Goal: Task Accomplishment & Management: Manage account settings

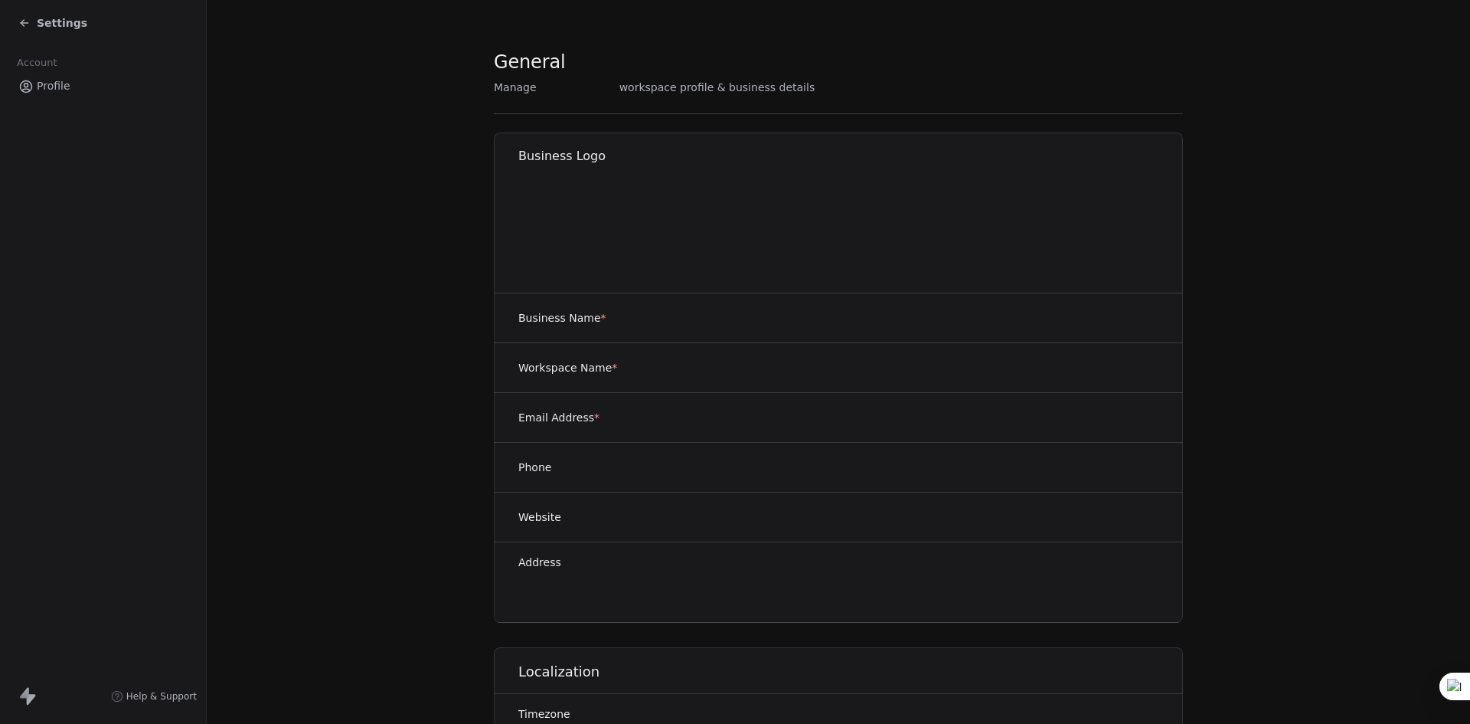
drag, startPoint x: 0, startPoint y: 0, endPoint x: 54, endPoint y: 25, distance: 59.9
click at [54, 24] on span "Settings" at bounding box center [62, 22] width 51 height 15
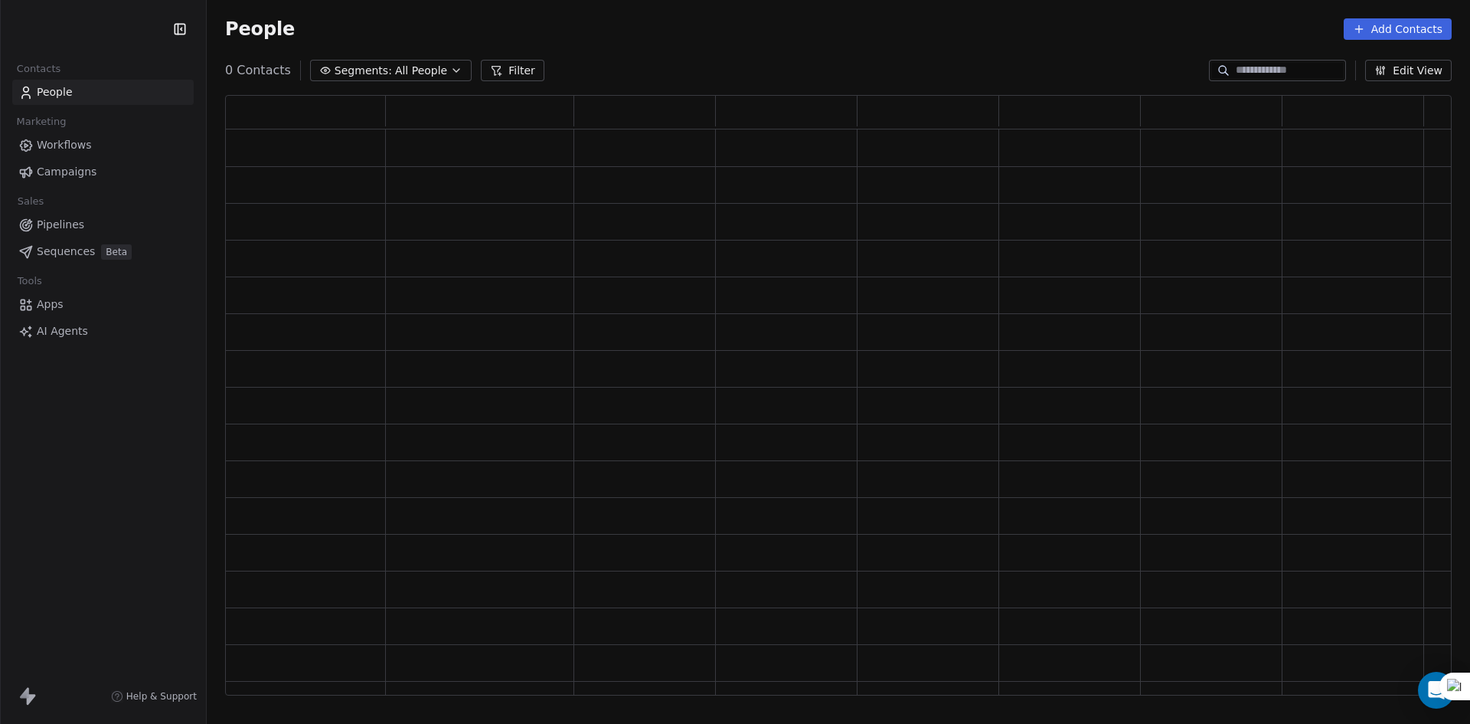
scroll to position [588, 1215]
click at [377, 74] on span "Segments:" at bounding box center [363, 71] width 57 height 16
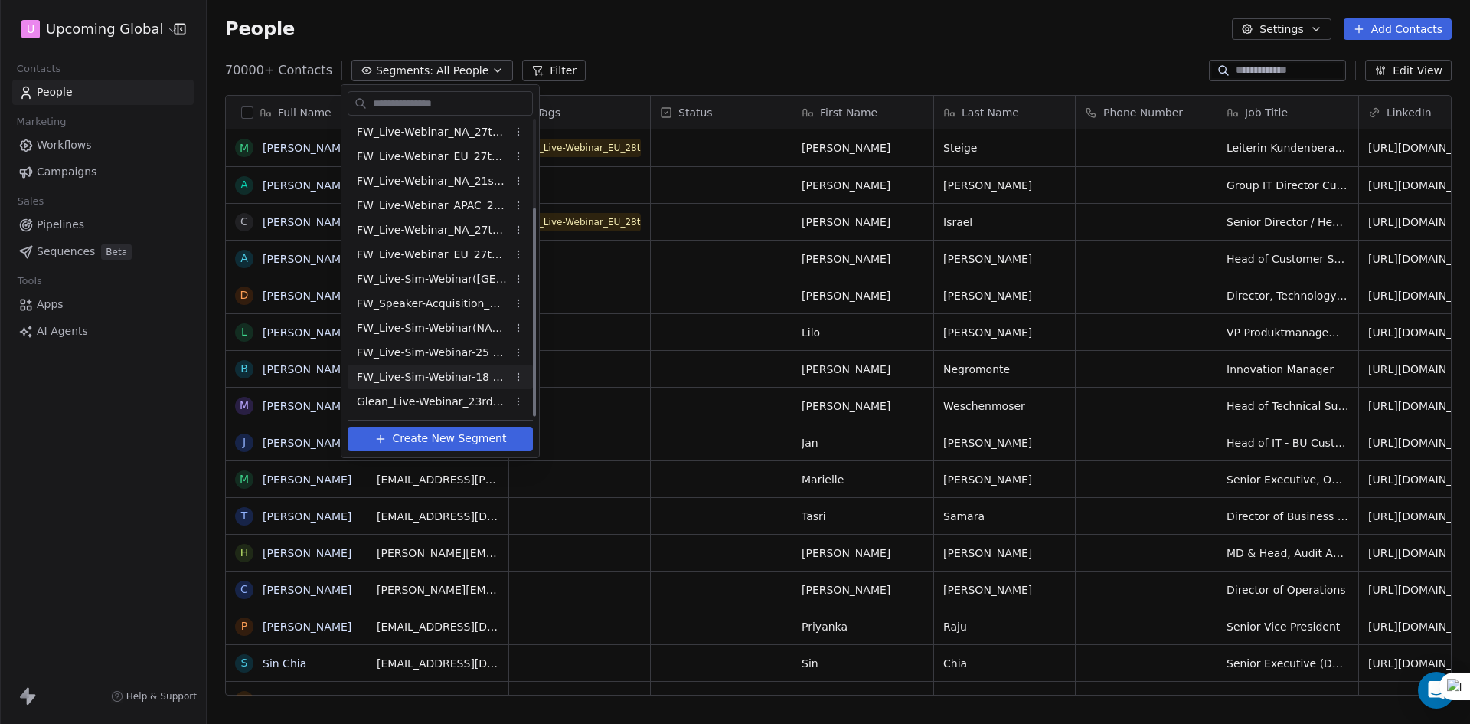
scroll to position [625, 1252]
click at [456, 397] on span "Glean_Live-Webinar_23rdSept'25" at bounding box center [432, 402] width 150 height 16
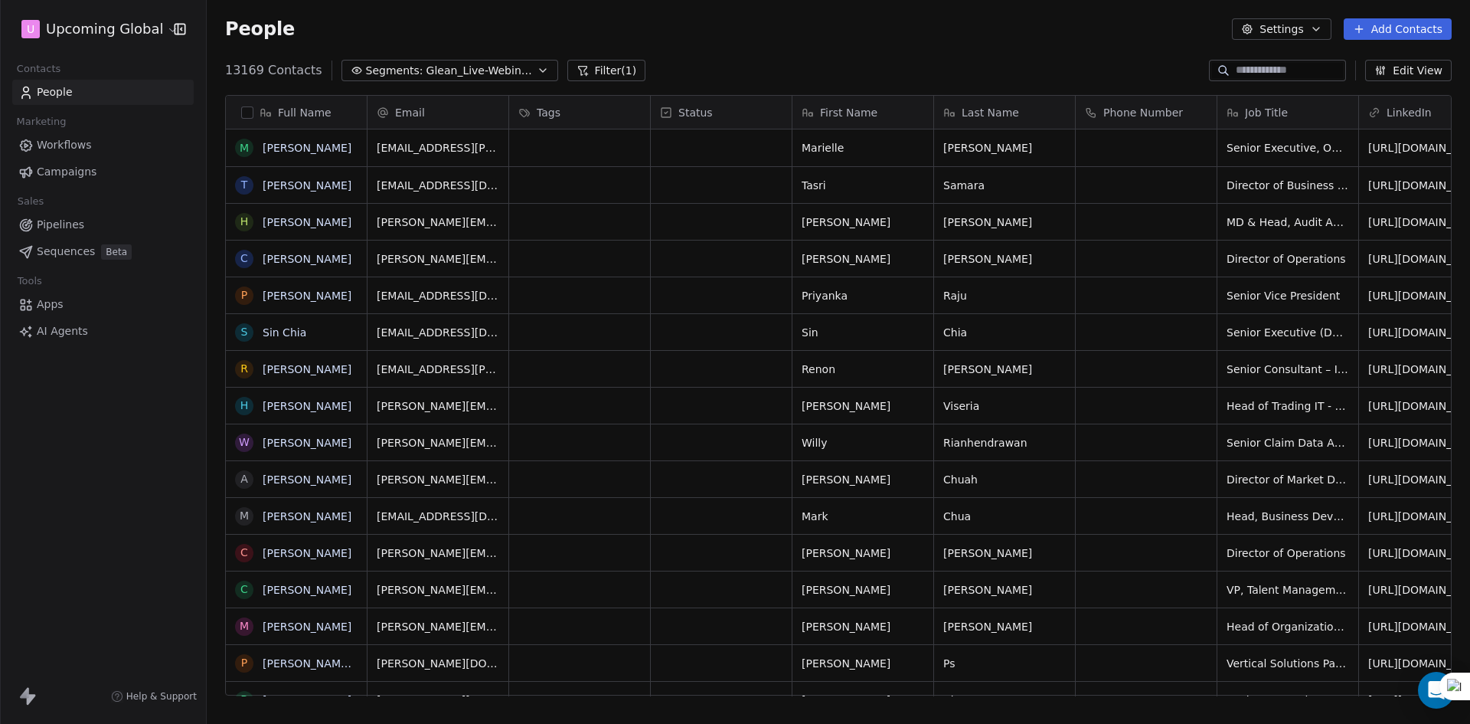
click at [250, 106] on button "button" at bounding box center [247, 112] width 12 height 12
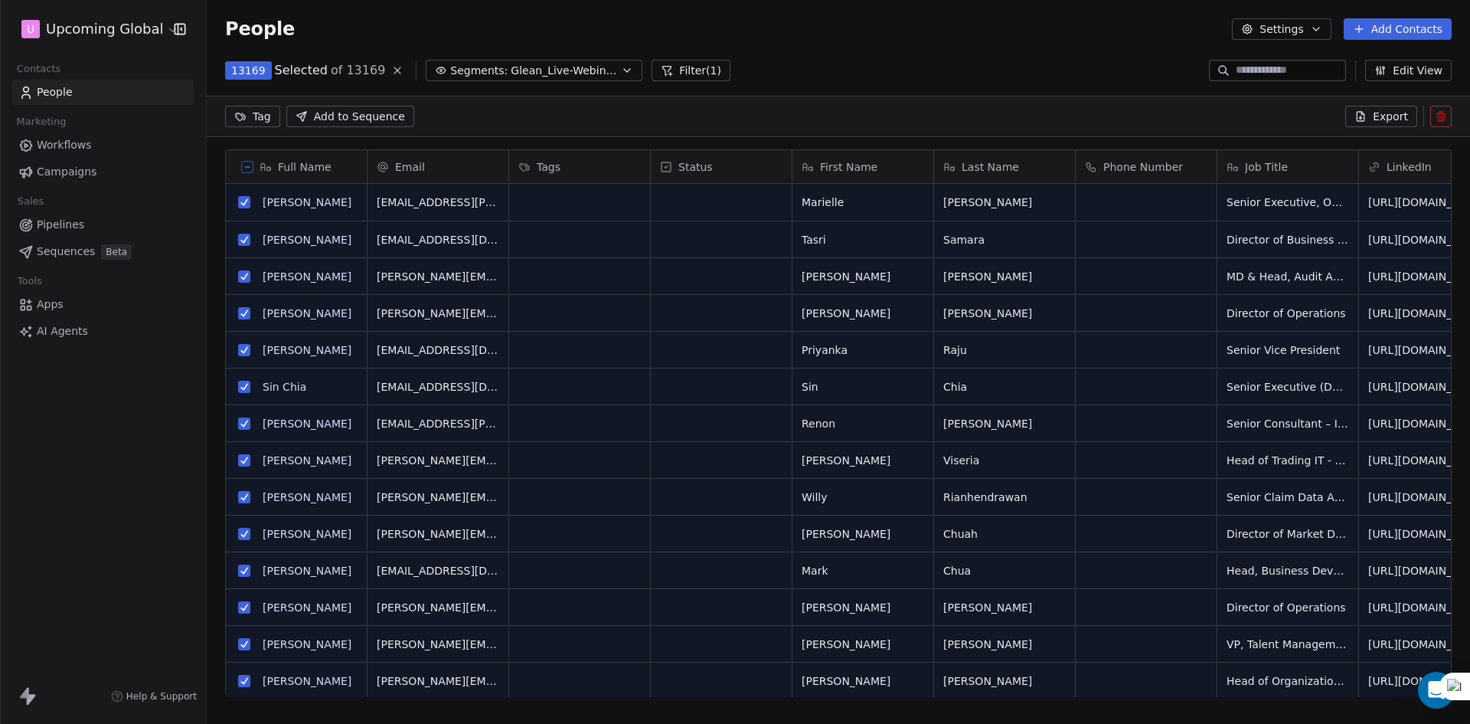
click at [835, 59] on div "13169 Selected of 13169 Segments: Glean_Live-Webinar_23rdSept'25 Filter (1) Edi…" at bounding box center [838, 70] width 1263 height 24
drag, startPoint x: 671, startPoint y: 78, endPoint x: 650, endPoint y: 103, distance: 32.6
click at [670, 77] on button "Filter (1)" at bounding box center [691, 70] width 79 height 21
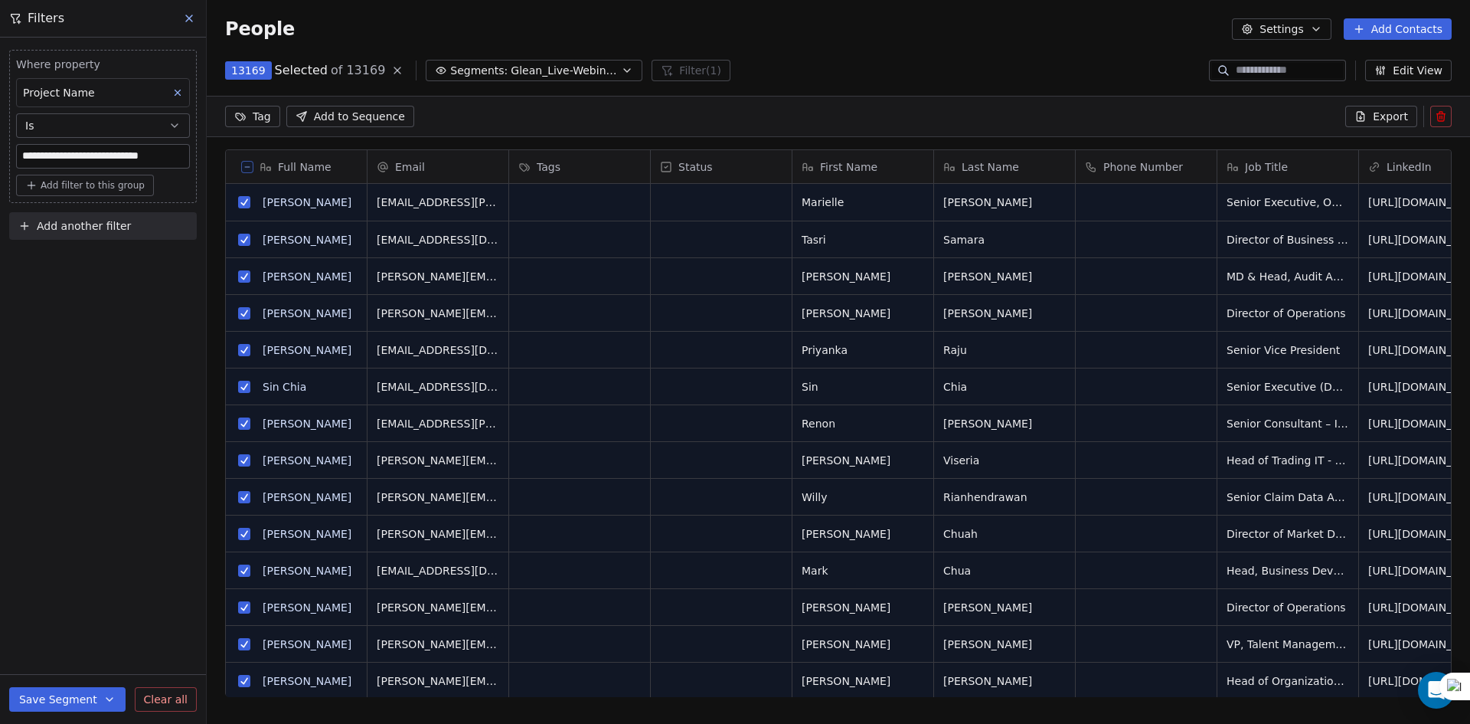
click at [115, 224] on span "Add another filter" at bounding box center [84, 226] width 94 height 16
click at [87, 261] on span "Contact properties" at bounding box center [75, 262] width 100 height 16
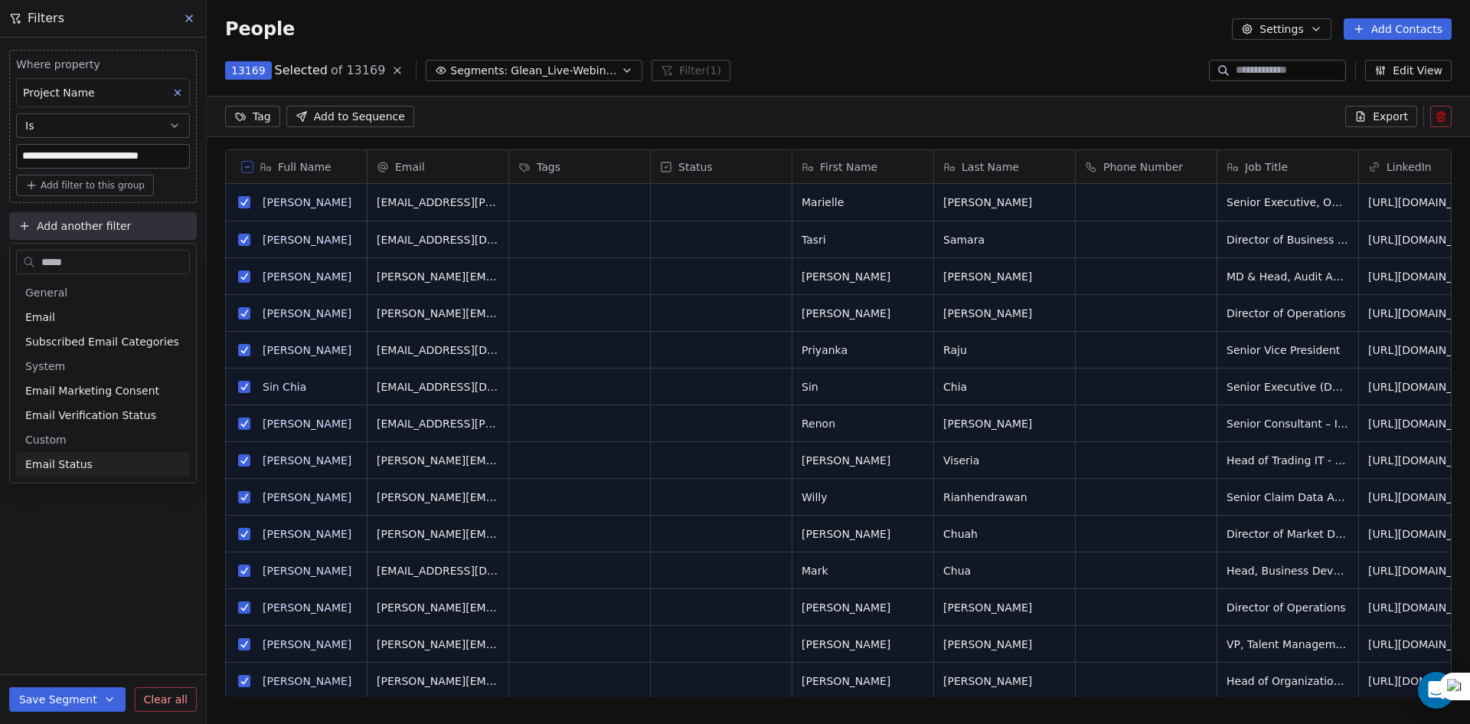
type input "*****"
click at [60, 462] on span "Email Status" at bounding box center [58, 463] width 67 height 15
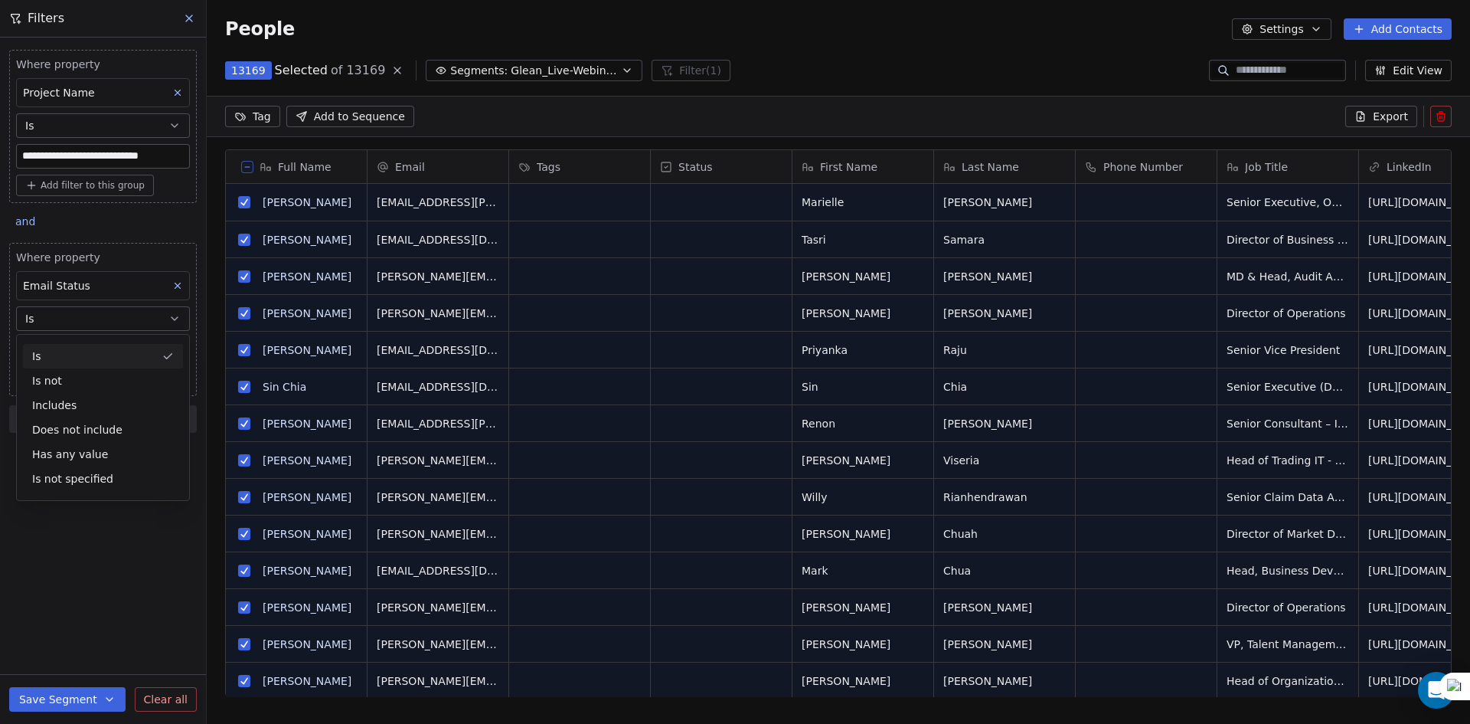
click at [72, 315] on button "Is" at bounding box center [103, 318] width 174 height 24
click at [73, 345] on body "**********" at bounding box center [735, 362] width 1470 height 724
click at [73, 425] on div "safe" at bounding box center [115, 431] width 155 height 17
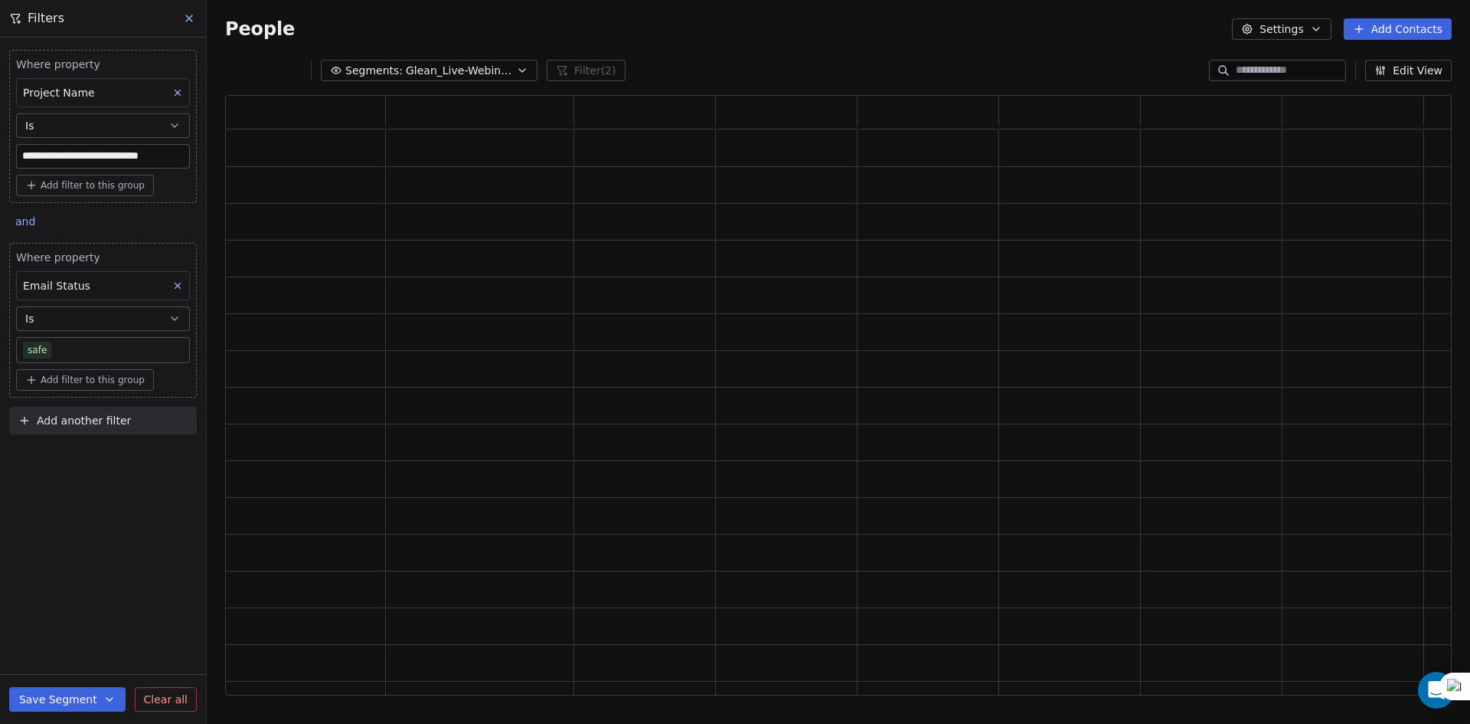
scroll to position [588, 1215]
click at [66, 518] on div "**********" at bounding box center [103, 381] width 206 height 686
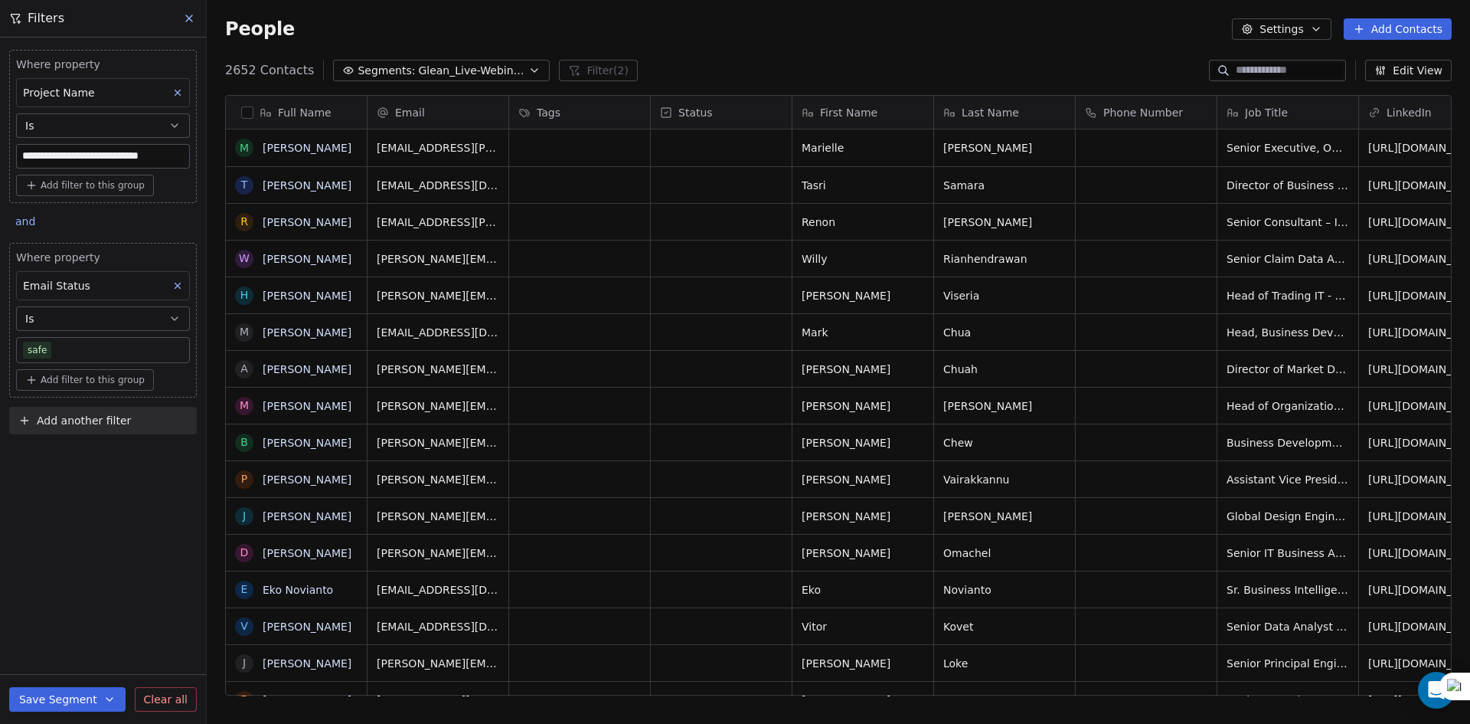
scroll to position [12, 12]
click at [248, 113] on button "button" at bounding box center [247, 112] width 12 height 12
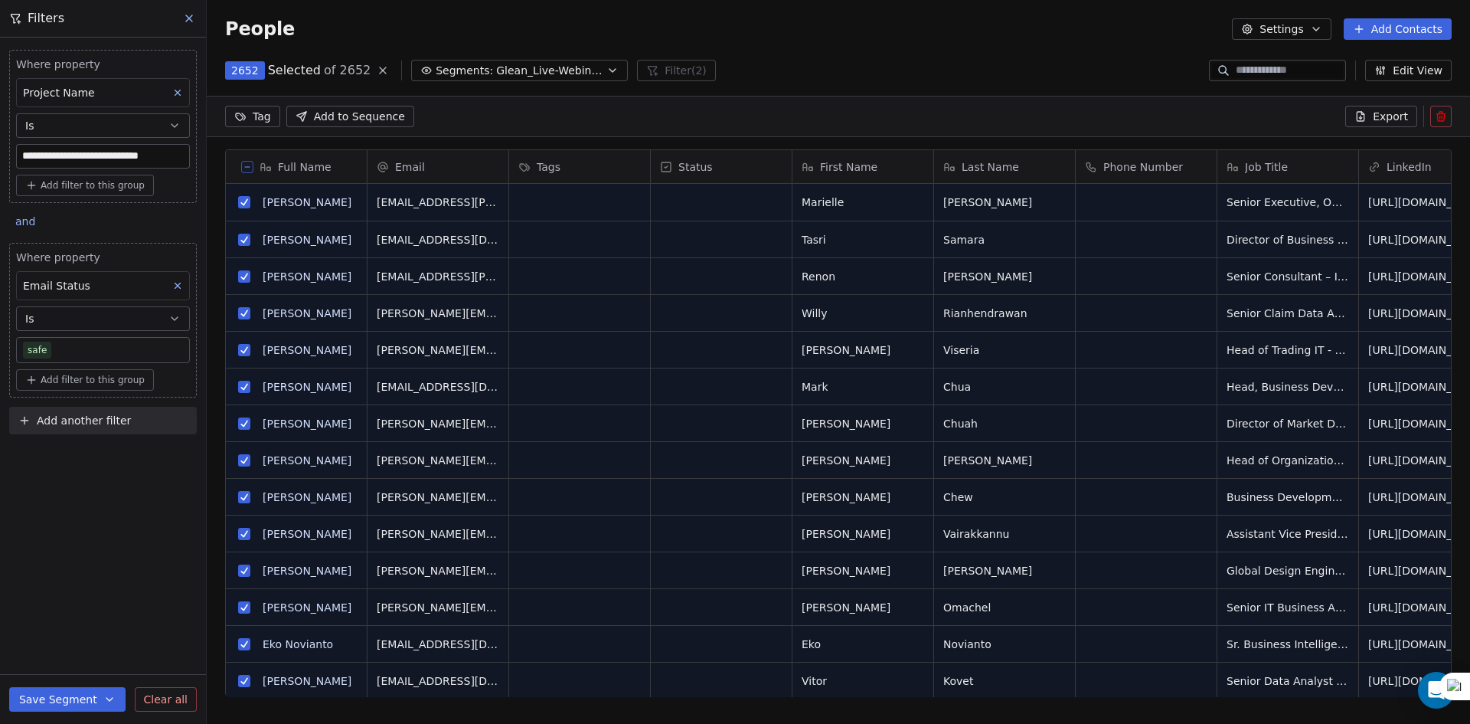
scroll to position [571, 1252]
click at [1400, 107] on button "Export" at bounding box center [1381, 116] width 72 height 21
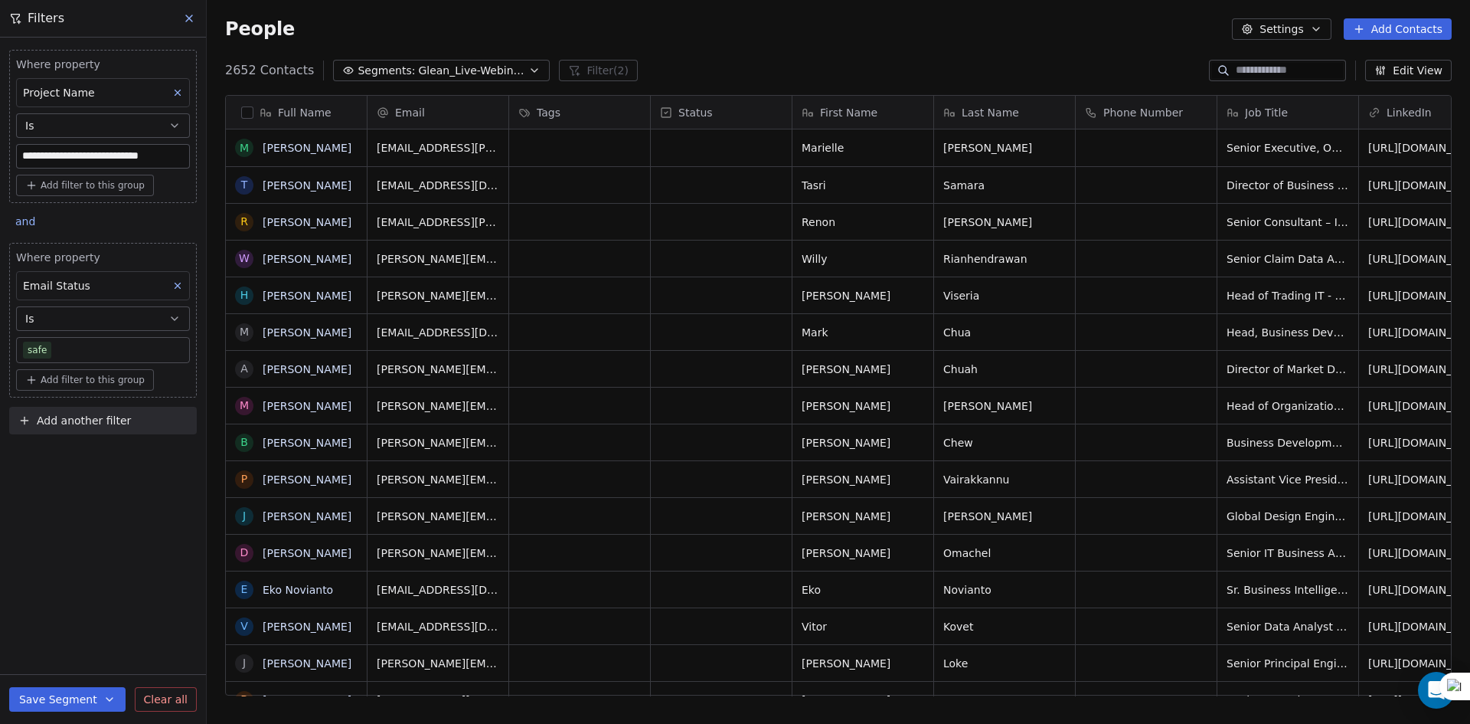
scroll to position [625, 1252]
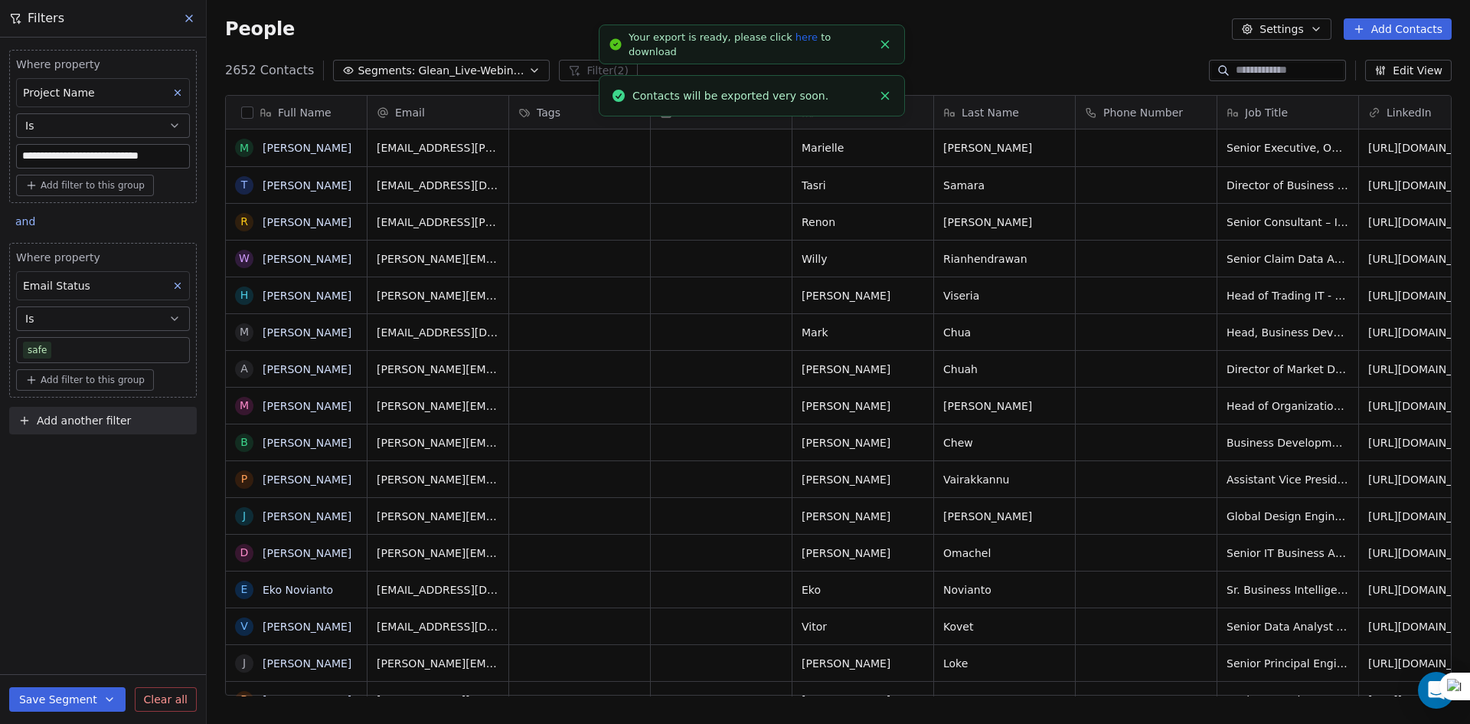
click at [795, 43] on link "here" at bounding box center [806, 36] width 22 height 11
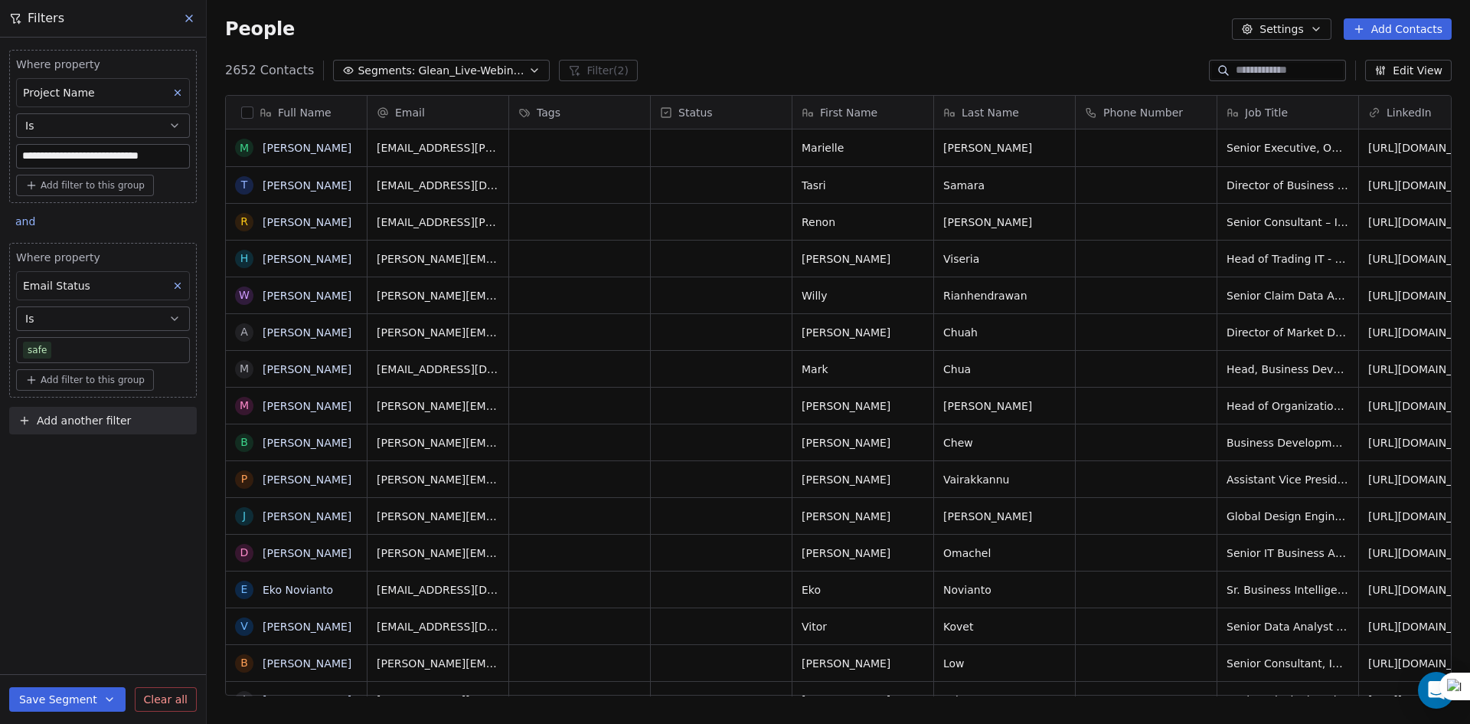
click at [737, 75] on div "2652 Contacts Segments: Glean_Live-Webinar_23rdSept'25 Filter (2) Edit View" at bounding box center [838, 70] width 1263 height 24
click at [690, 30] on div "People Settings Add Contacts" at bounding box center [838, 28] width 1227 height 21
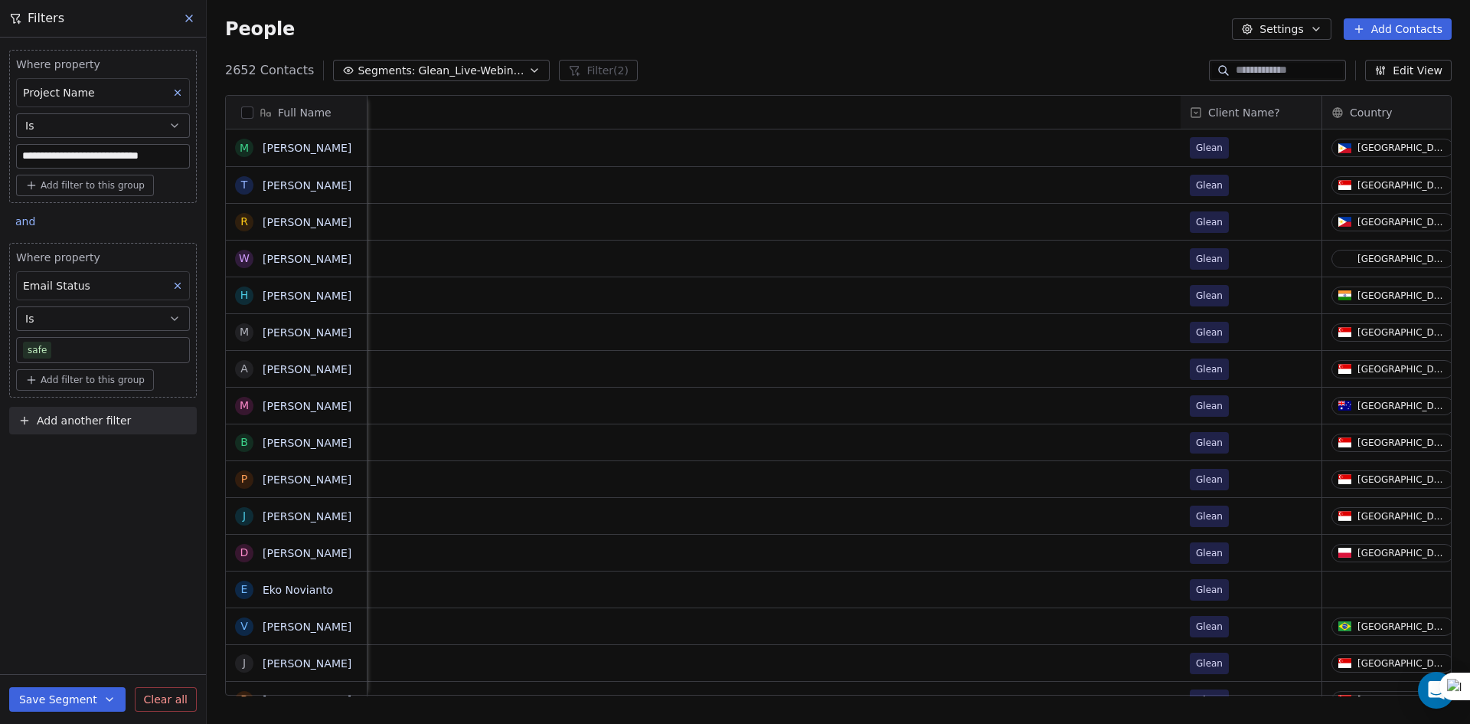
scroll to position [0, 2223]
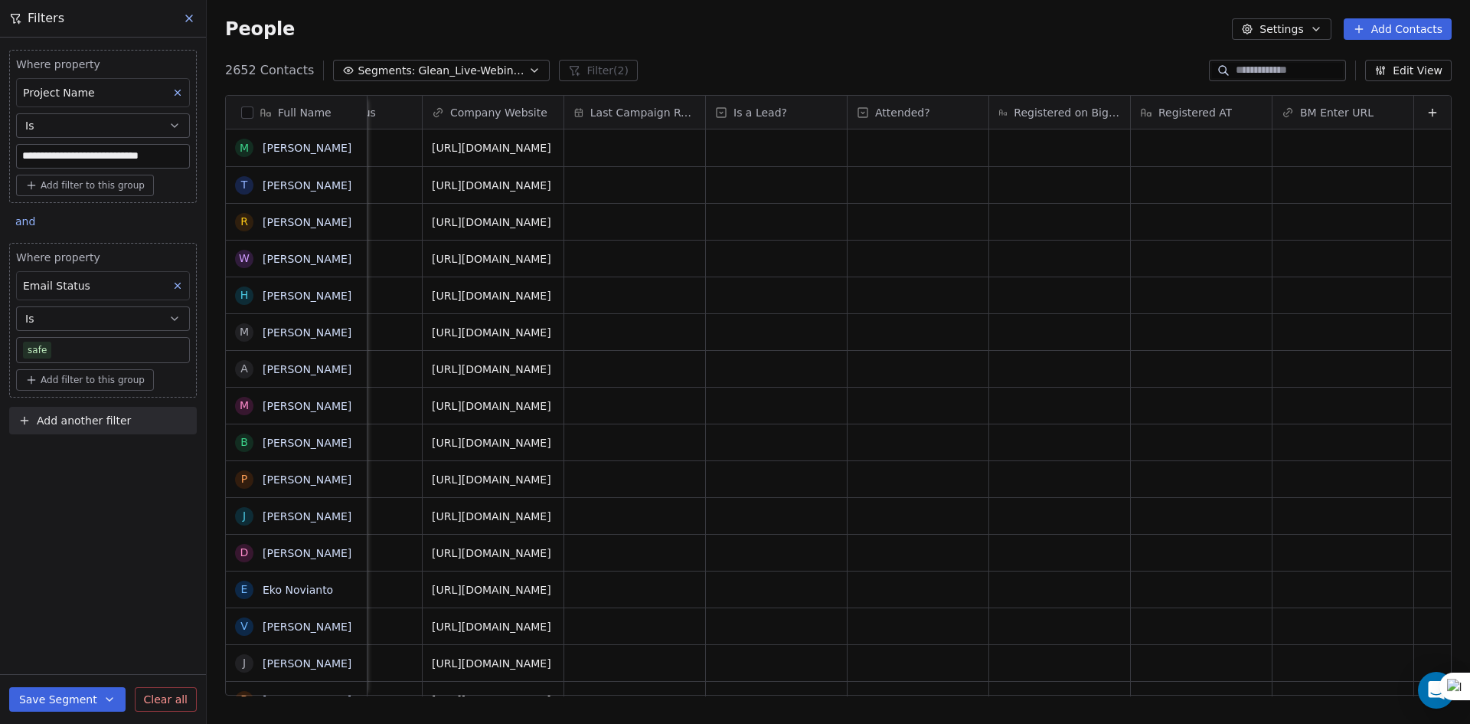
click at [1432, 116] on icon at bounding box center [1432, 112] width 0 height 7
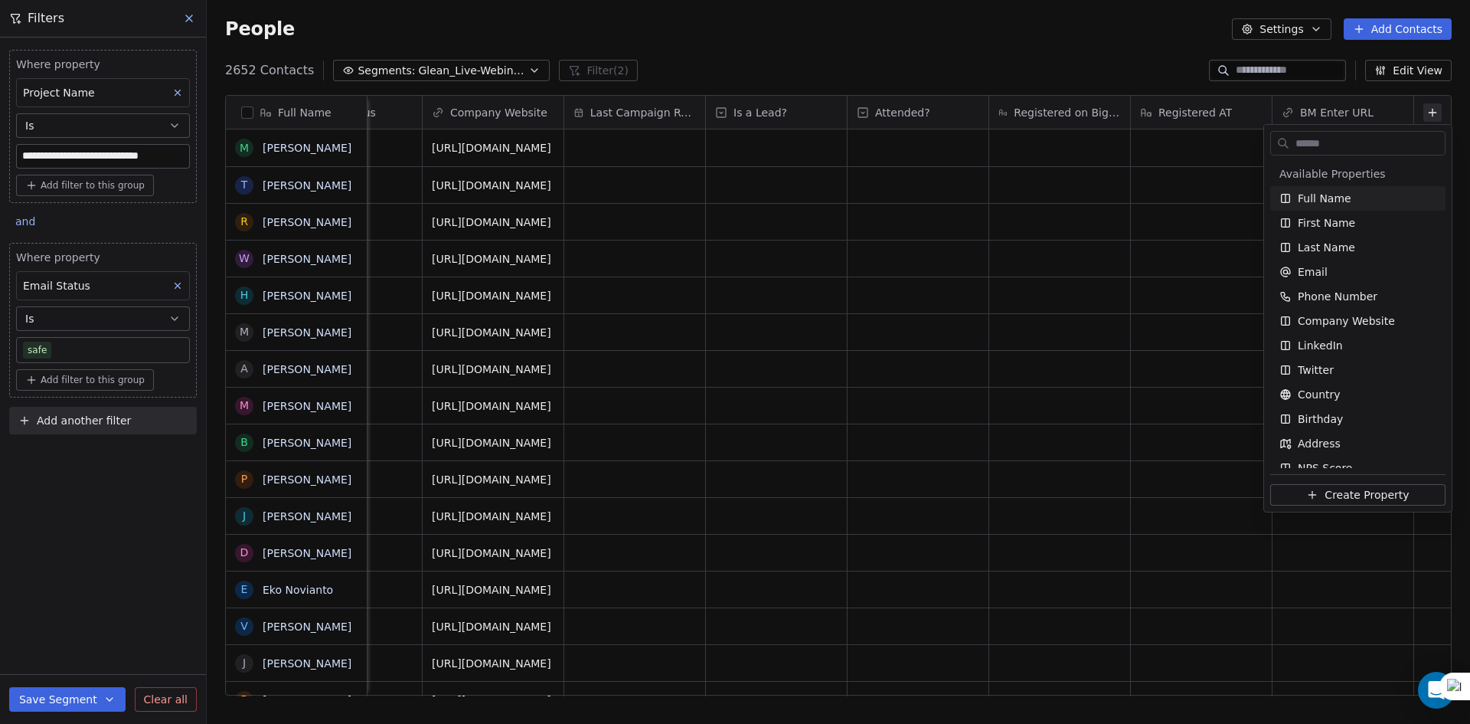
click at [1338, 144] on input "text" at bounding box center [1368, 143] width 152 height 22
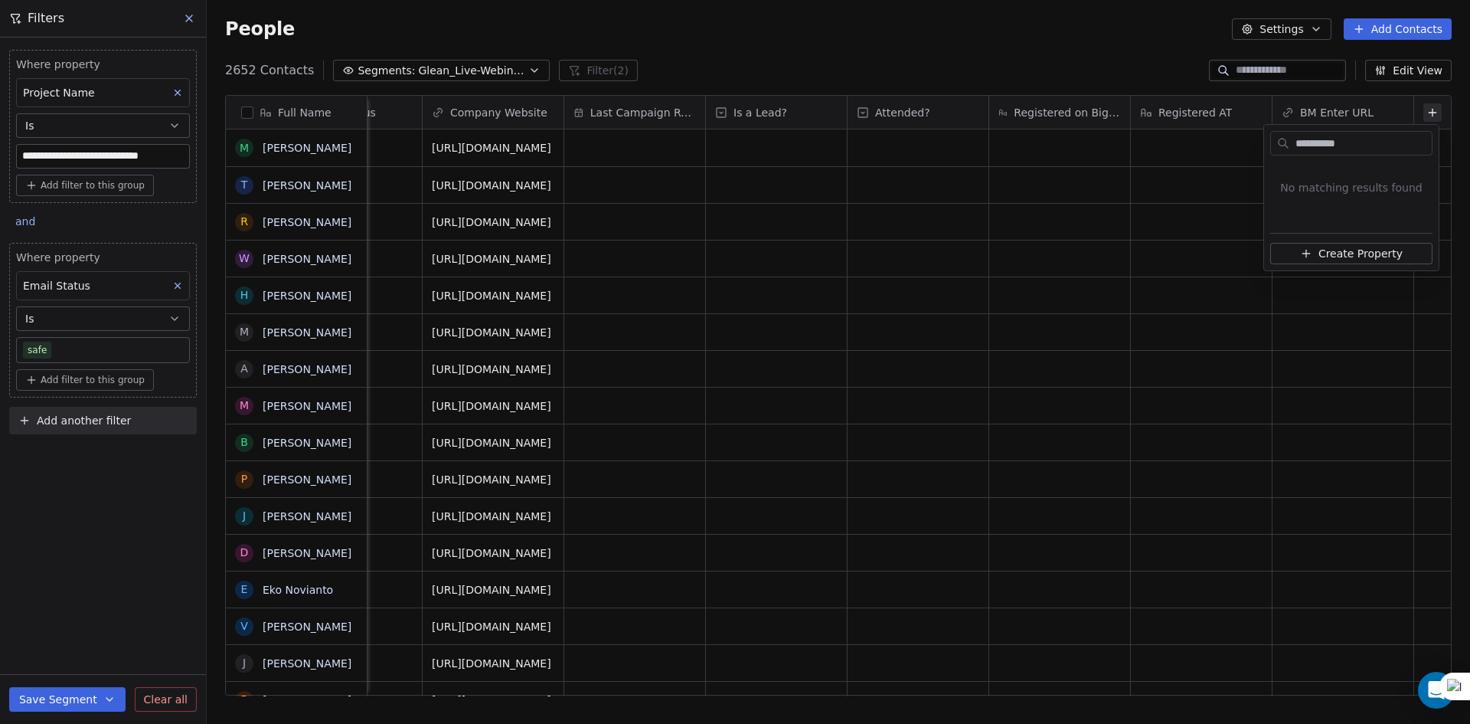
type input "*******"
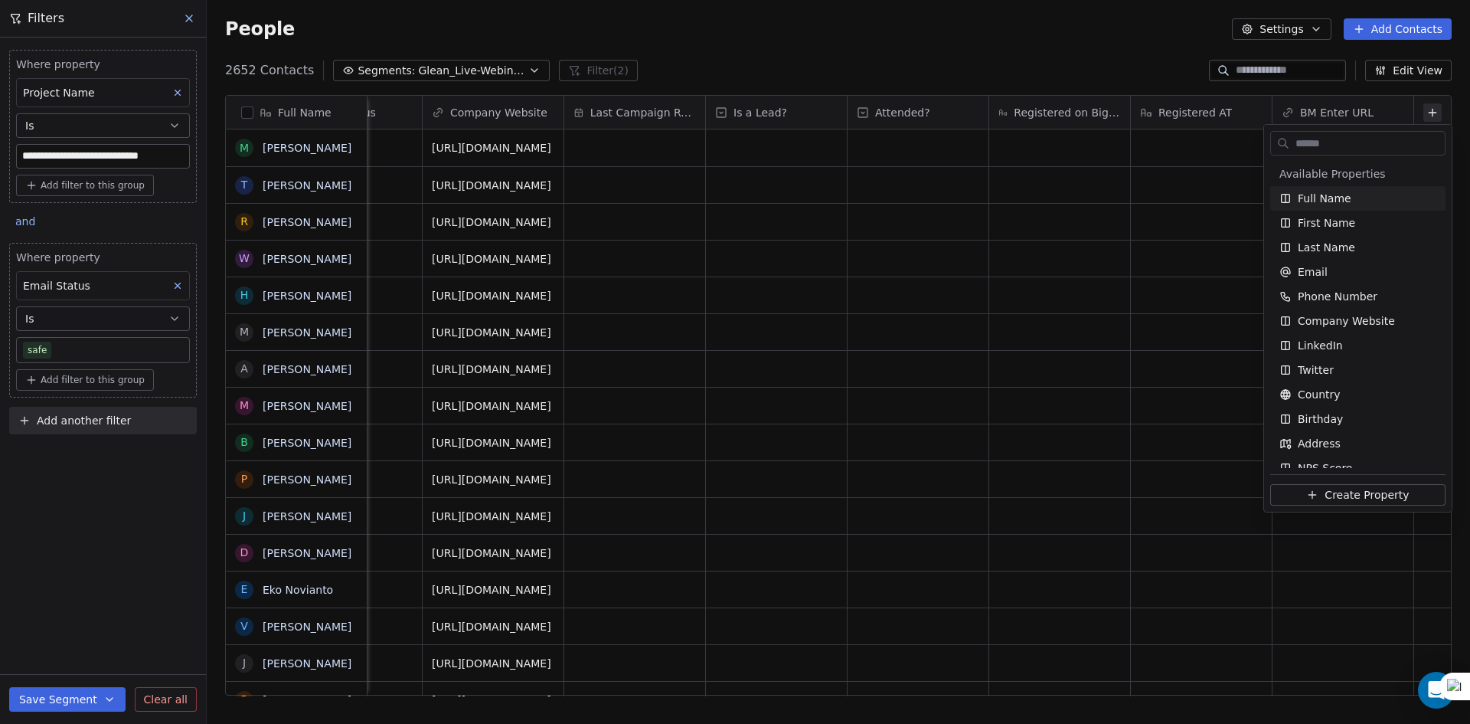
type input "*"
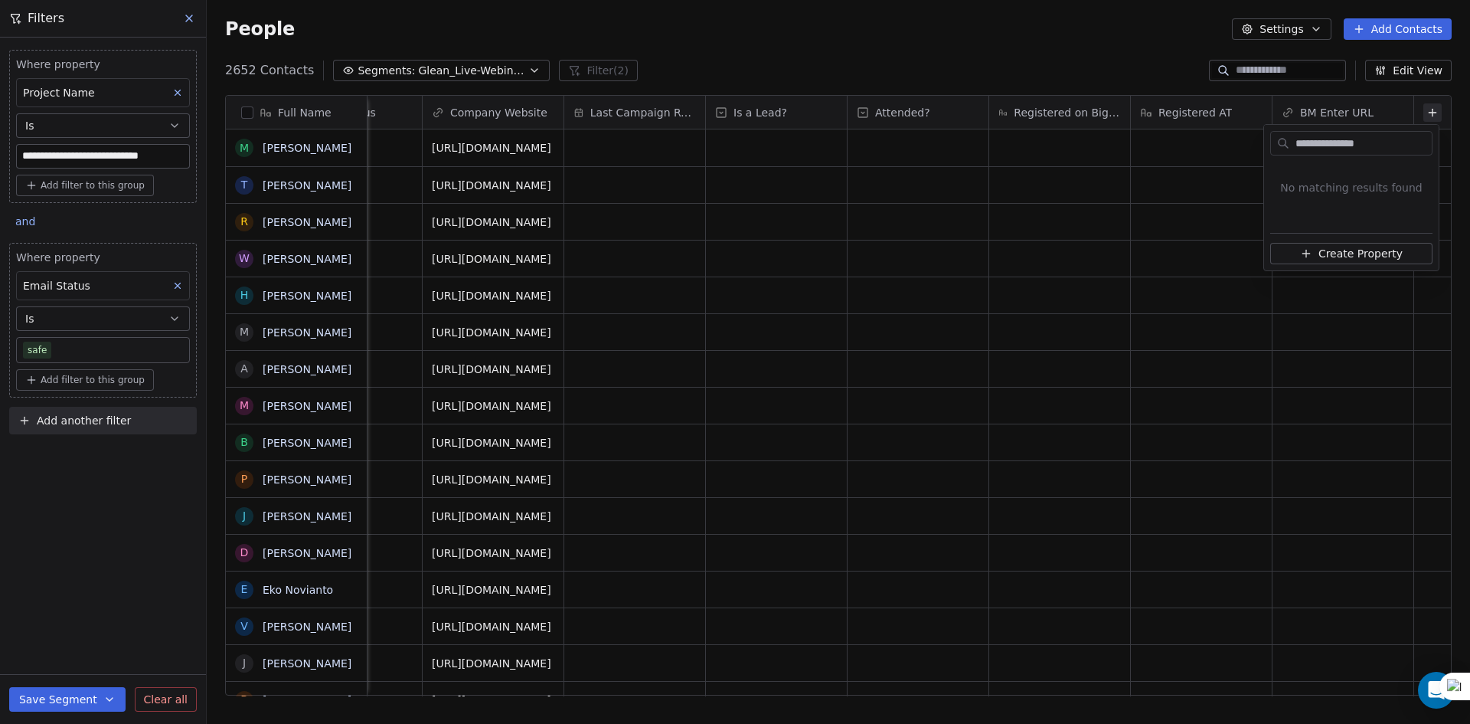
type input "**********"
click at [1369, 251] on span "Create Property" at bounding box center [1360, 253] width 84 height 15
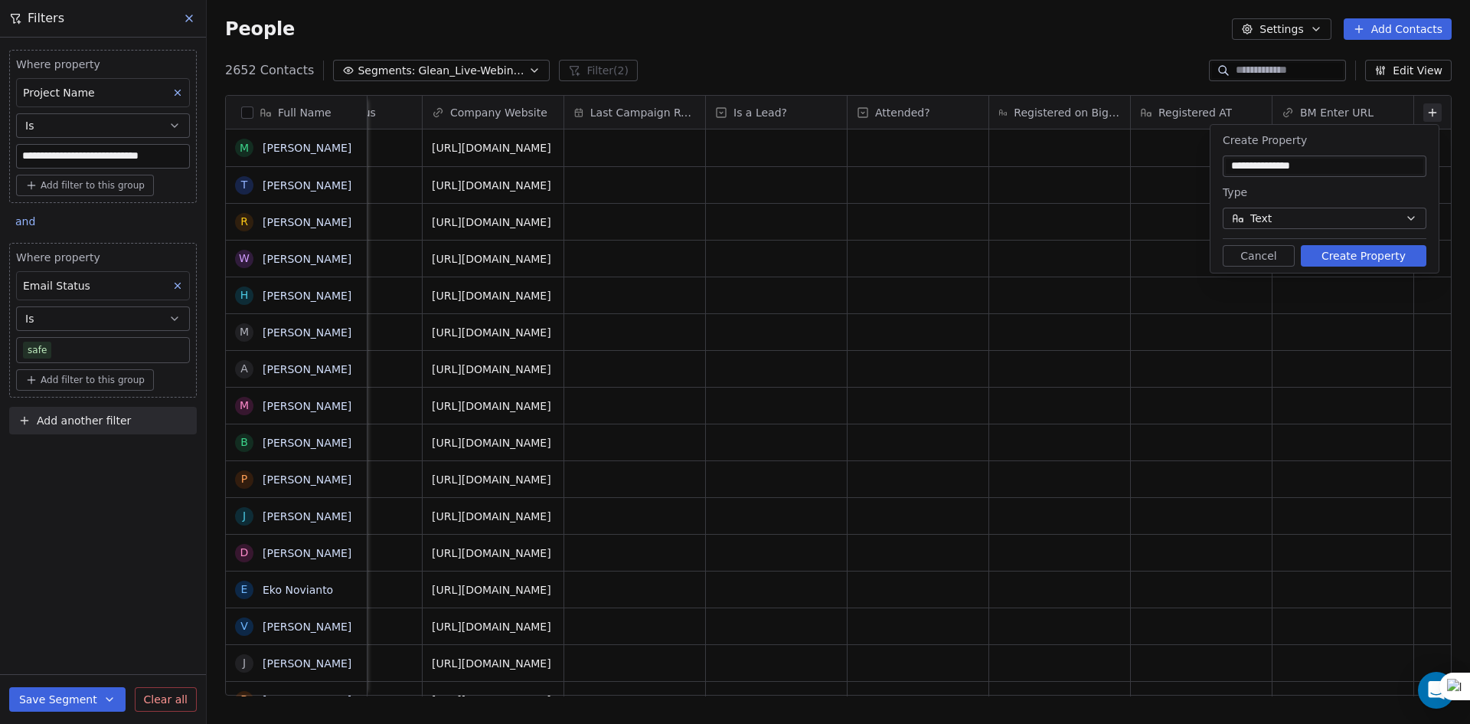
type input "**********"
click at [1282, 211] on button "Text" at bounding box center [1325, 217] width 204 height 21
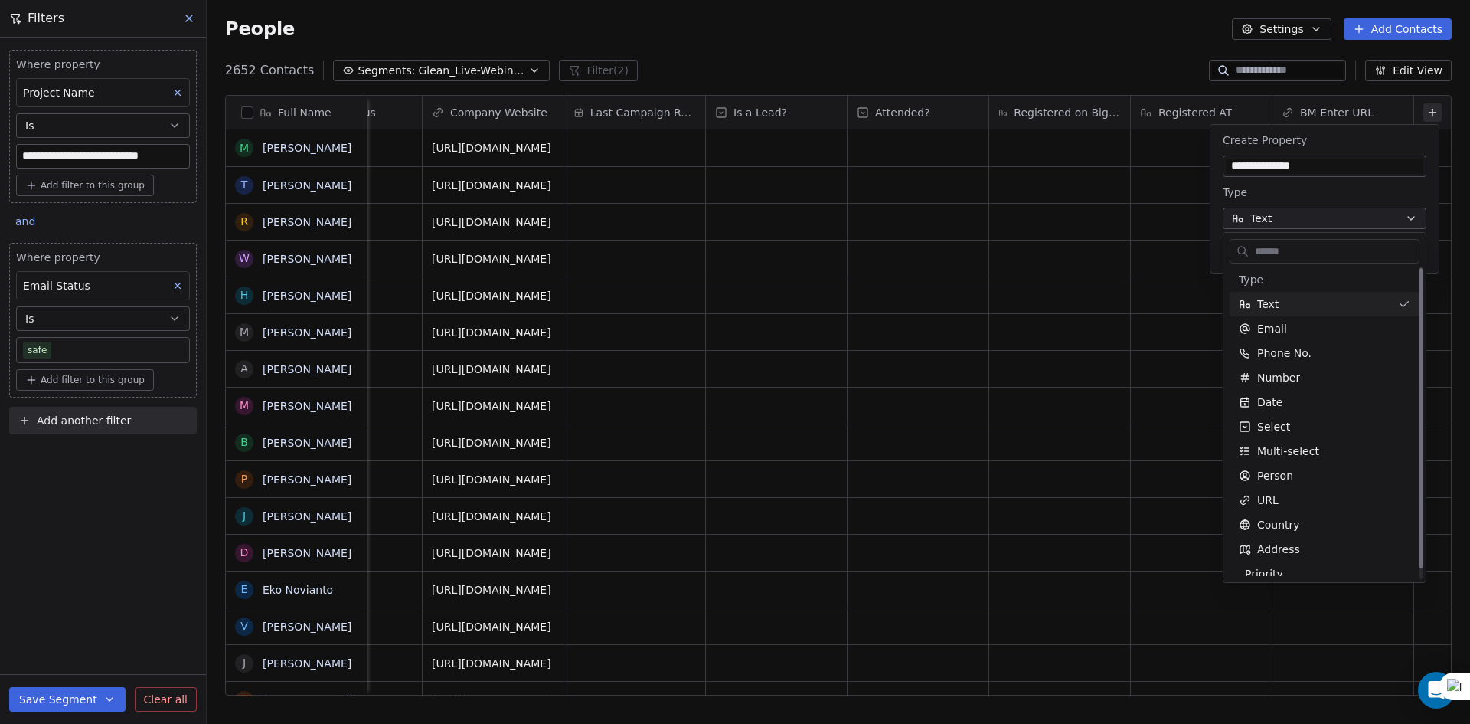
scroll to position [0, 0]
click at [1279, 250] on input "text" at bounding box center [1335, 251] width 167 height 22
click at [1295, 309] on div "Text" at bounding box center [1315, 306] width 153 height 15
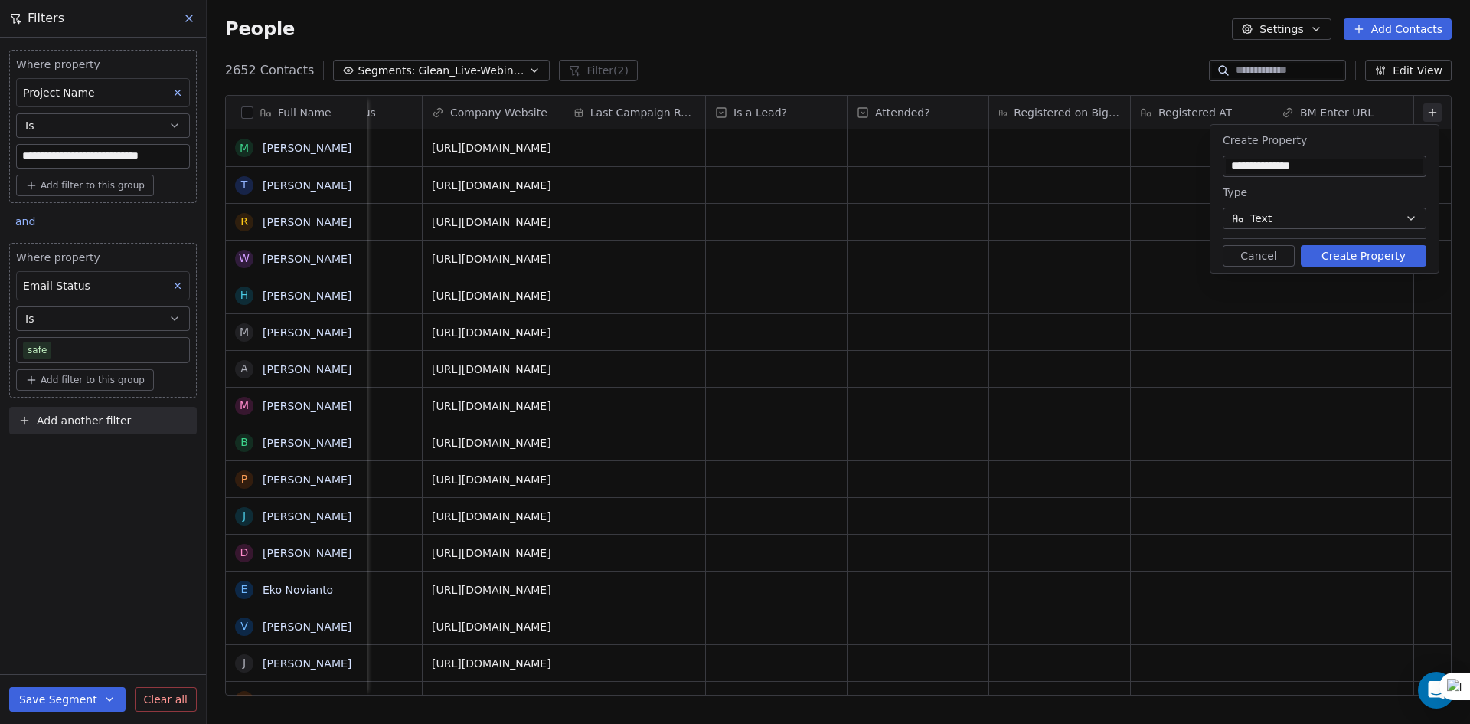
click at [1340, 251] on button "Create Property" at bounding box center [1364, 255] width 126 height 21
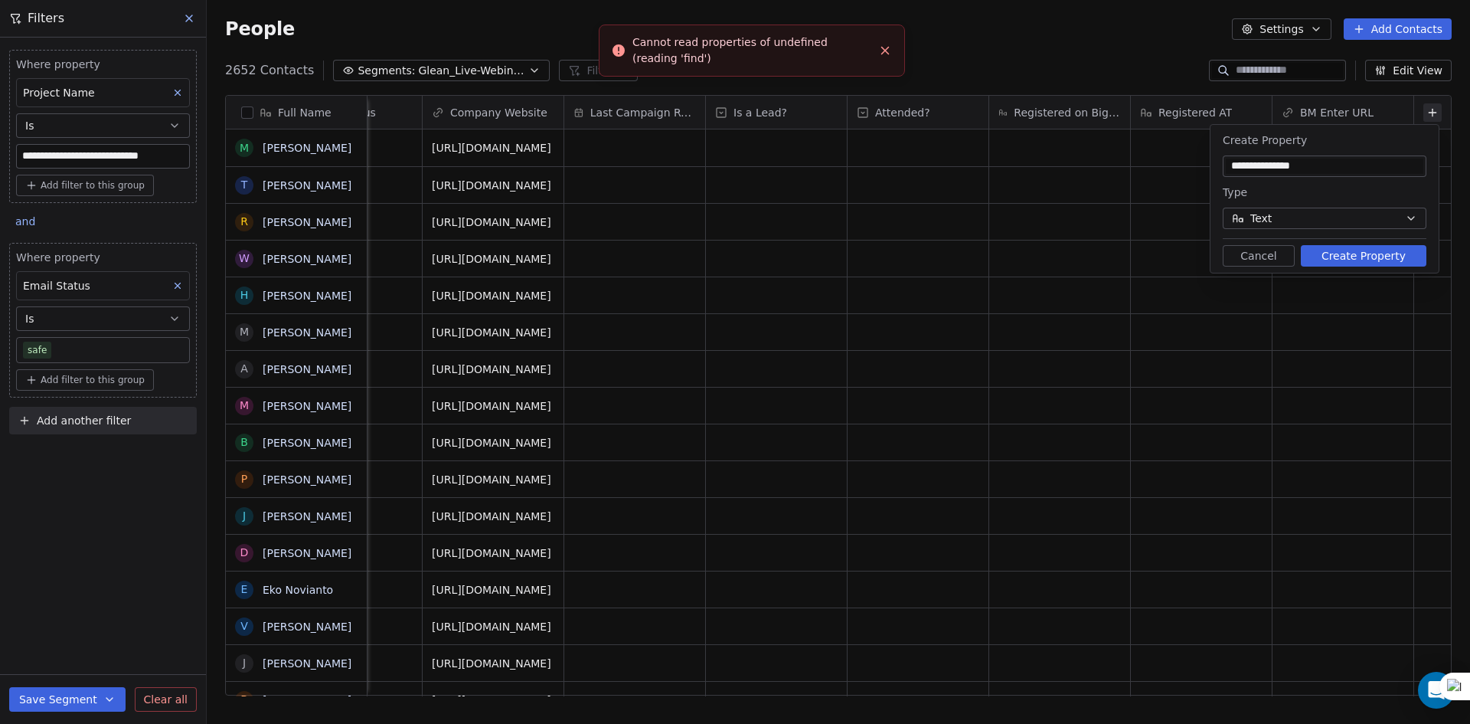
click at [1341, 222] on button "Text" at bounding box center [1325, 217] width 204 height 21
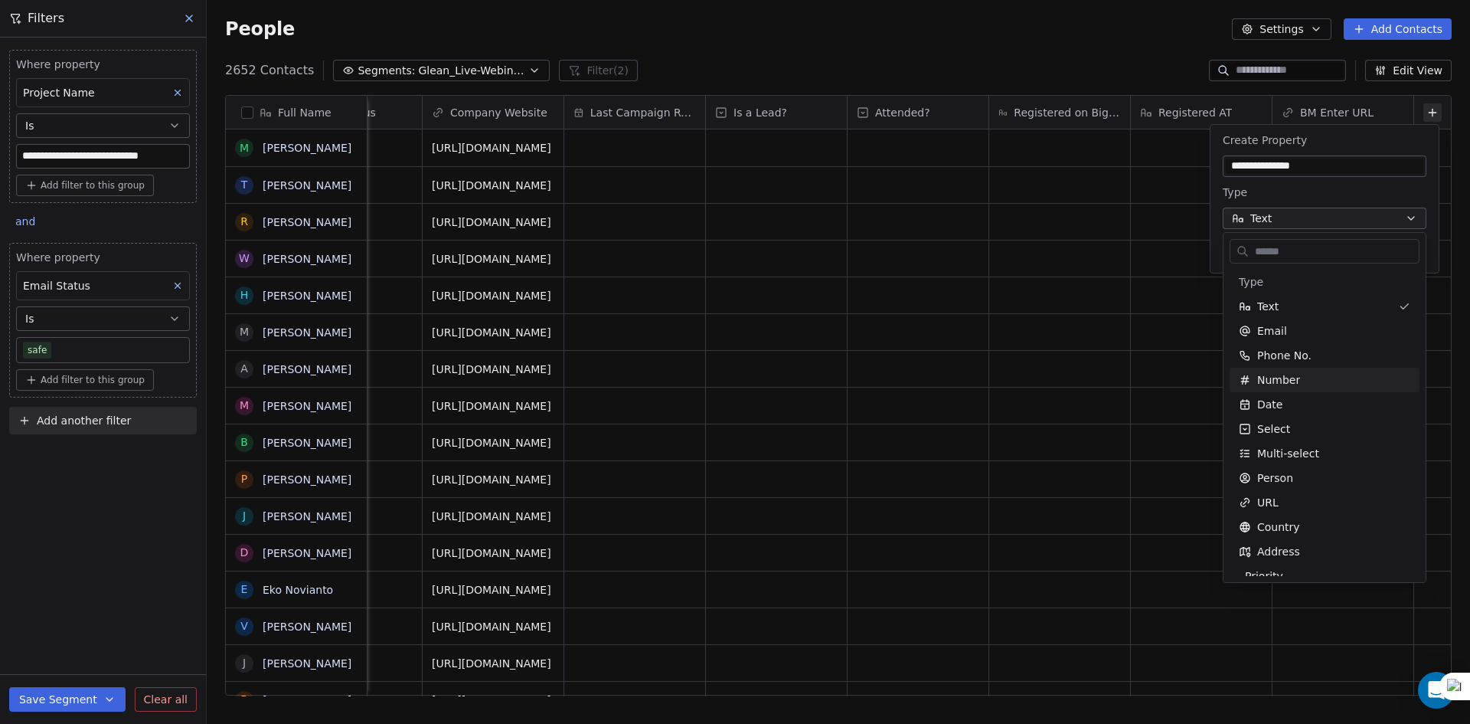
scroll to position [12, 0]
click at [1272, 414] on span "Select" at bounding box center [1273, 416] width 33 height 15
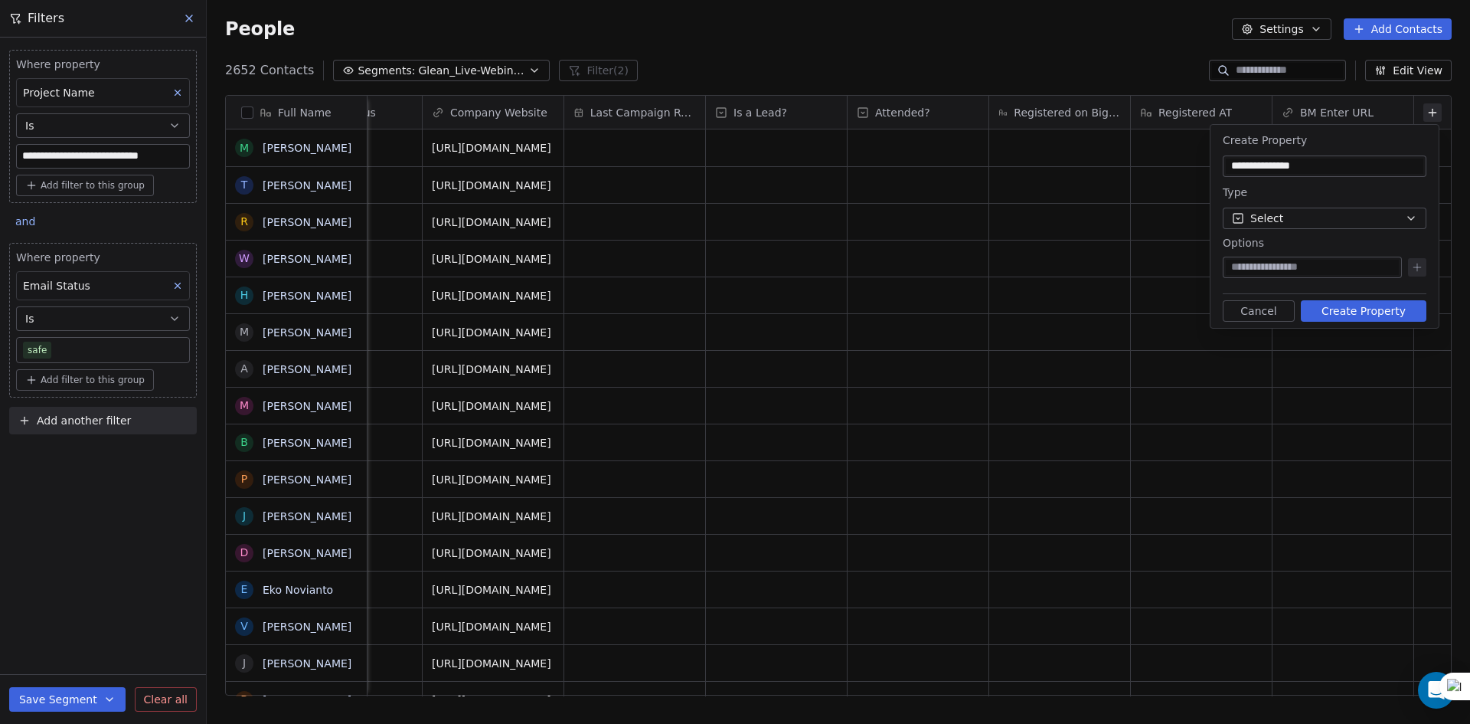
click at [1276, 257] on div at bounding box center [1312, 266] width 179 height 21
type input "********"
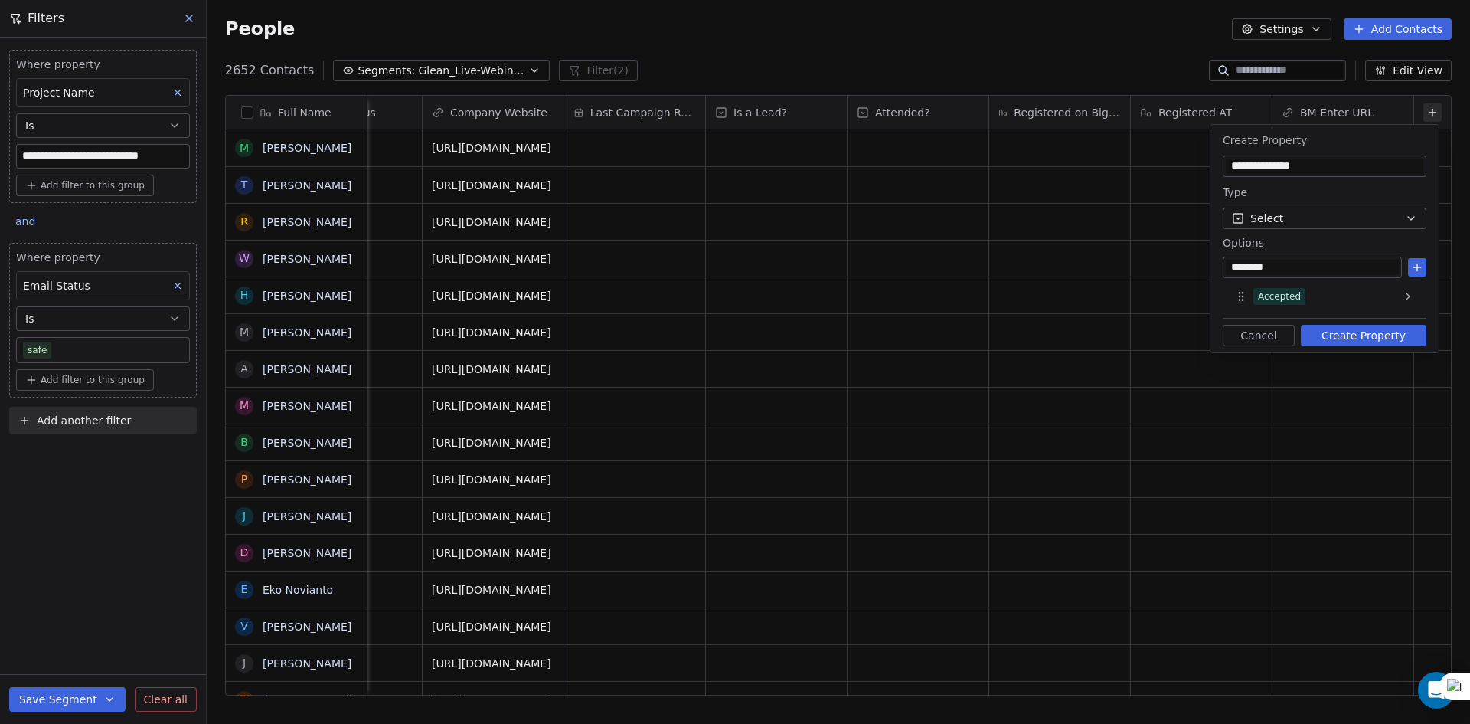
type input "*********"
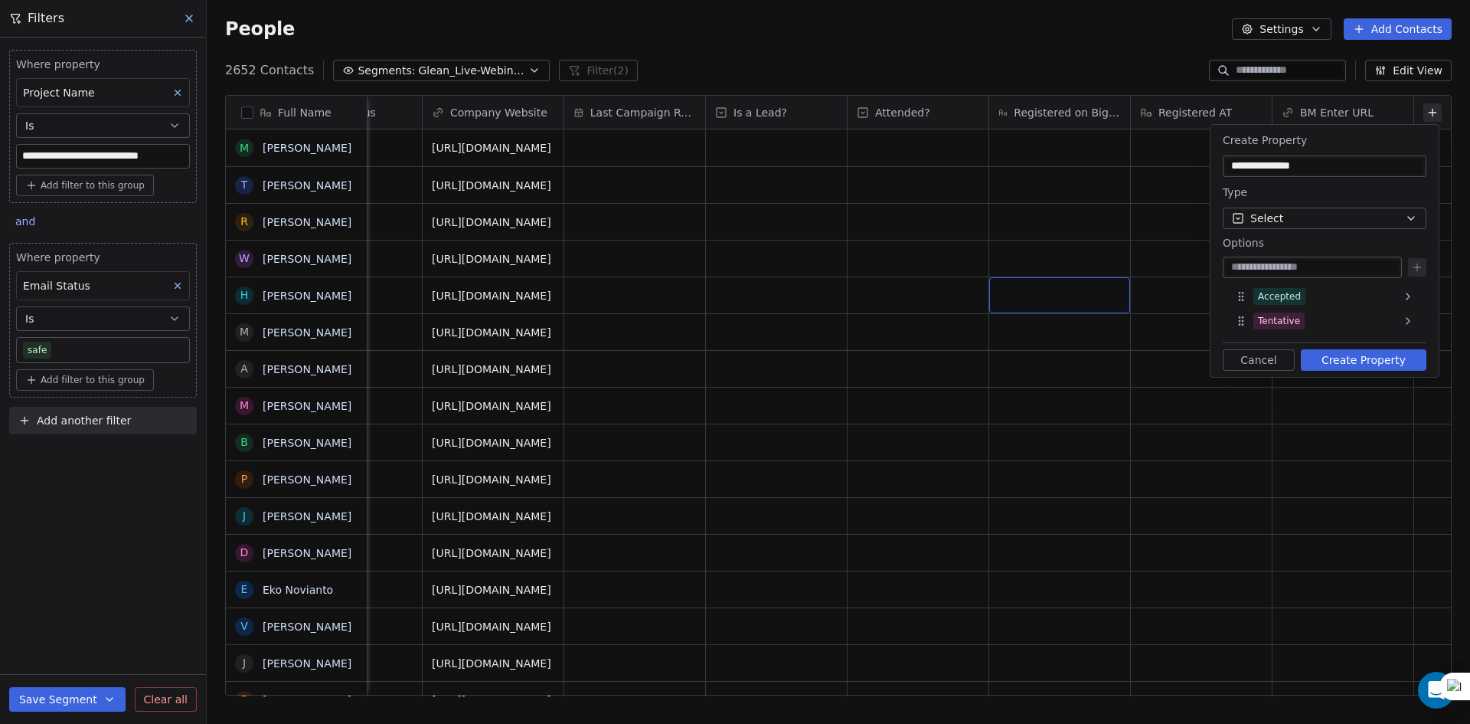
click at [1251, 357] on button "Cancel" at bounding box center [1259, 359] width 72 height 21
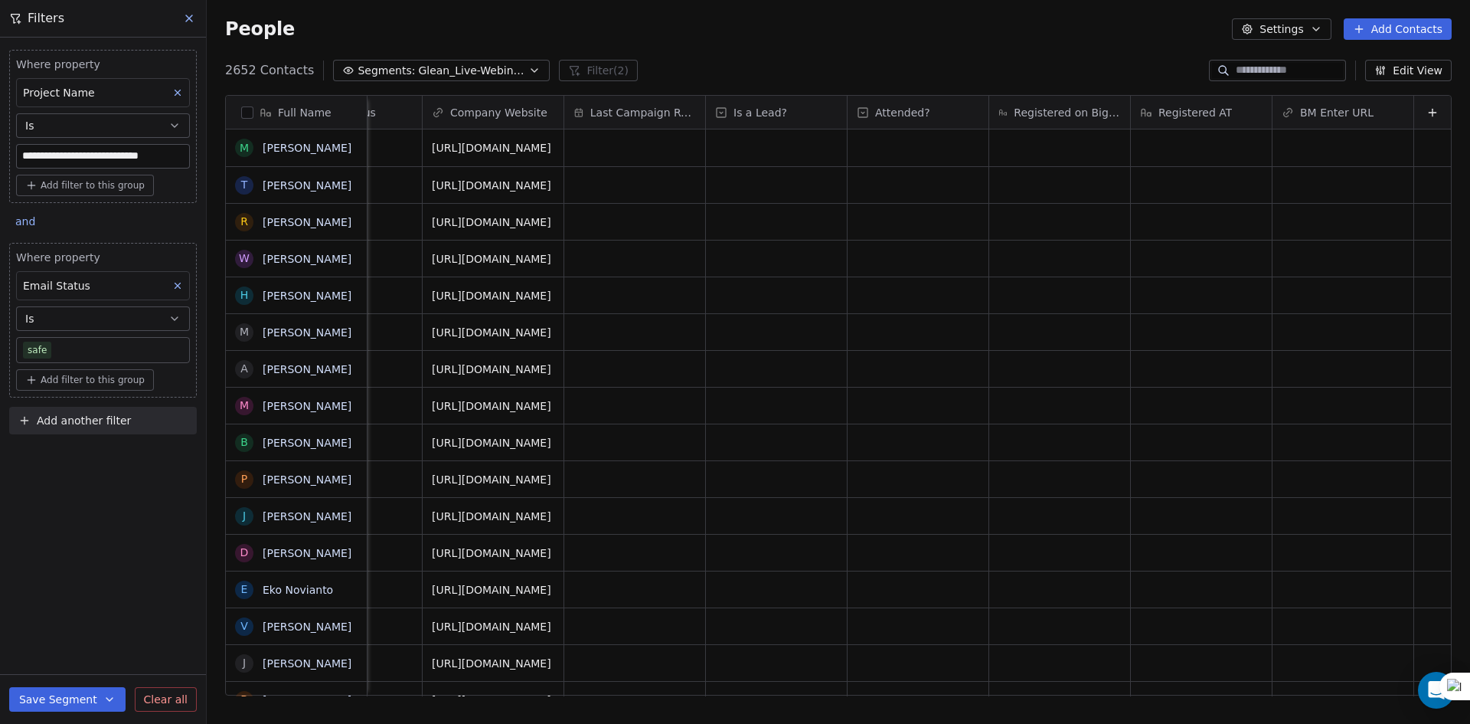
click at [1426, 106] on icon at bounding box center [1432, 112] width 12 height 12
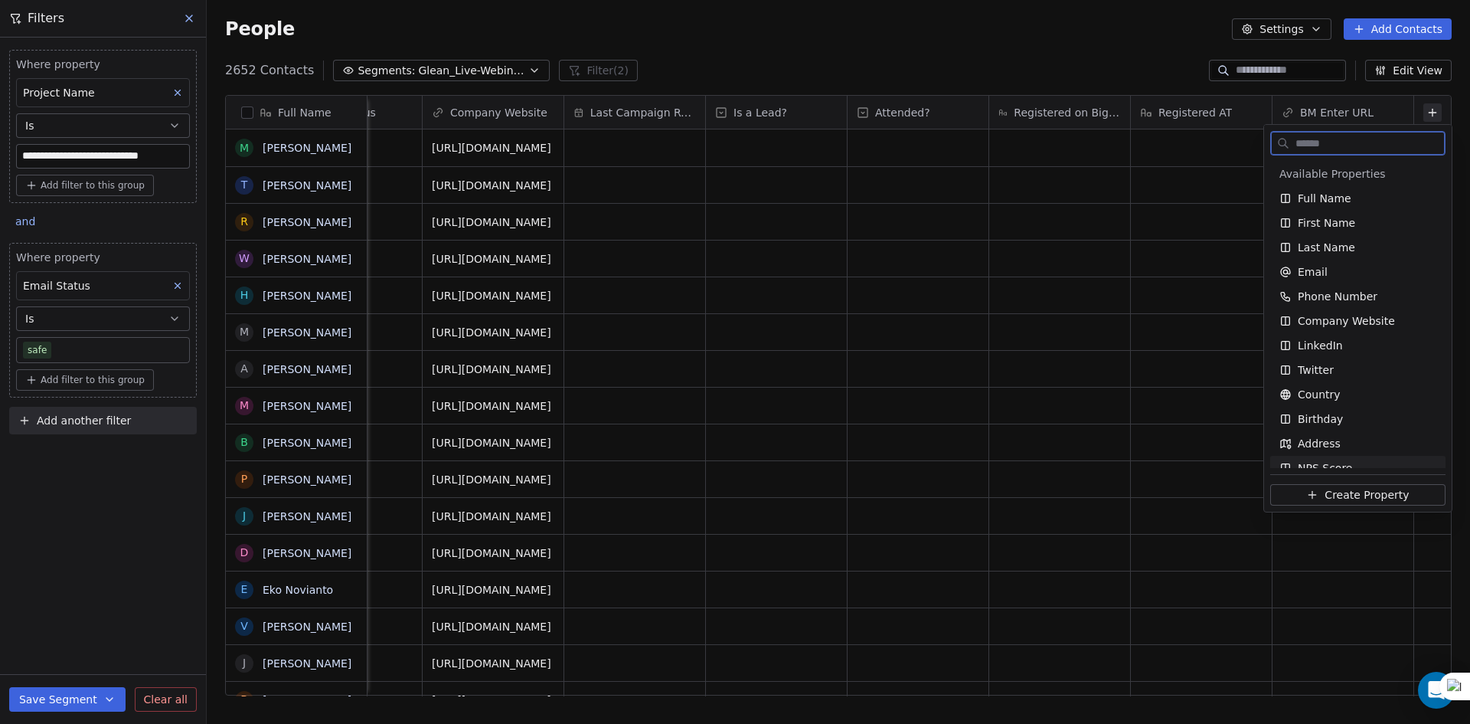
click at [1332, 498] on span "Create Property" at bounding box center [1367, 494] width 84 height 15
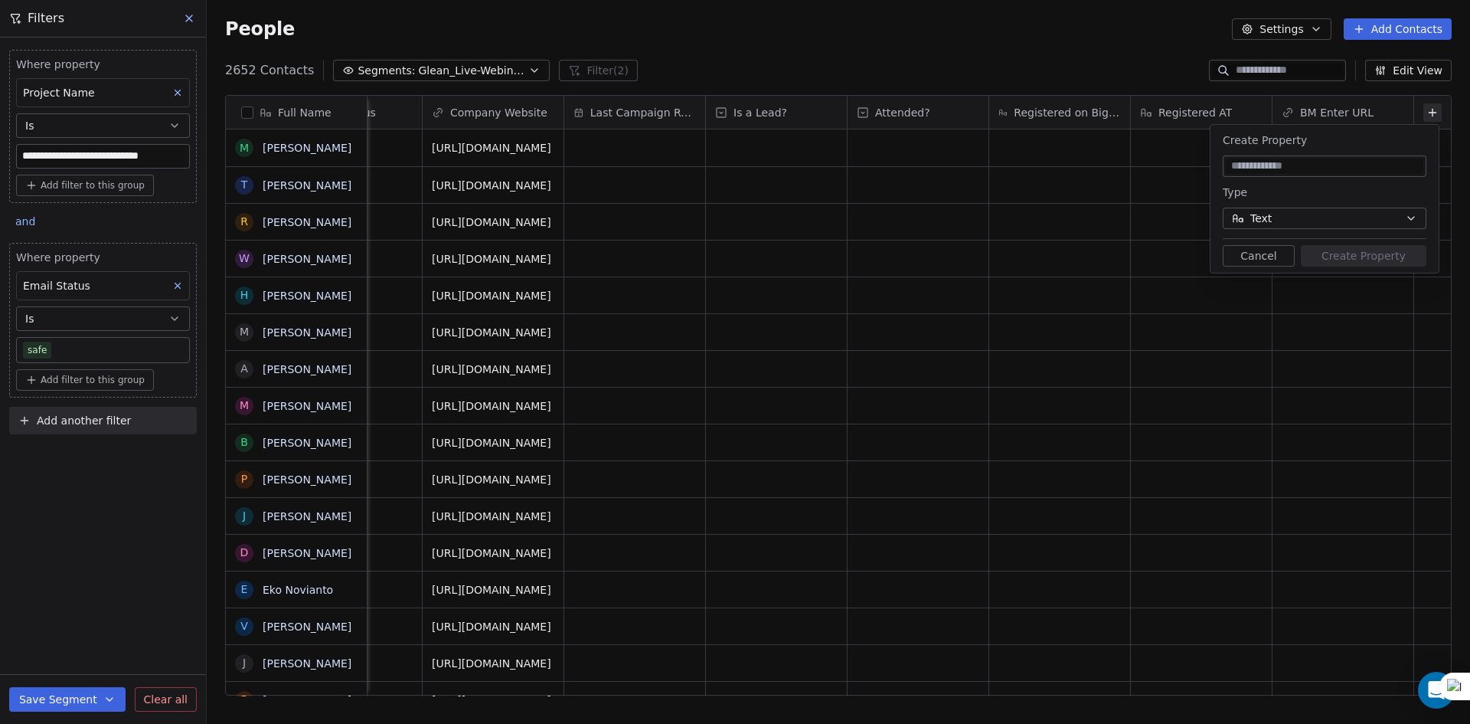
click at [1274, 165] on input at bounding box center [1325, 165] width 198 height 15
type input "**********"
click at [1336, 218] on button "Text" at bounding box center [1325, 217] width 204 height 21
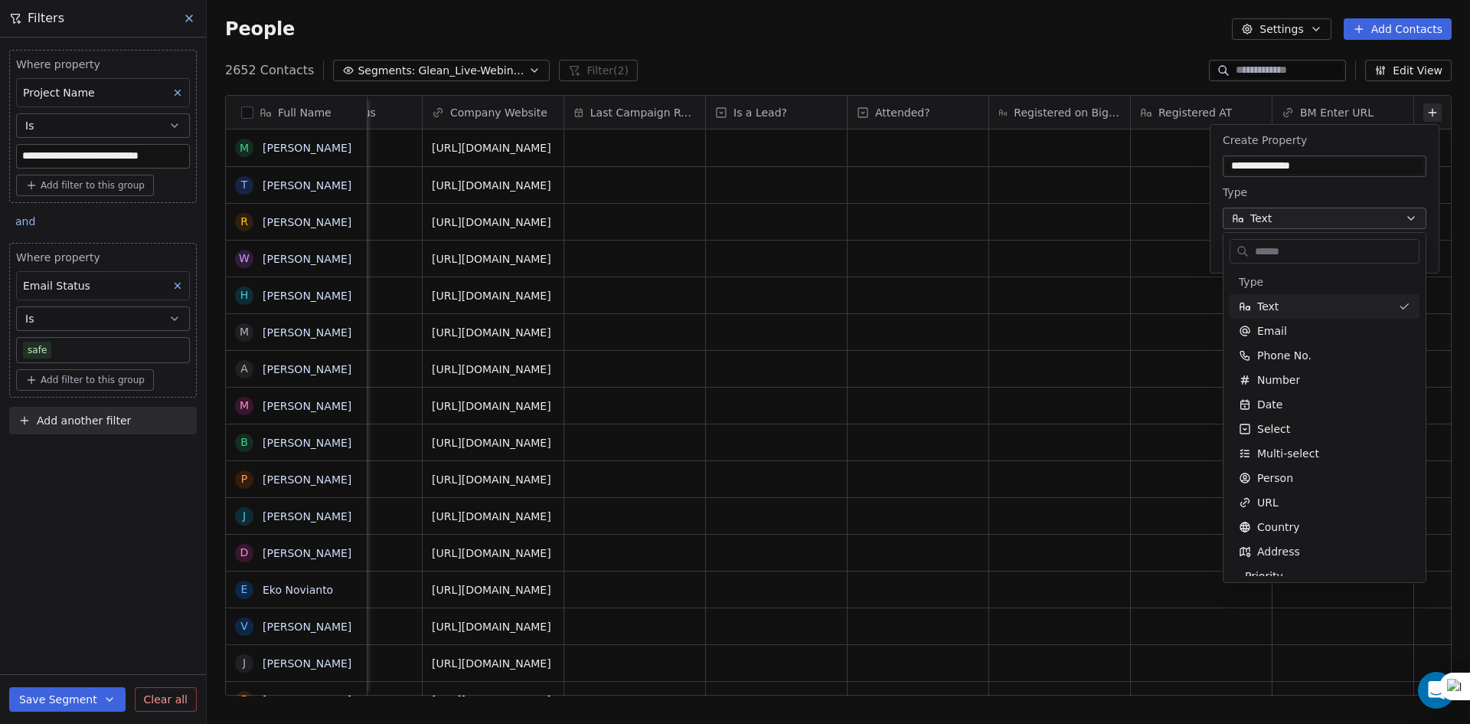
click at [1335, 217] on html "**********" at bounding box center [735, 362] width 1470 height 724
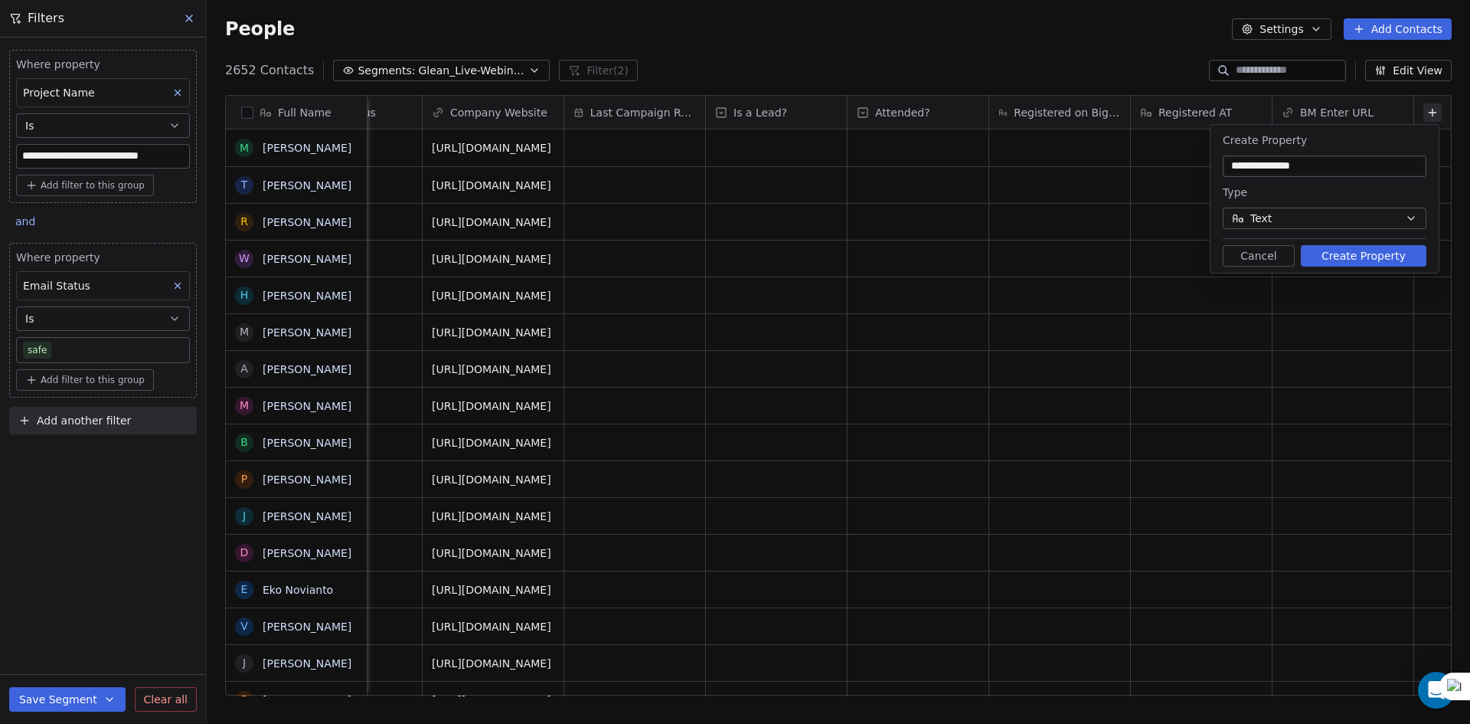
click at [1347, 252] on button "Create Property" at bounding box center [1364, 255] width 126 height 21
click at [1169, 64] on div "2652 Contacts Segments: Glean_Live-Webinar_23rdSept'25 Filter (2) Edit View" at bounding box center [838, 70] width 1263 height 24
click at [1365, 180] on div "**********" at bounding box center [1324, 199] width 228 height 148
click at [1364, 168] on input "**********" at bounding box center [1325, 165] width 198 height 15
drag, startPoint x: 1292, startPoint y: 253, endPoint x: 1282, endPoint y: 254, distance: 9.3
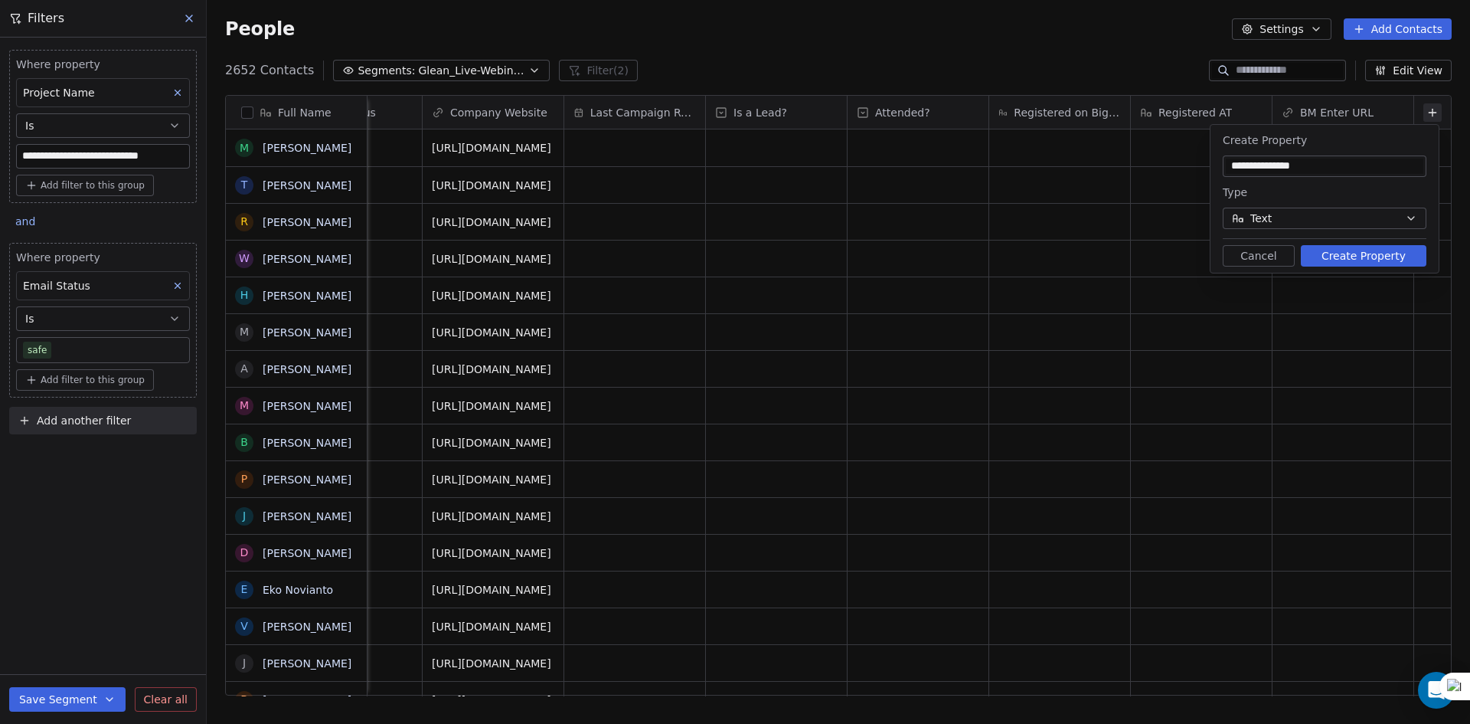
click at [1290, 253] on button "Cancel" at bounding box center [1259, 255] width 72 height 21
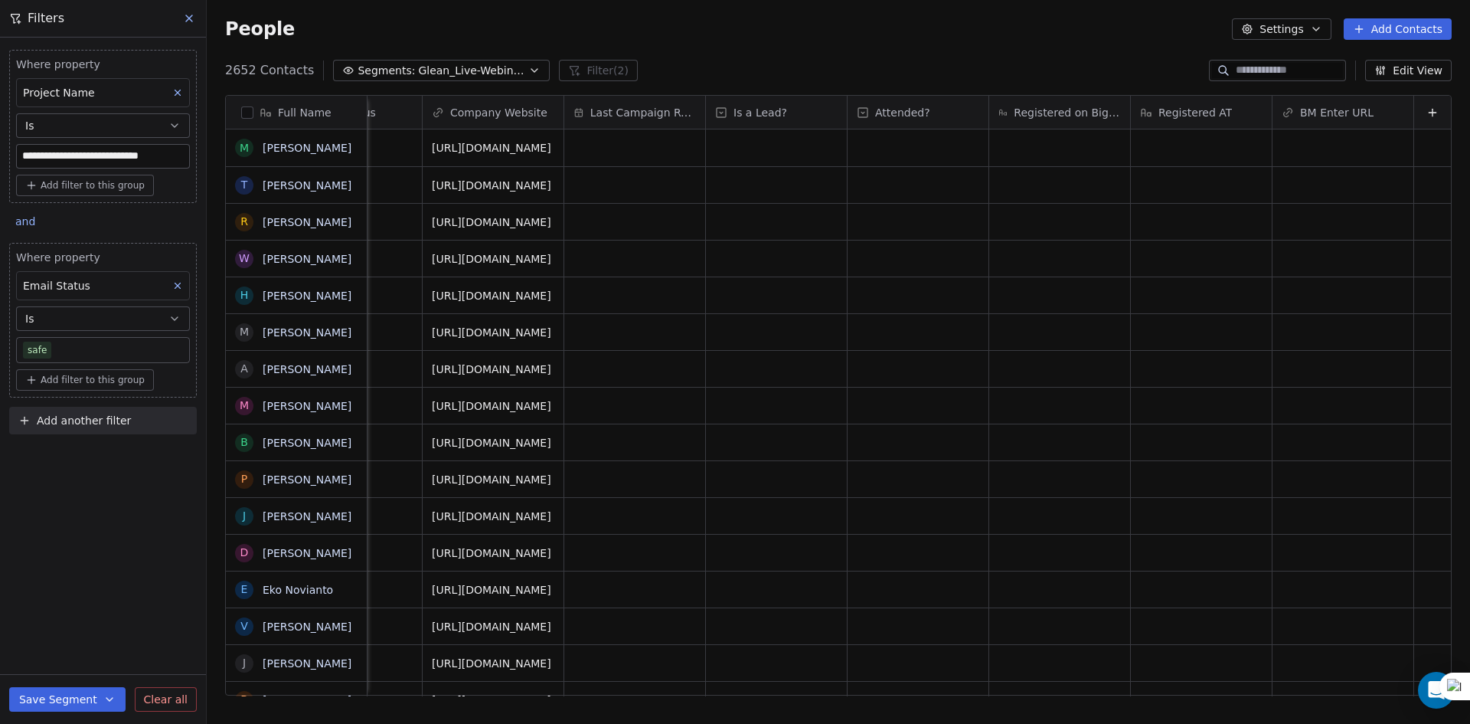
click at [1423, 105] on button at bounding box center [1432, 112] width 18 height 18
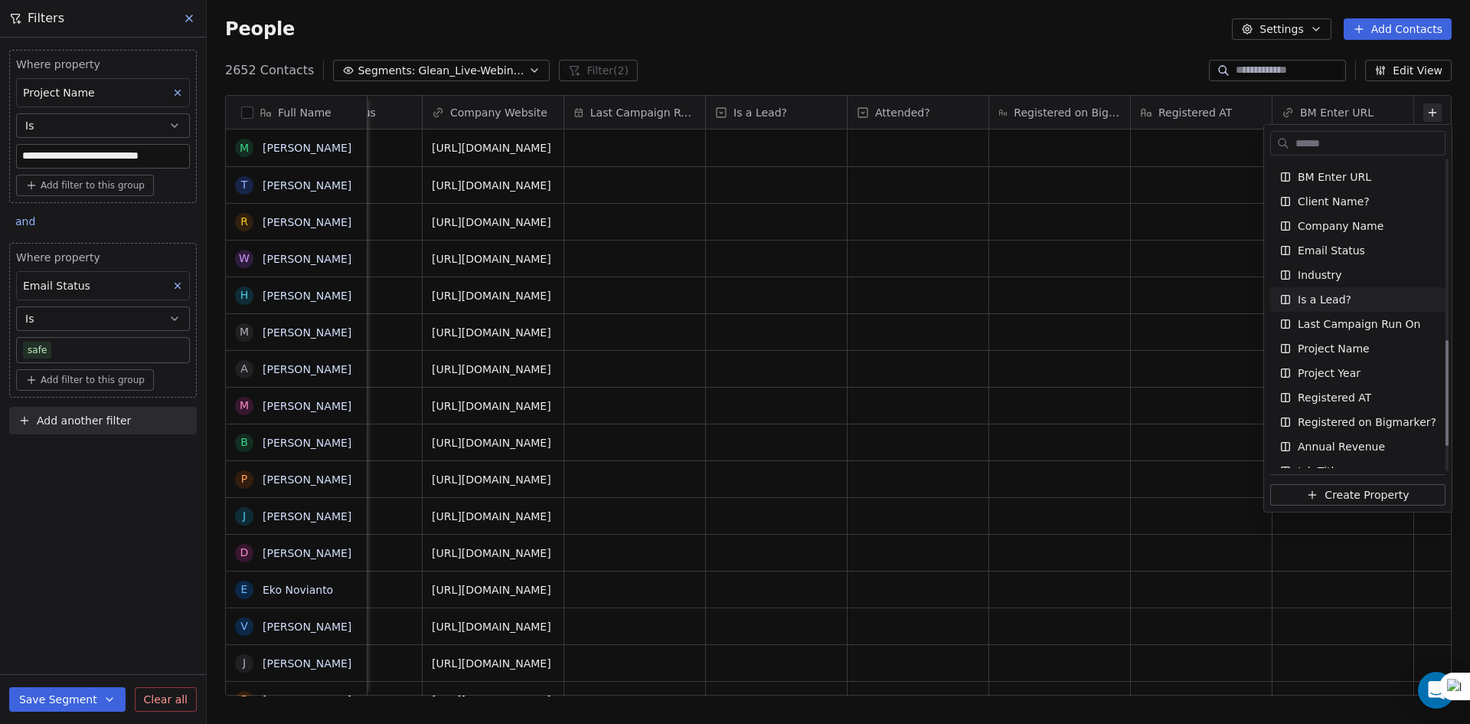
scroll to position [524, 0]
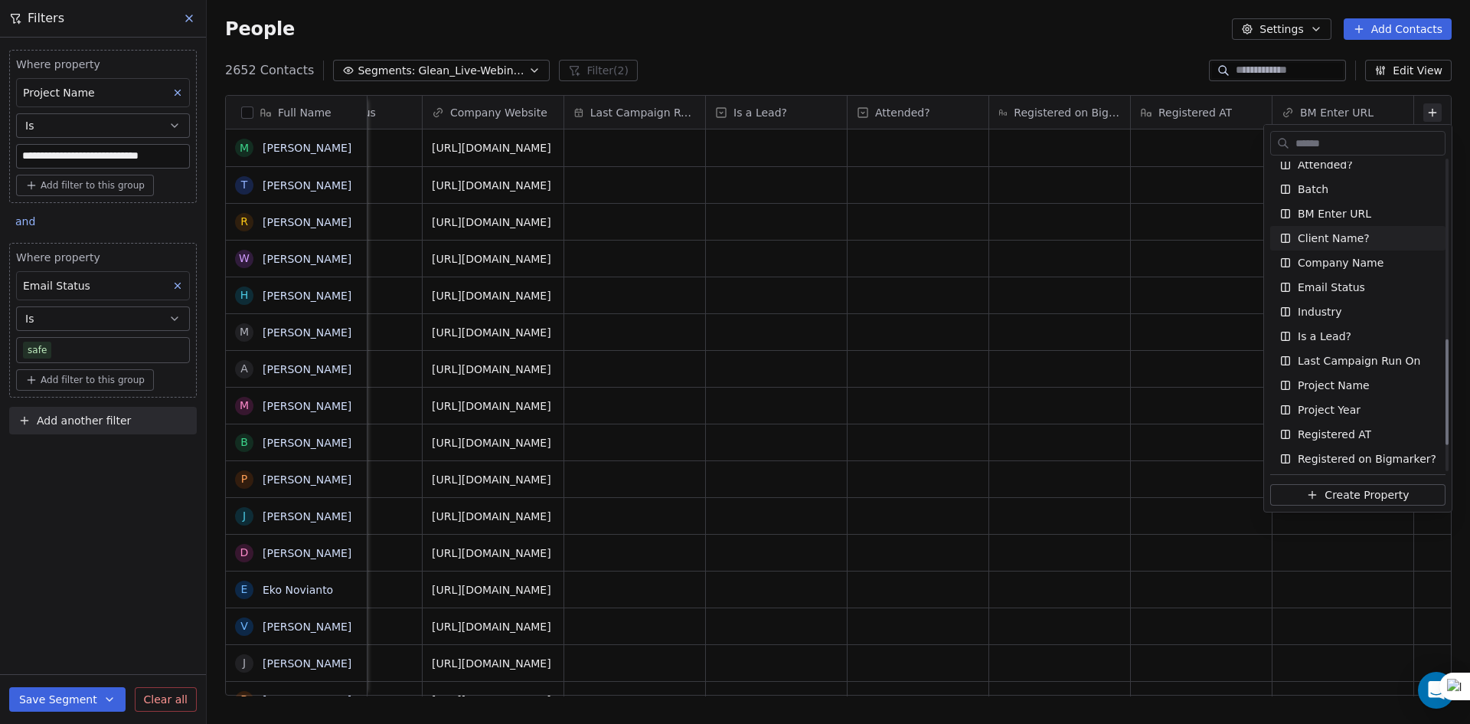
type input "*"
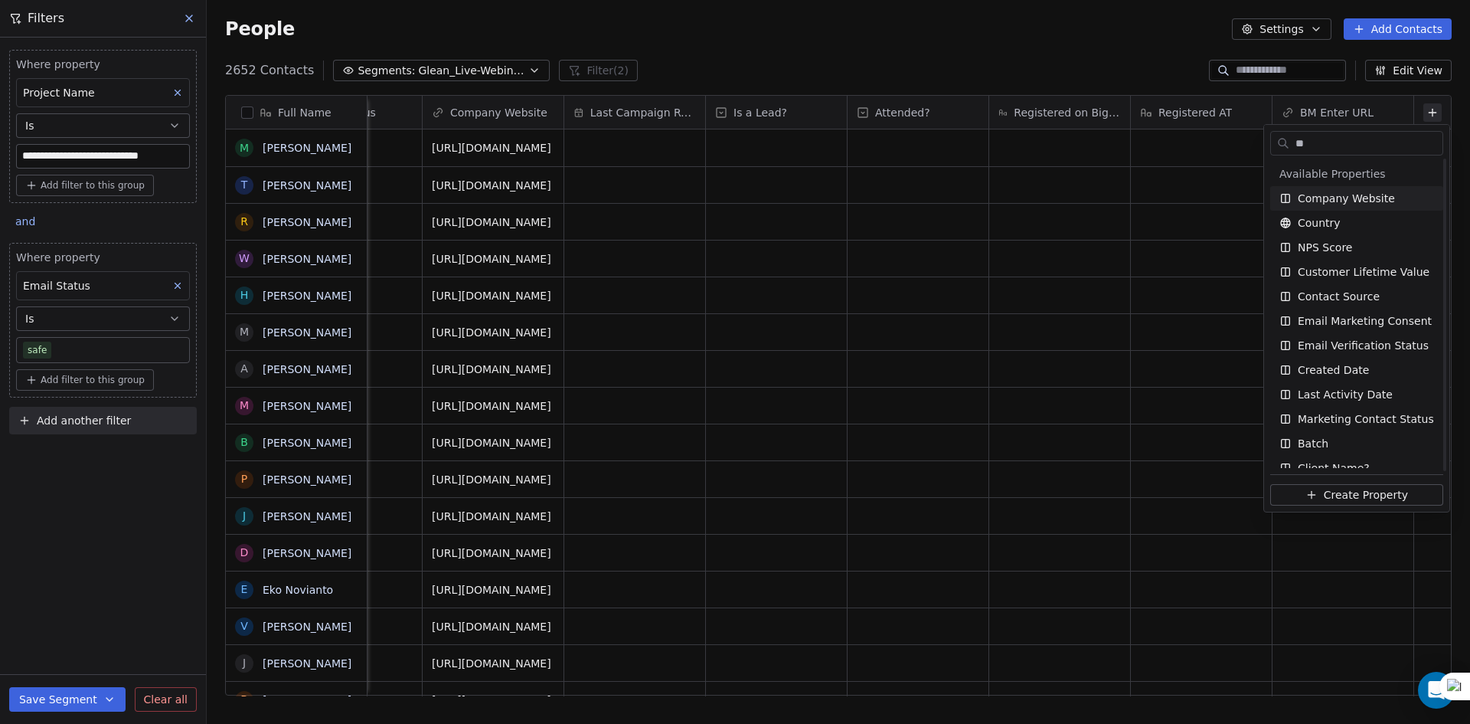
scroll to position [0, 0]
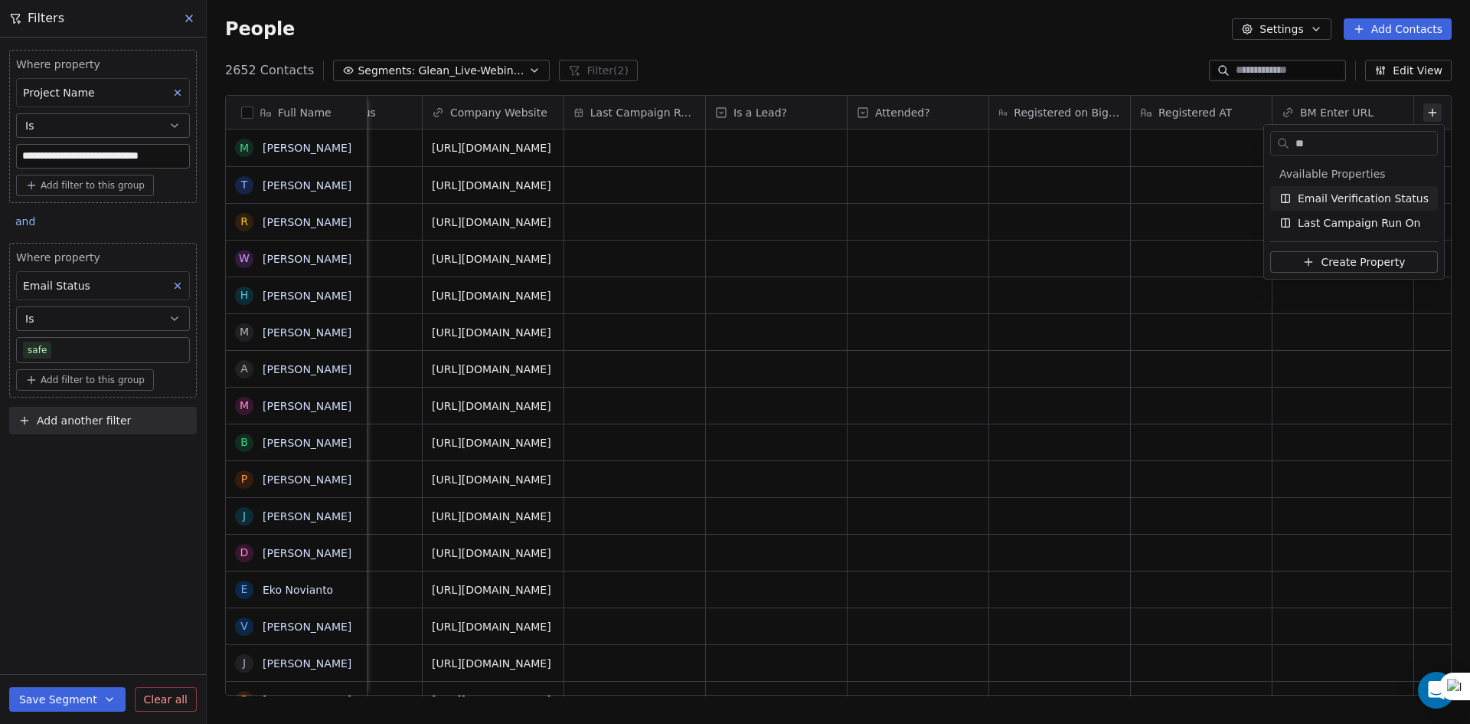
type input "*"
type input "****"
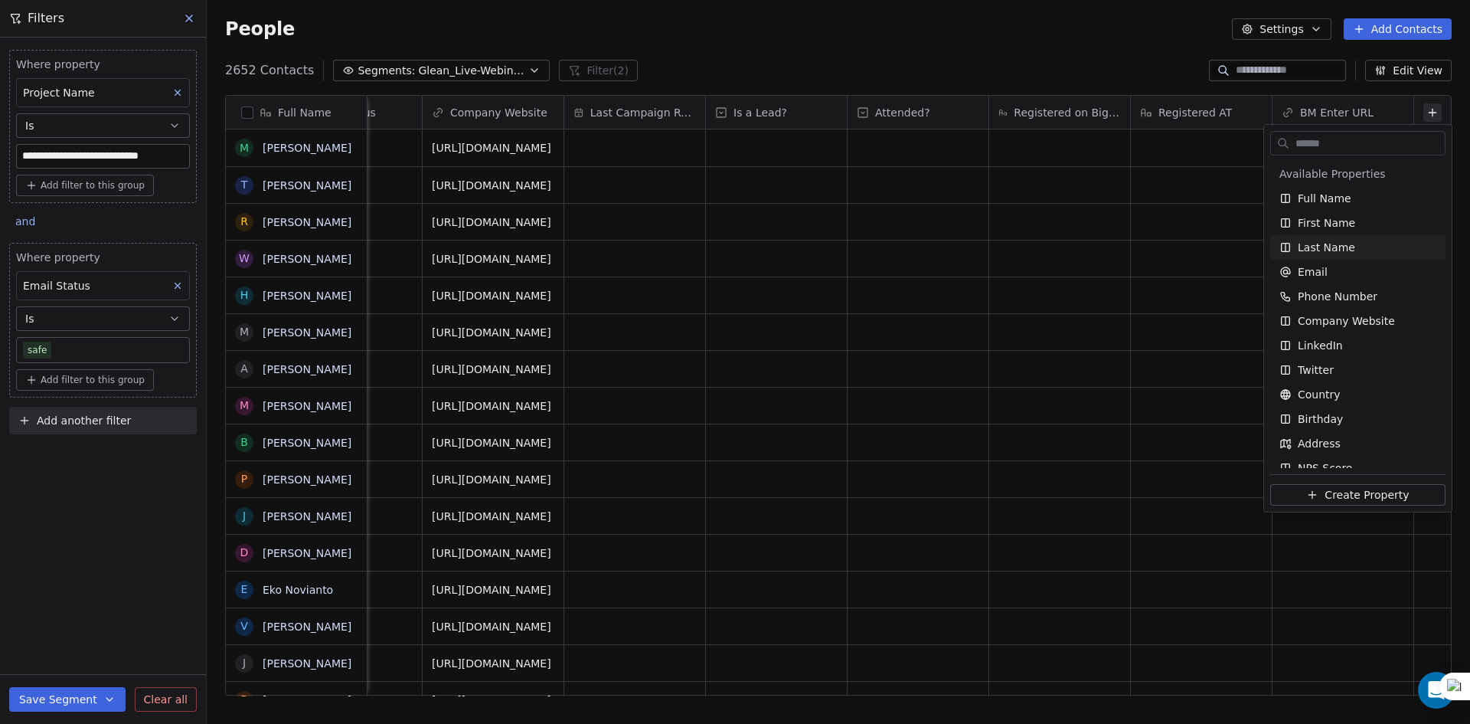
drag, startPoint x: 1022, startPoint y: 59, endPoint x: 374, endPoint y: 115, distance: 650.1
click at [1004, 57] on html "**********" at bounding box center [735, 362] width 1470 height 724
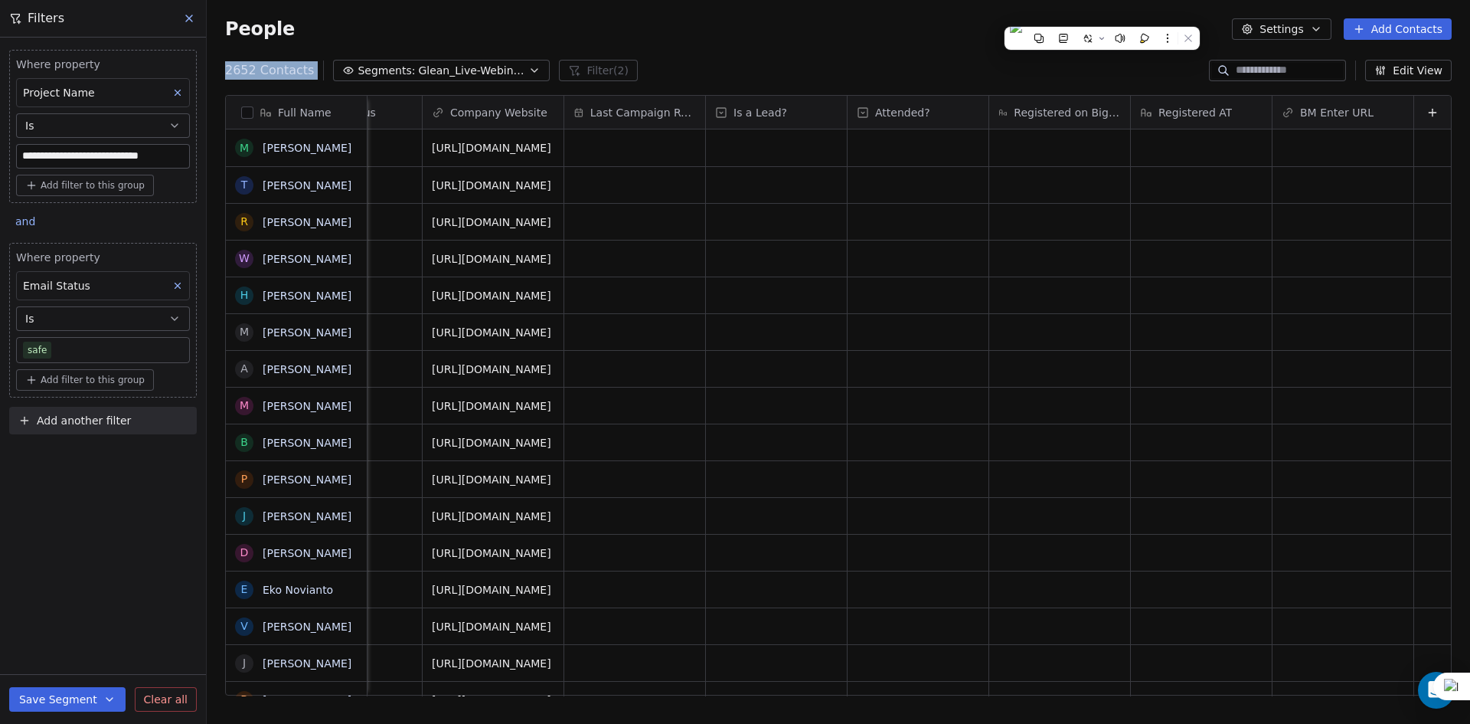
click at [194, 18] on icon at bounding box center [189, 18] width 12 height 12
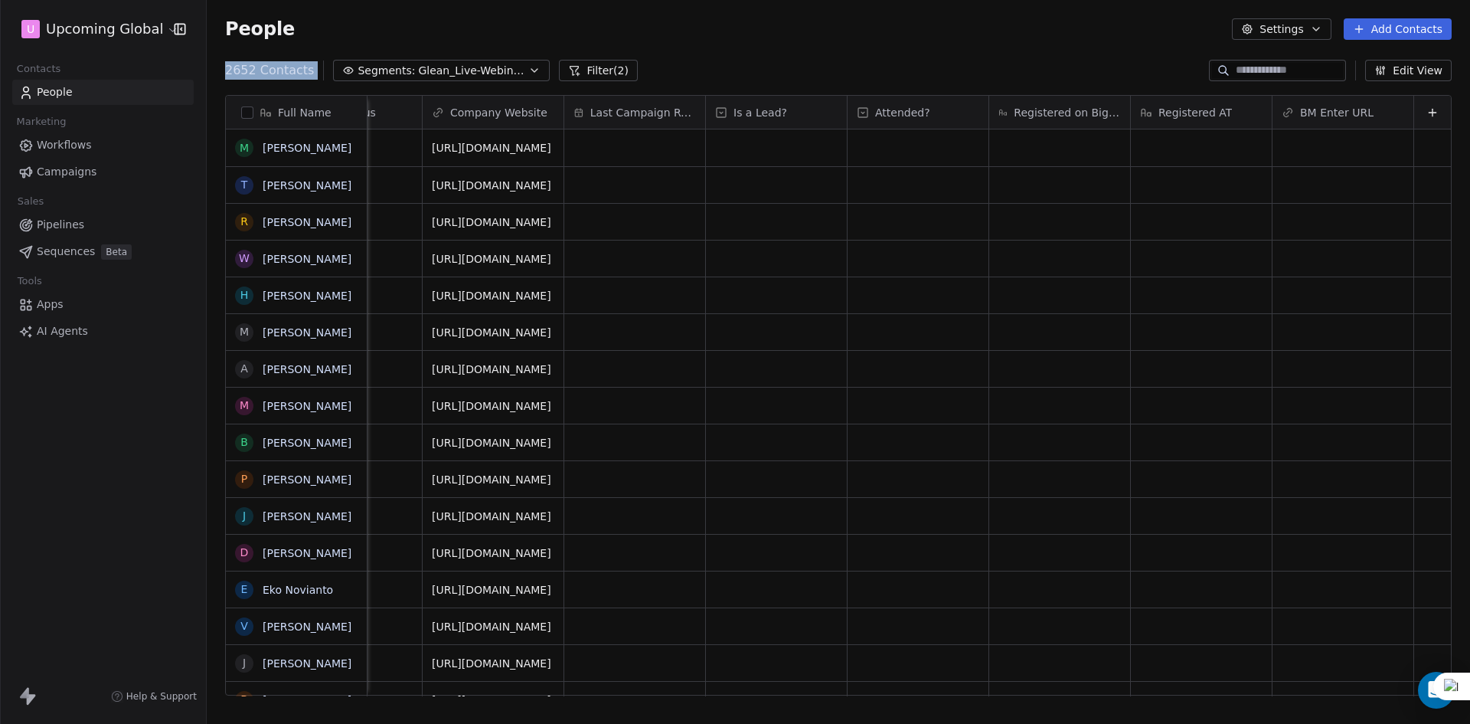
drag, startPoint x: 44, startPoint y: 86, endPoint x: 54, endPoint y: 69, distance: 19.6
click at [44, 86] on span "People" at bounding box center [55, 92] width 36 height 16
click at [492, 77] on span "Glean_Live-Webinar_23rdSept'25" at bounding box center [471, 71] width 107 height 16
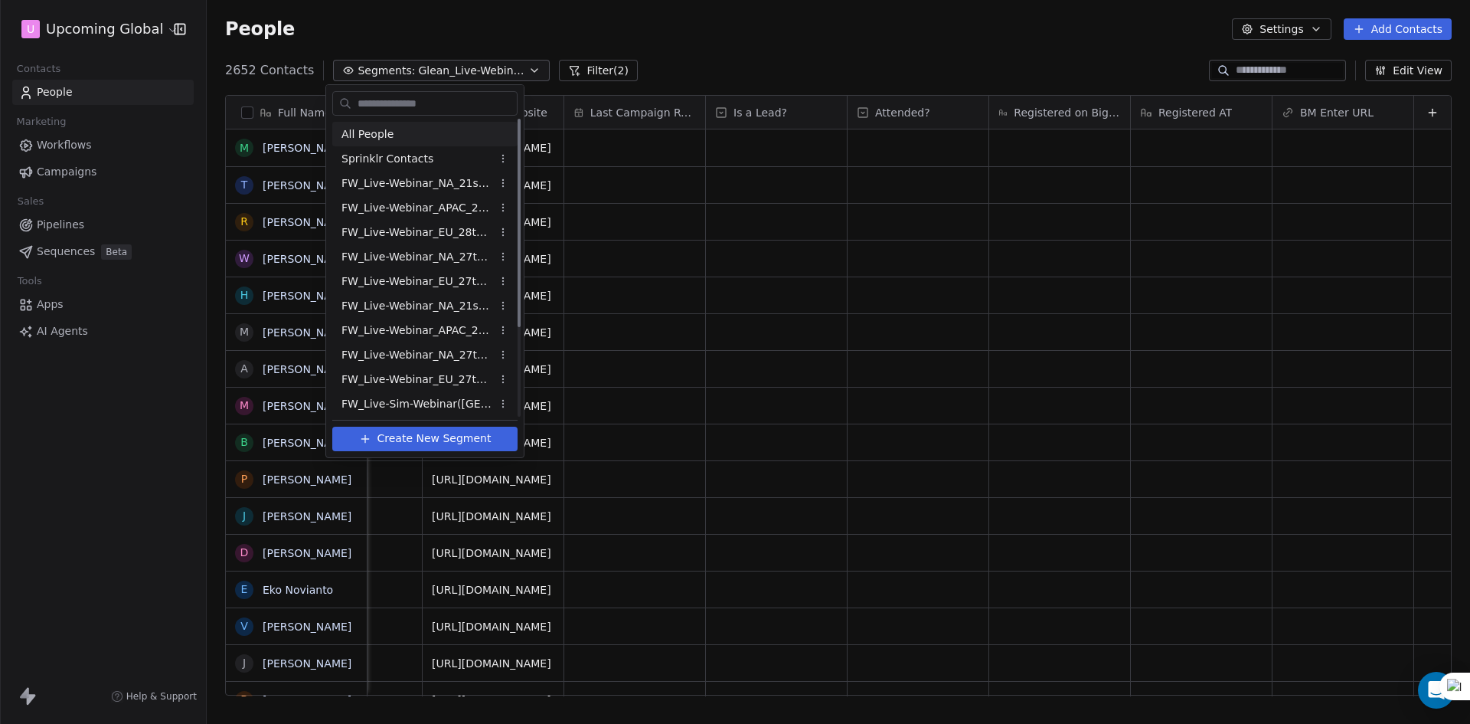
click at [426, 133] on div "All People" at bounding box center [424, 134] width 185 height 24
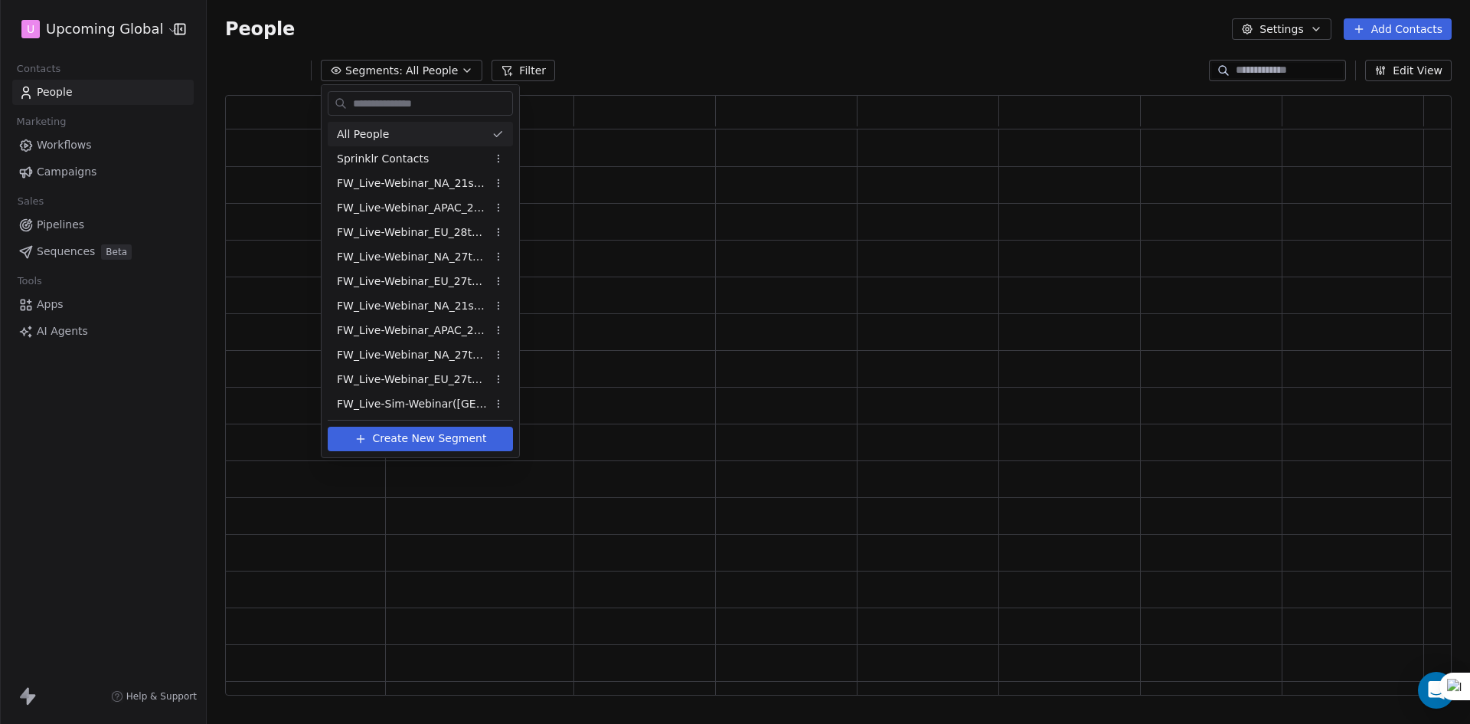
scroll to position [588, 1215]
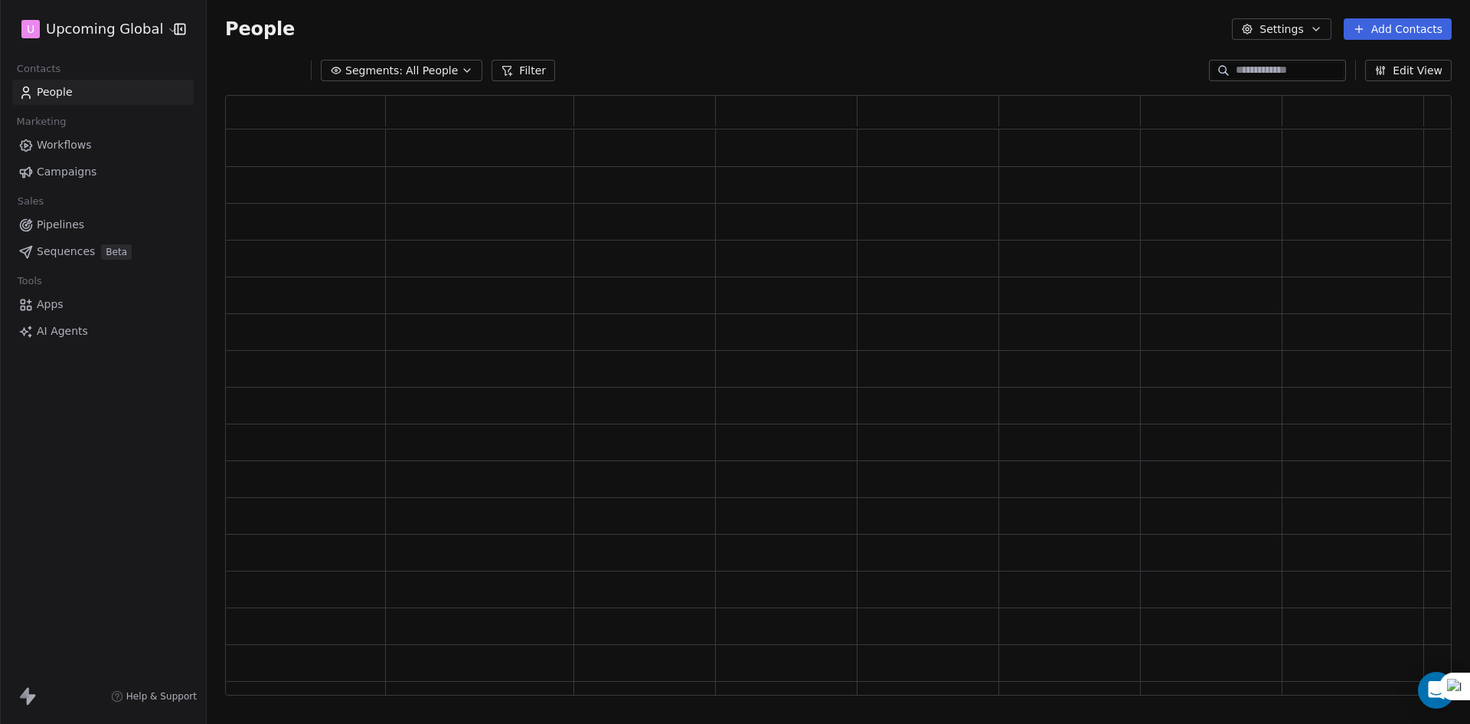
click at [708, 54] on div "People Settings Add Contacts" at bounding box center [838, 29] width 1263 height 58
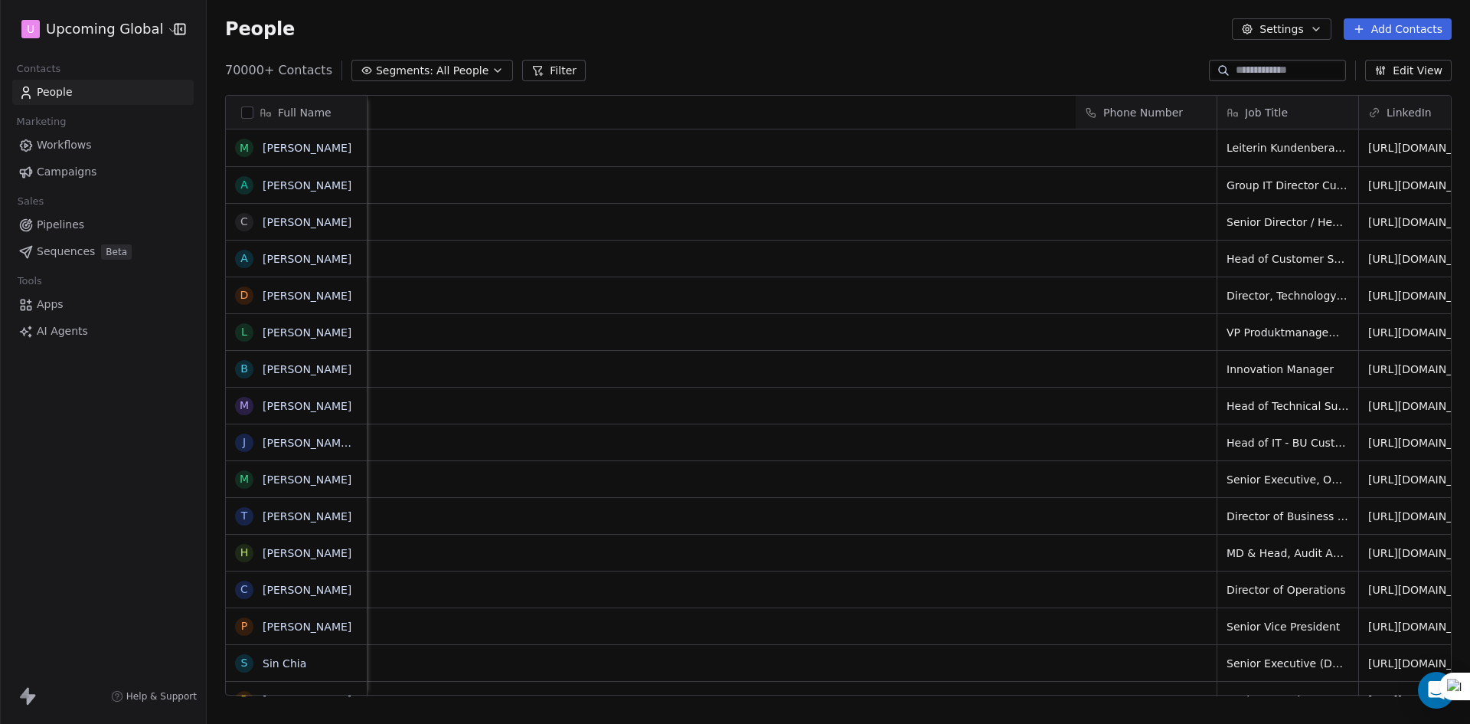
scroll to position [0, 2223]
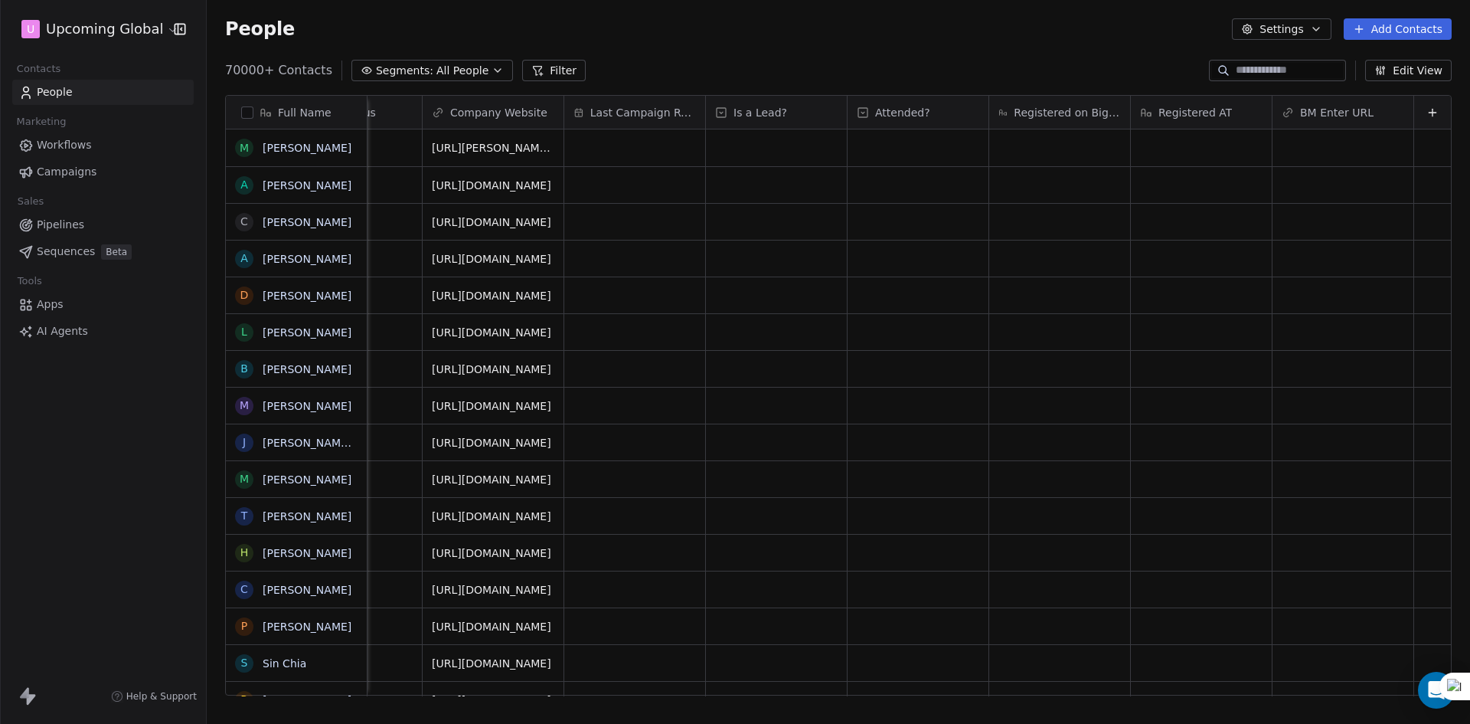
click at [1426, 106] on icon at bounding box center [1432, 112] width 12 height 12
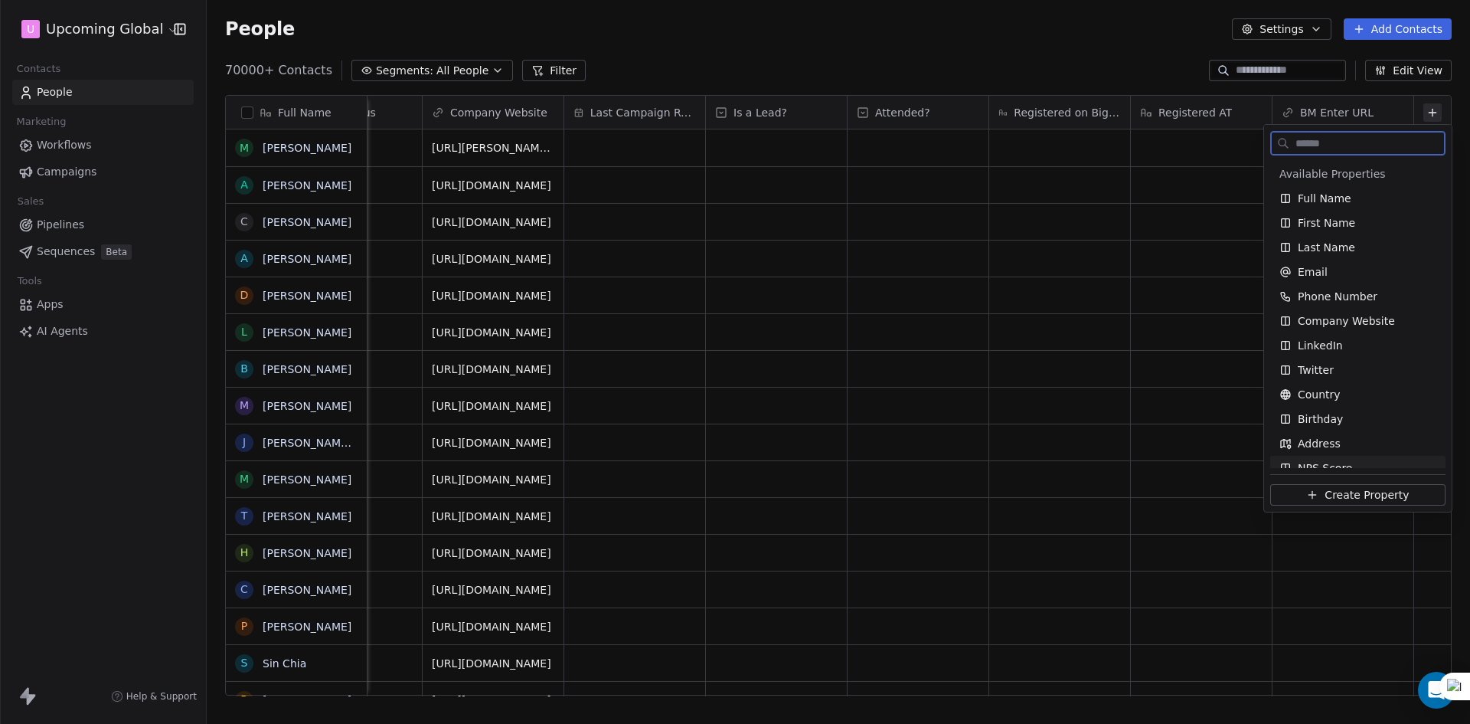
click at [1357, 498] on span "Create Property" at bounding box center [1367, 494] width 84 height 15
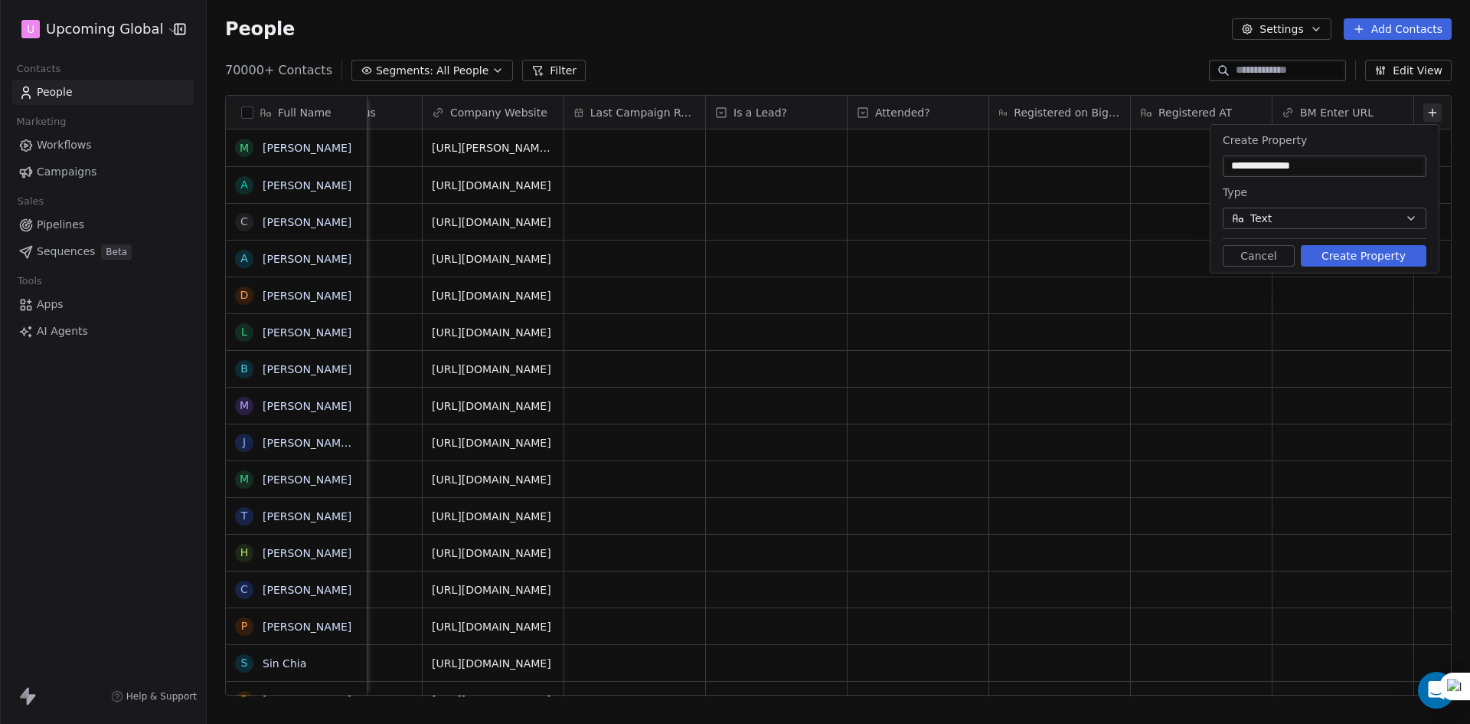
click at [1357, 251] on button "Create Property" at bounding box center [1364, 255] width 126 height 21
drag, startPoint x: 837, startPoint y: 46, endPoint x: 859, endPoint y: 44, distance: 22.3
click at [835, 46] on div "A property with this name already exists" at bounding box center [752, 46] width 240 height 16
click at [886, 43] on icon "Close toast" at bounding box center [885, 45] width 14 height 14
click at [1364, 175] on div "**********" at bounding box center [1325, 165] width 204 height 21
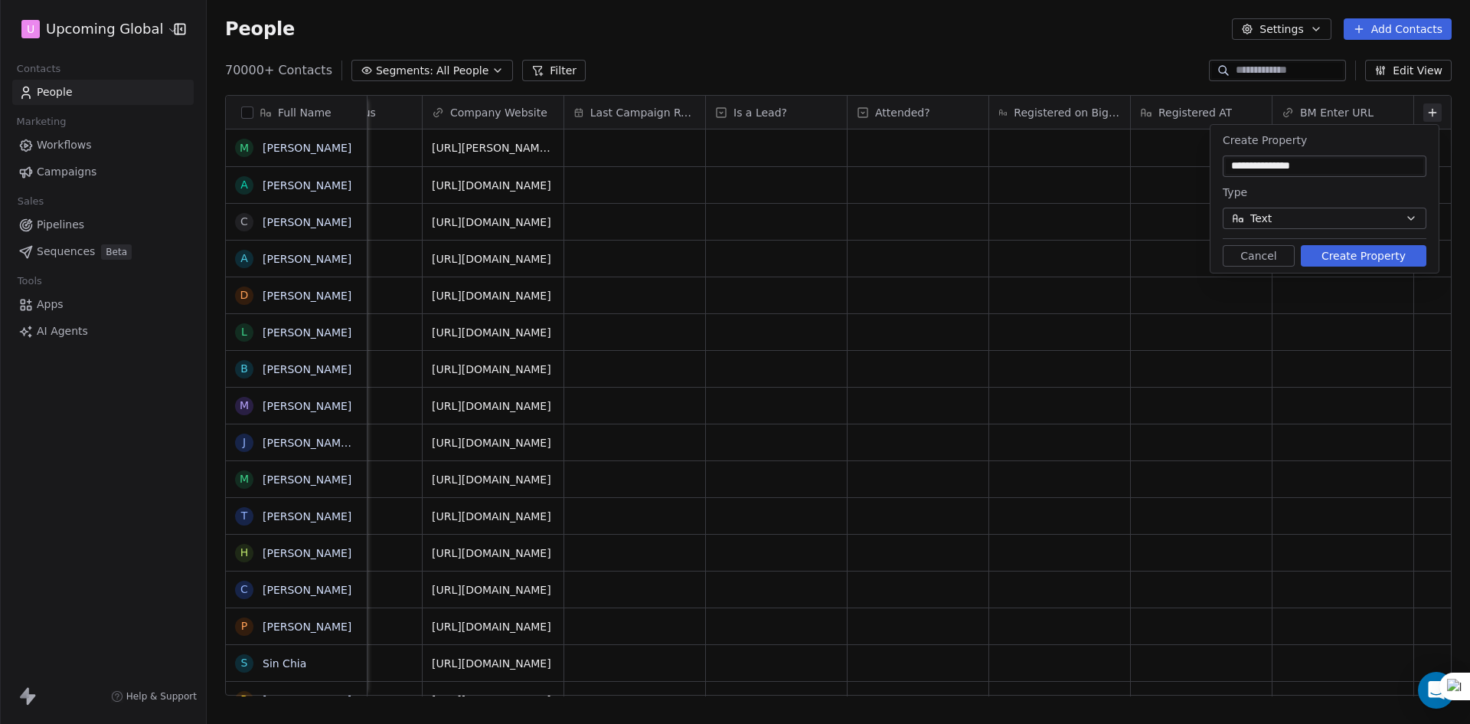
click at [1352, 162] on input "**********" at bounding box center [1325, 165] width 198 height 15
type input "********"
click at [1365, 253] on button "Create Property" at bounding box center [1364, 255] width 126 height 21
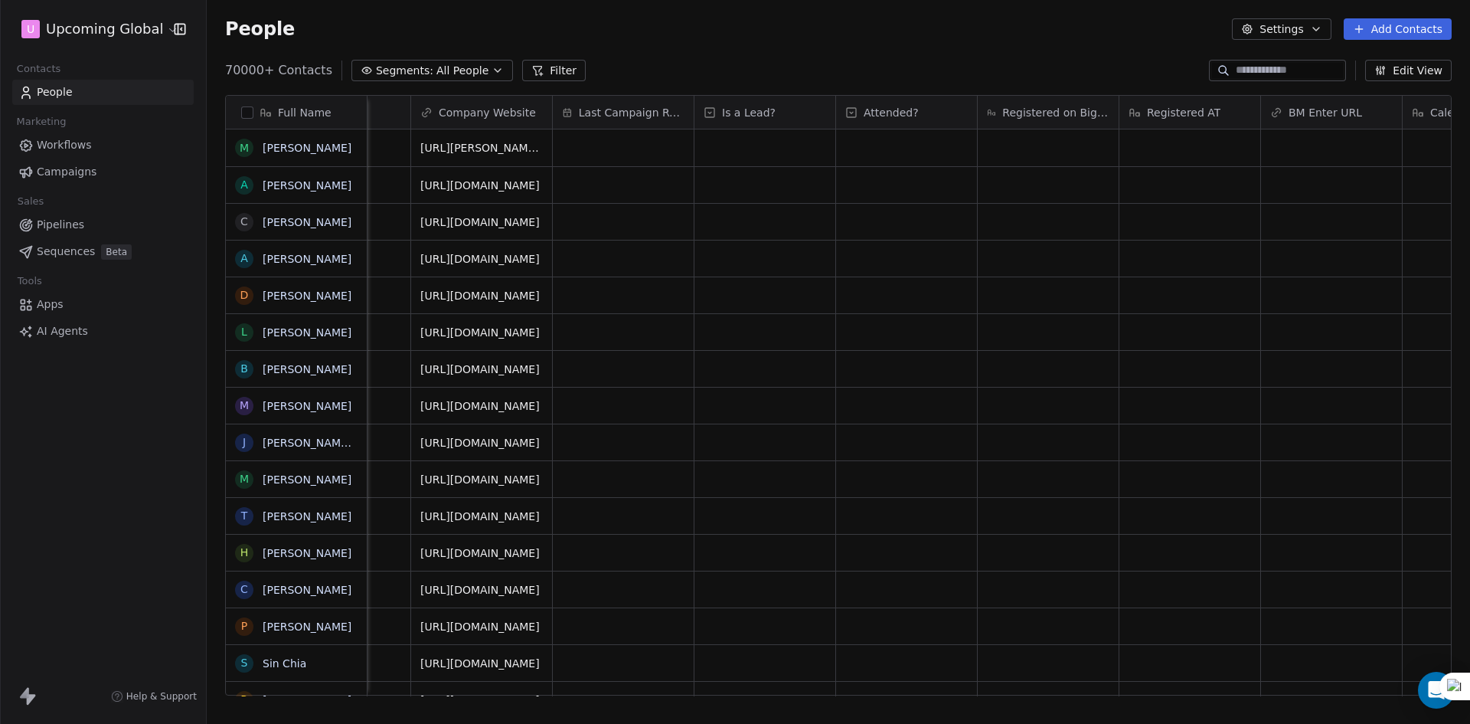
scroll to position [0, 2364]
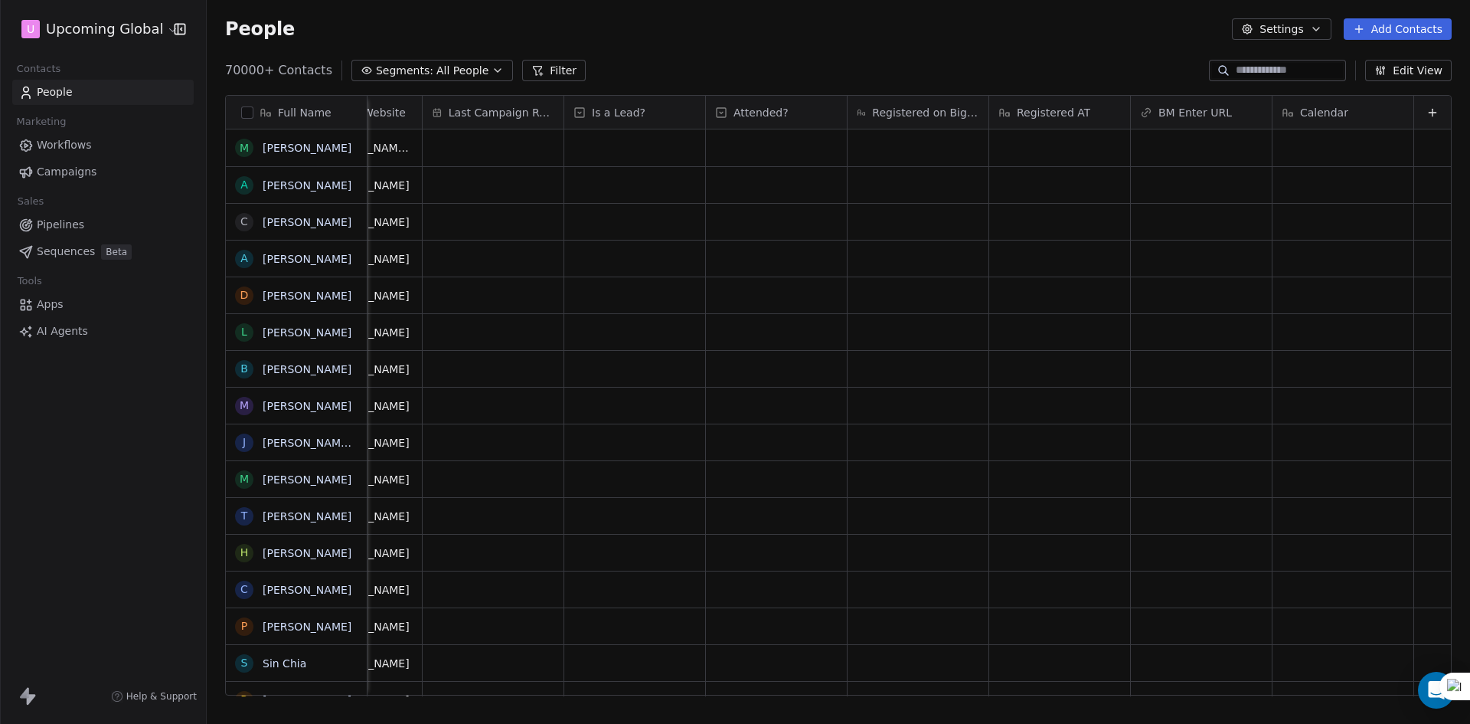
click at [1343, 109] on div "Calendar" at bounding box center [1341, 112] width 119 height 15
click at [1398, 70] on html "U Upcoming Global Contacts People Marketing Workflows Campaigns Sales Pipelines…" at bounding box center [735, 362] width 1470 height 724
click at [1398, 70] on button "Edit View" at bounding box center [1408, 70] width 87 height 21
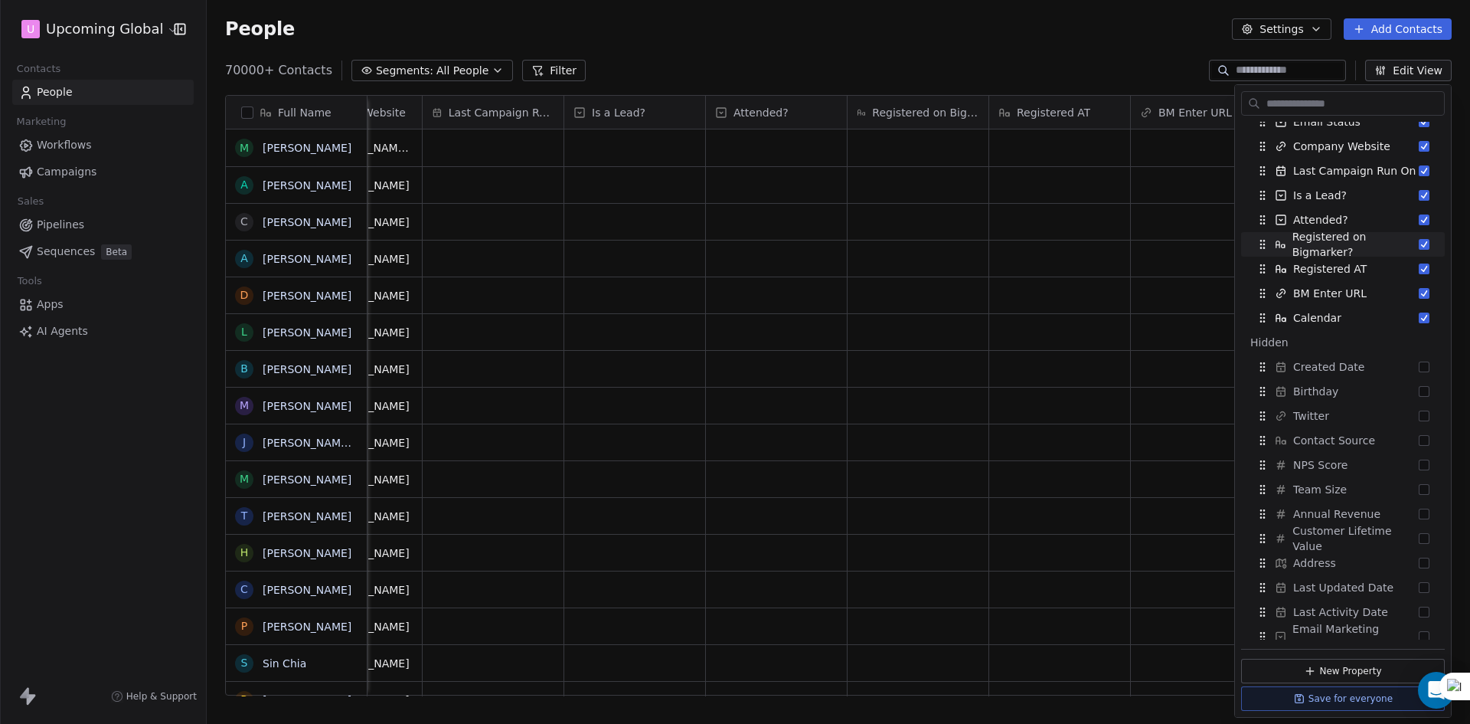
scroll to position [536, 0]
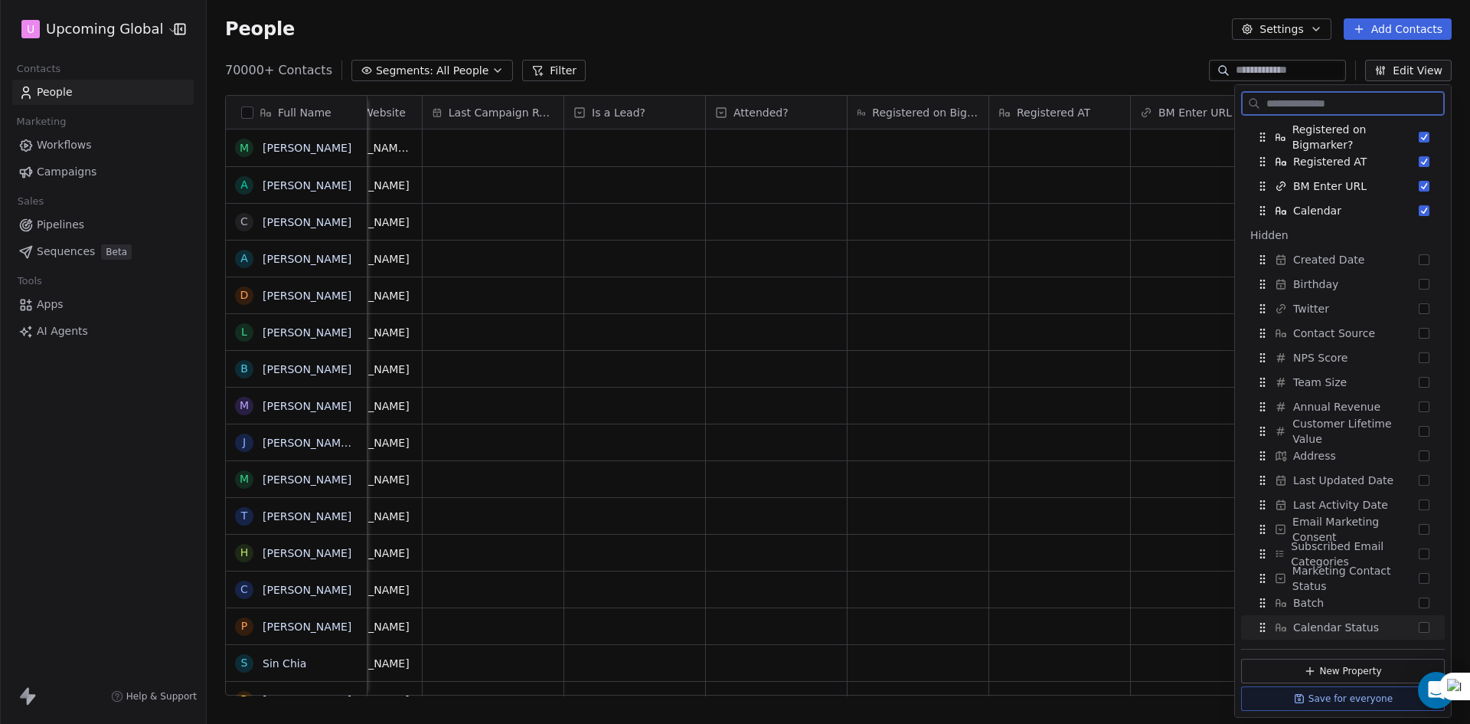
click at [1394, 627] on div "Calendar Status" at bounding box center [1342, 627] width 191 height 24
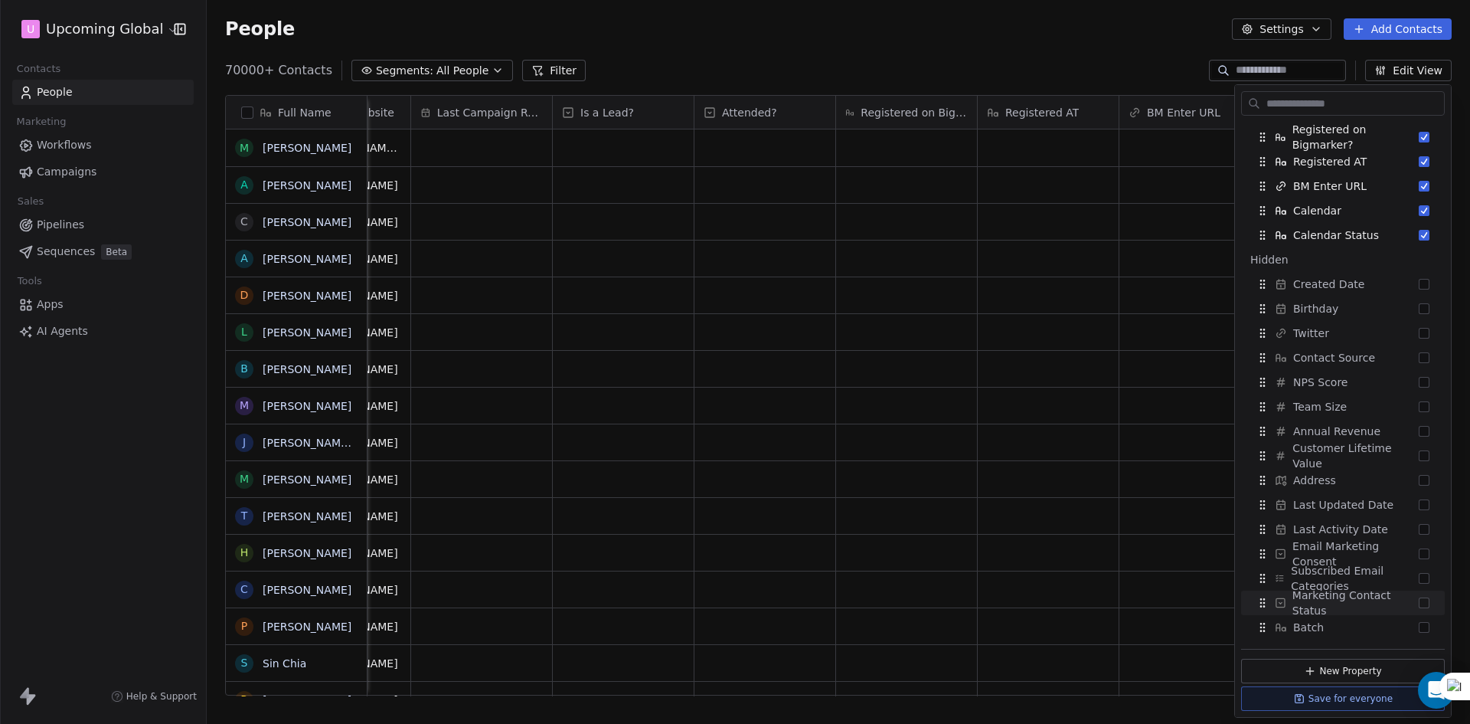
click at [1119, 31] on div "People Settings Add Contacts" at bounding box center [838, 28] width 1227 height 21
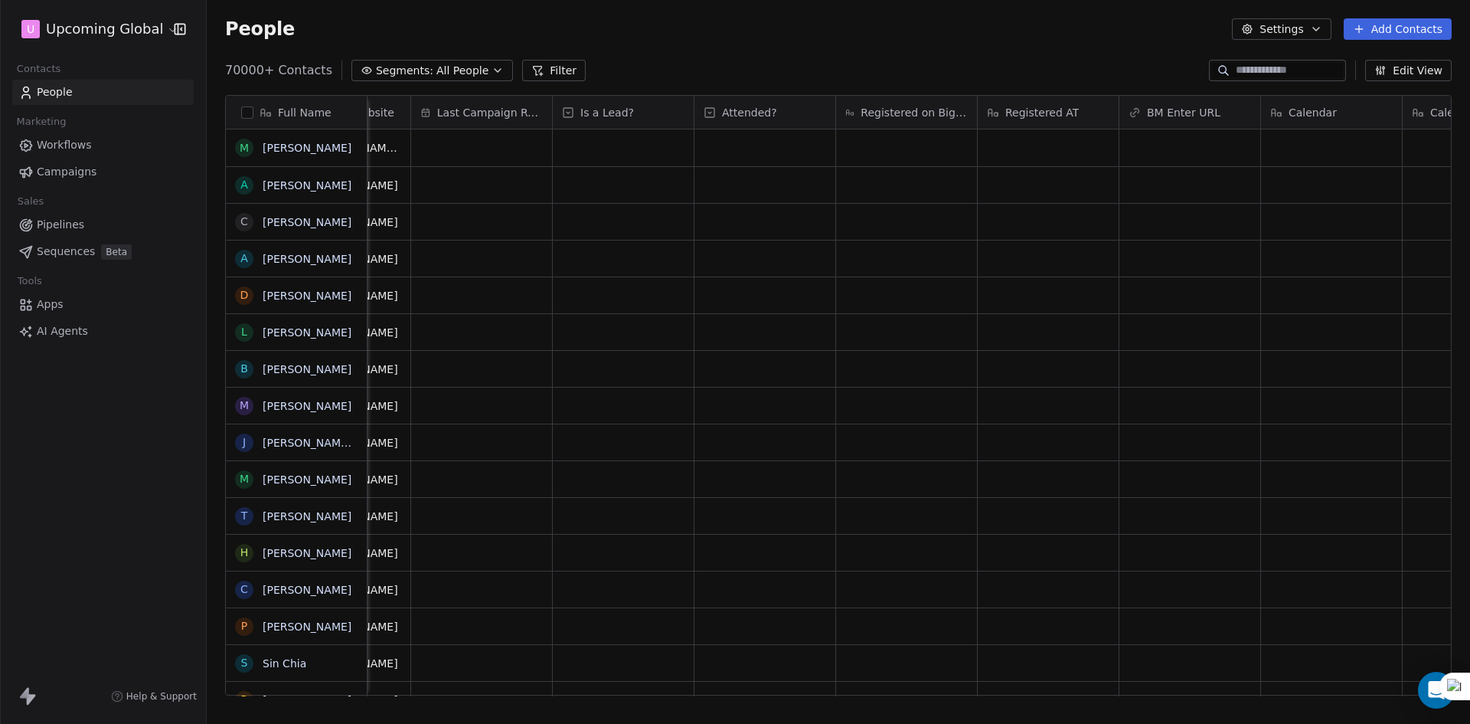
scroll to position [0, 2506]
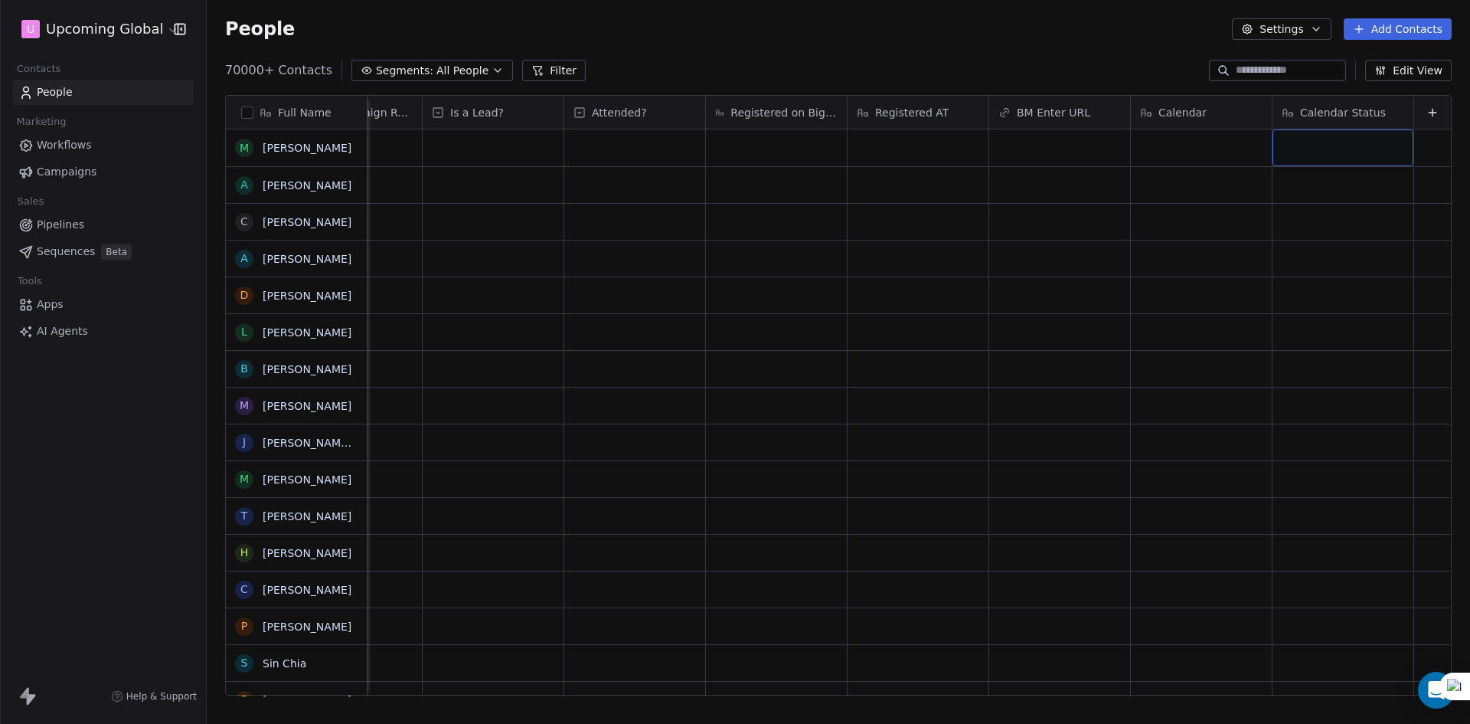
click at [1350, 153] on div "grid" at bounding box center [1342, 147] width 141 height 37
click at [1203, 176] on html "U Upcoming Global Contacts People Marketing Workflows Campaigns Sales Pipelines…" at bounding box center [735, 362] width 1470 height 724
click at [1197, 113] on div "Calendar" at bounding box center [1199, 112] width 119 height 15
drag, startPoint x: 1197, startPoint y: 113, endPoint x: 1230, endPoint y: 179, distance: 74.3
click at [1230, 183] on html "U Upcoming Global Contacts People Marketing Workflows Campaigns Sales Pipelines…" at bounding box center [735, 362] width 1470 height 724
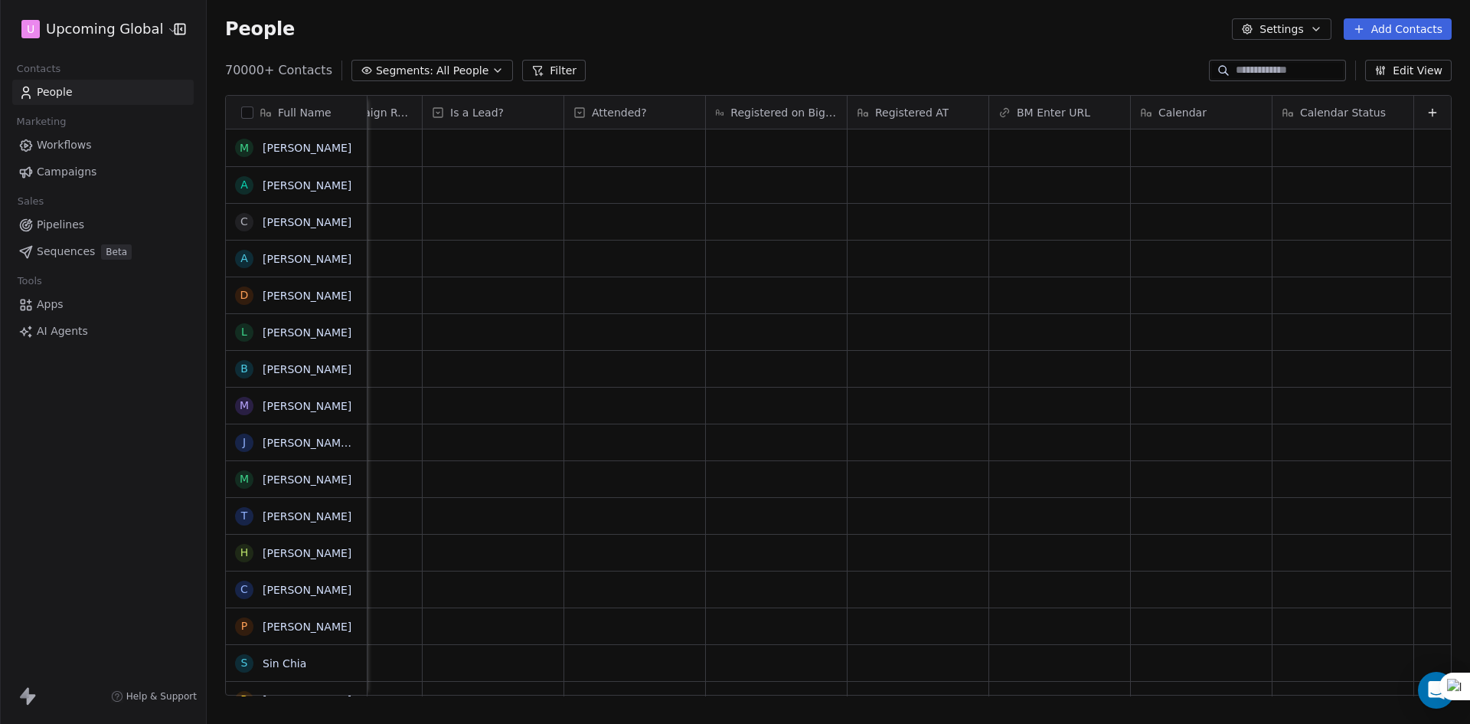
click at [1171, 108] on span "Calendar" at bounding box center [1182, 112] width 48 height 15
click at [1173, 149] on span "Edit property" at bounding box center [1183, 144] width 70 height 15
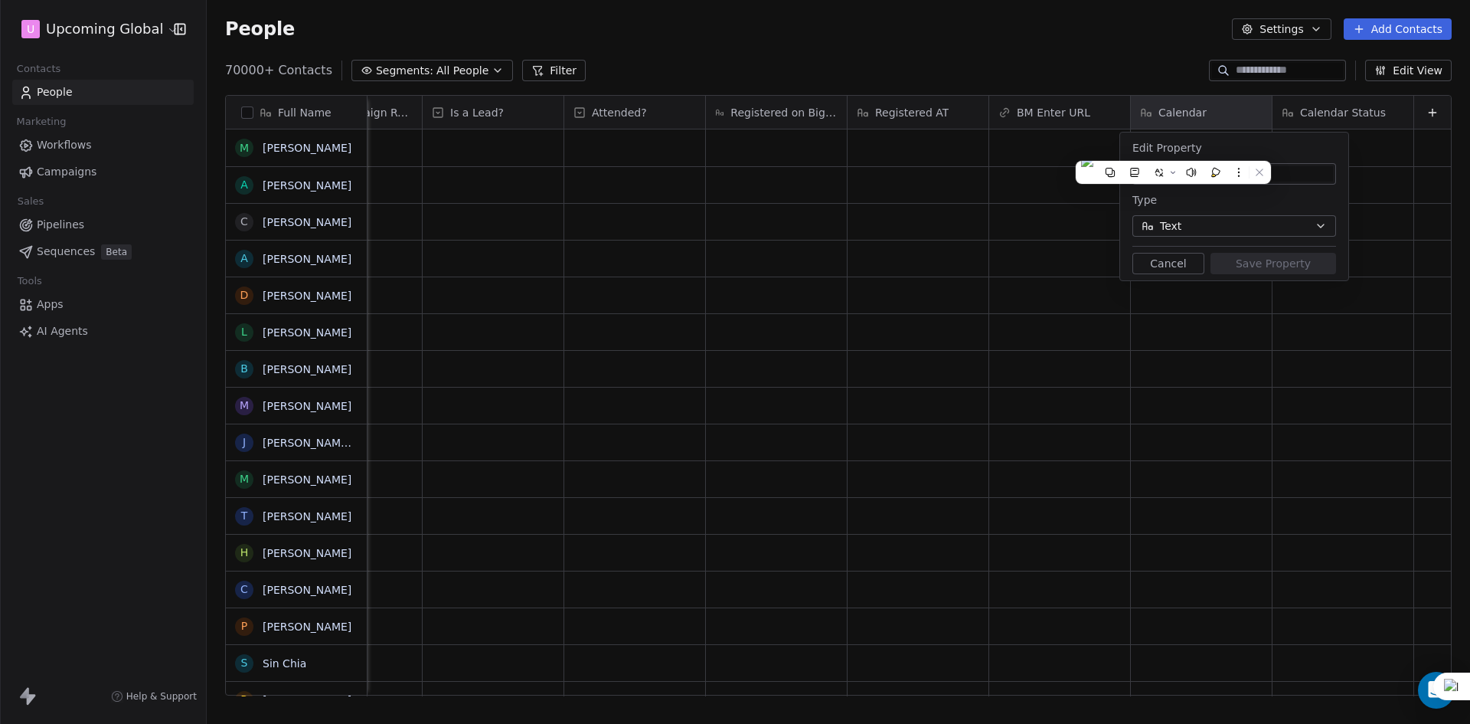
click at [1238, 203] on div "Type" at bounding box center [1234, 200] width 204 height 18
click at [1252, 177] on input "********" at bounding box center [1234, 173] width 198 height 15
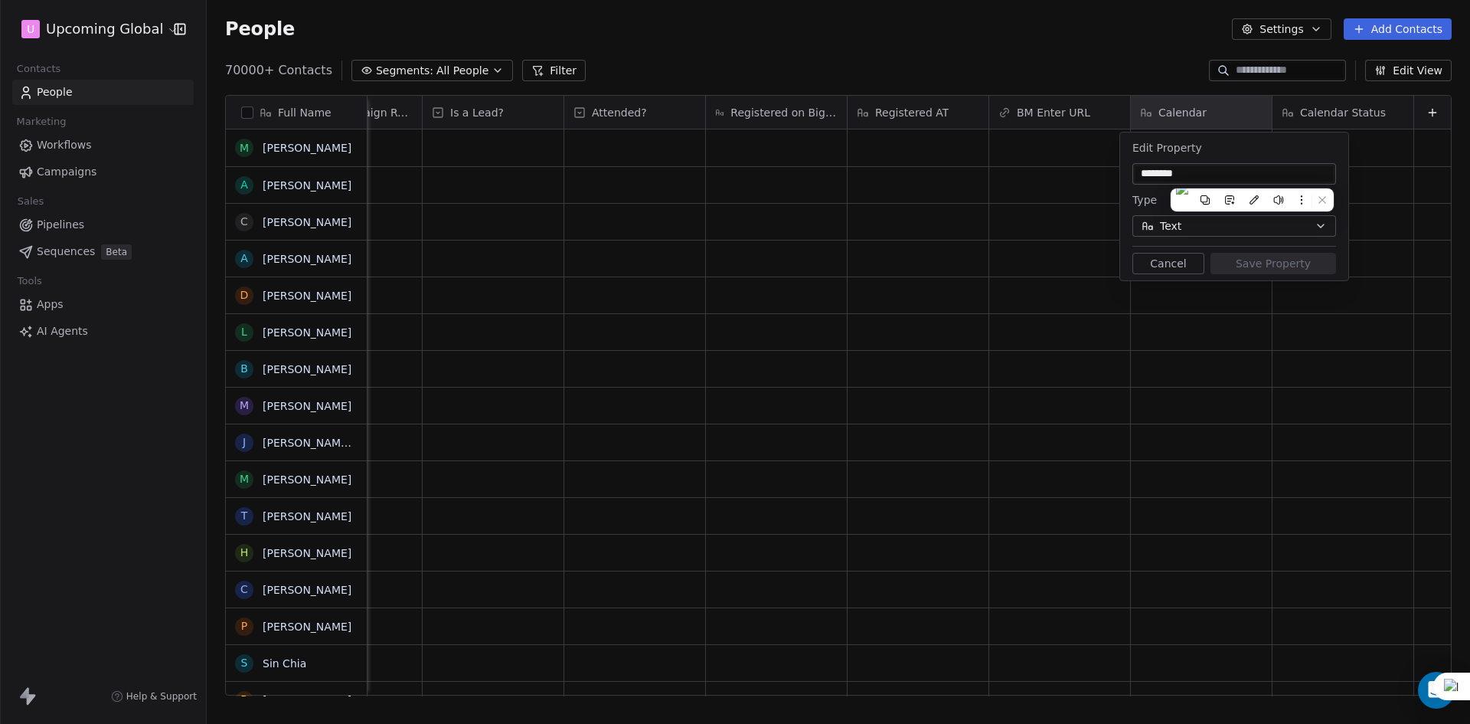
click at [1128, 210] on div "Edit Property ******** Type Text Cancel Save Property" at bounding box center [1234, 206] width 228 height 148
click at [1178, 224] on span "Text" at bounding box center [1170, 226] width 21 height 16
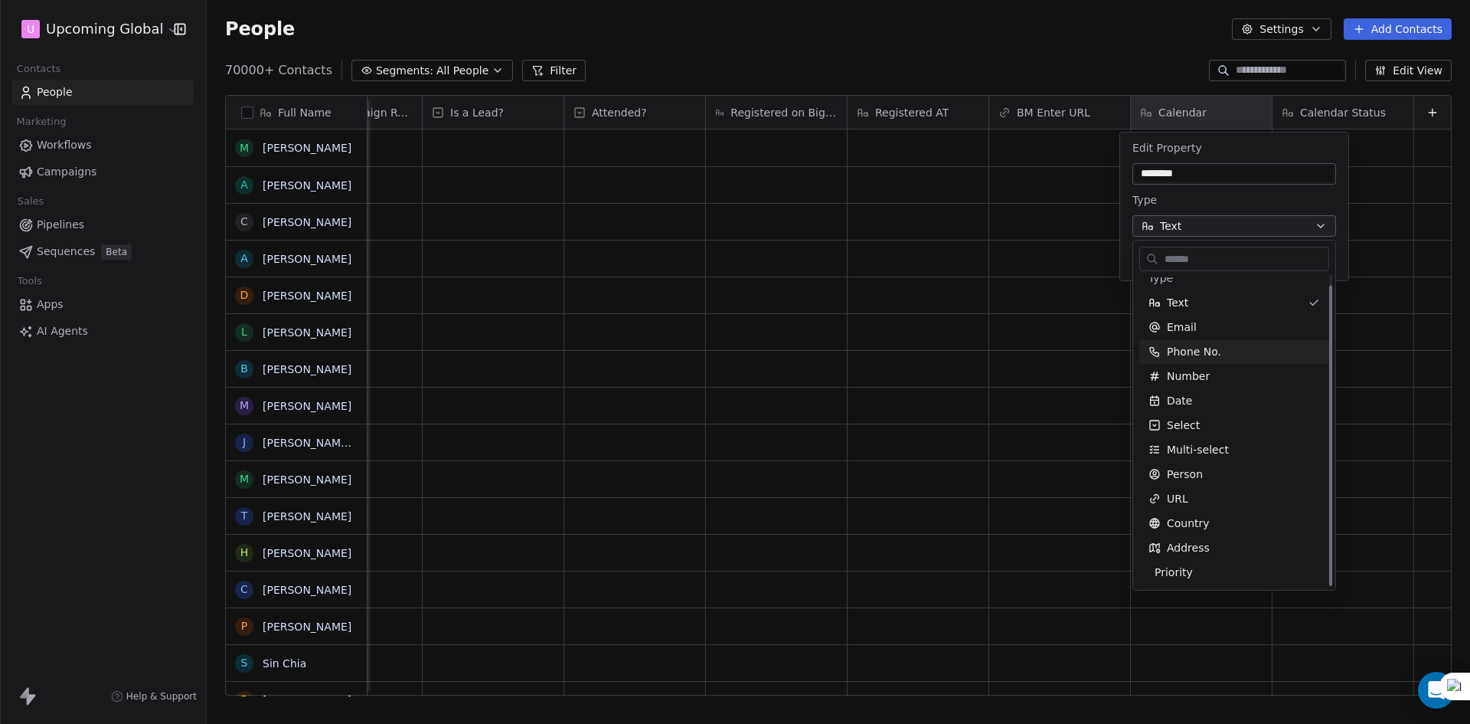
scroll to position [12, 0]
click at [1231, 145] on html "U Upcoming Global Contacts People Marketing Workflows Campaigns Sales Pipelines…" at bounding box center [735, 362] width 1470 height 724
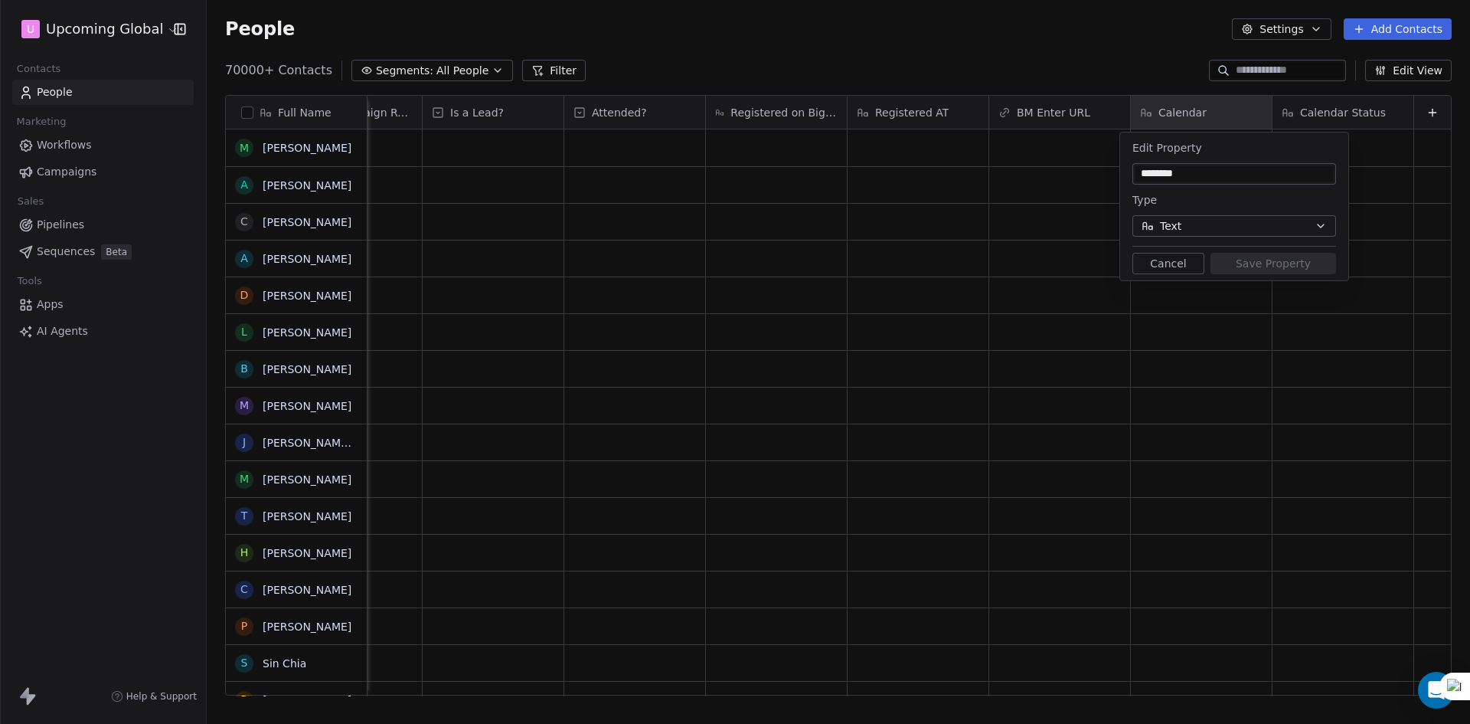
click at [1386, 68] on html "U Upcoming Global Contacts People Marketing Workflows Campaigns Sales Pipelines…" at bounding box center [735, 362] width 1470 height 724
click at [1137, 81] on html "U Upcoming Global Contacts People Marketing Workflows Campaigns Sales Pipelines…" at bounding box center [735, 362] width 1470 height 724
click at [1217, 168] on input "********" at bounding box center [1234, 173] width 198 height 15
click at [1181, 256] on button "Cancel" at bounding box center [1168, 263] width 72 height 21
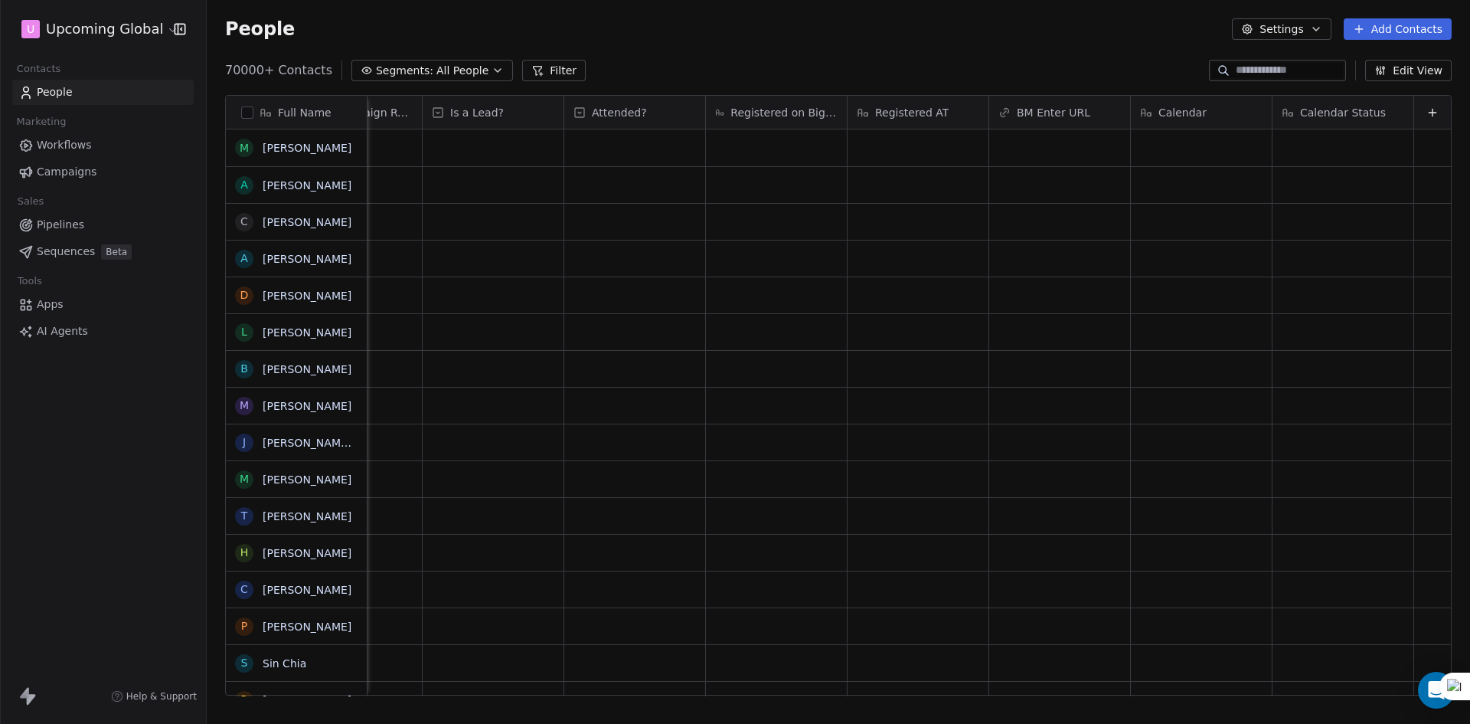
drag, startPoint x: 1380, startPoint y: 68, endPoint x: 1380, endPoint y: 79, distance: 10.7
click at [1380, 74] on icon "button" at bounding box center [1380, 70] width 12 height 12
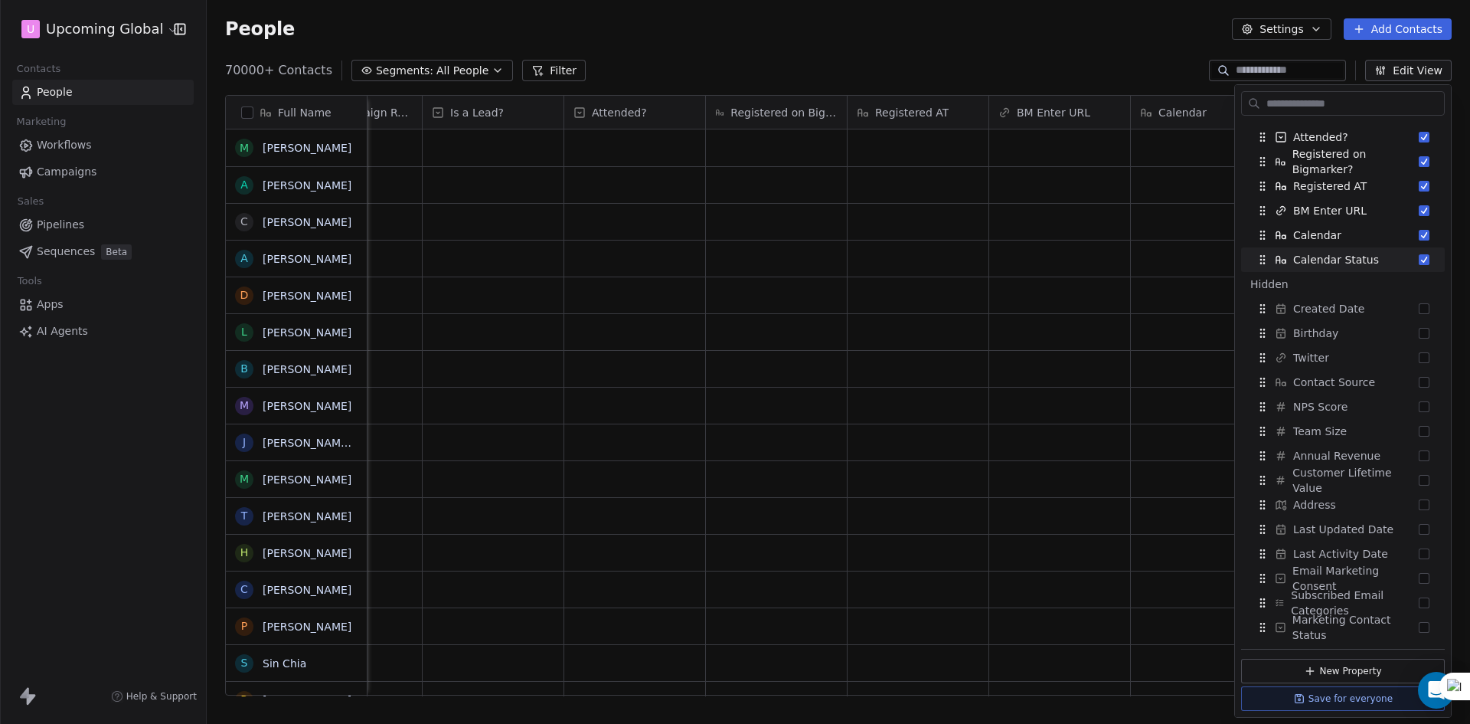
scroll to position [536, 0]
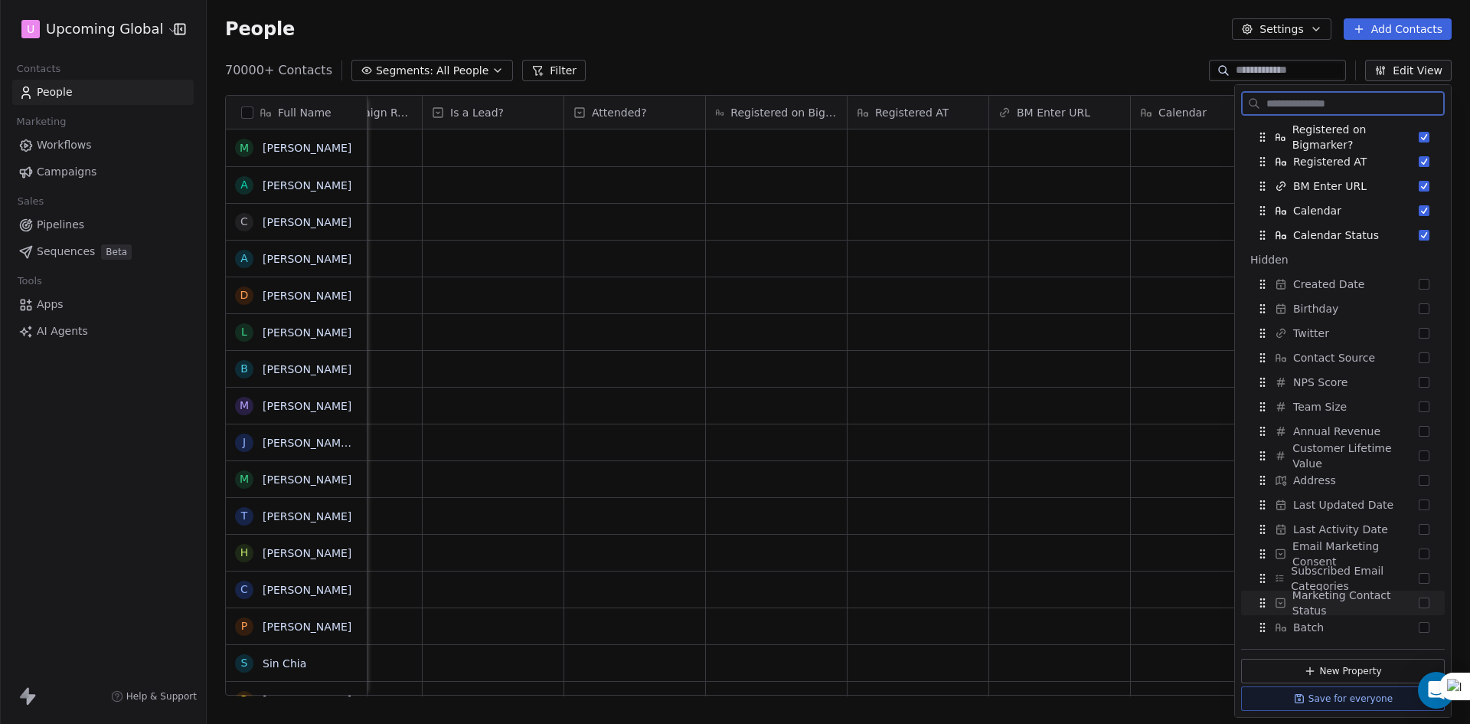
click at [1344, 605] on span "Marketing Contact Status" at bounding box center [1355, 602] width 126 height 31
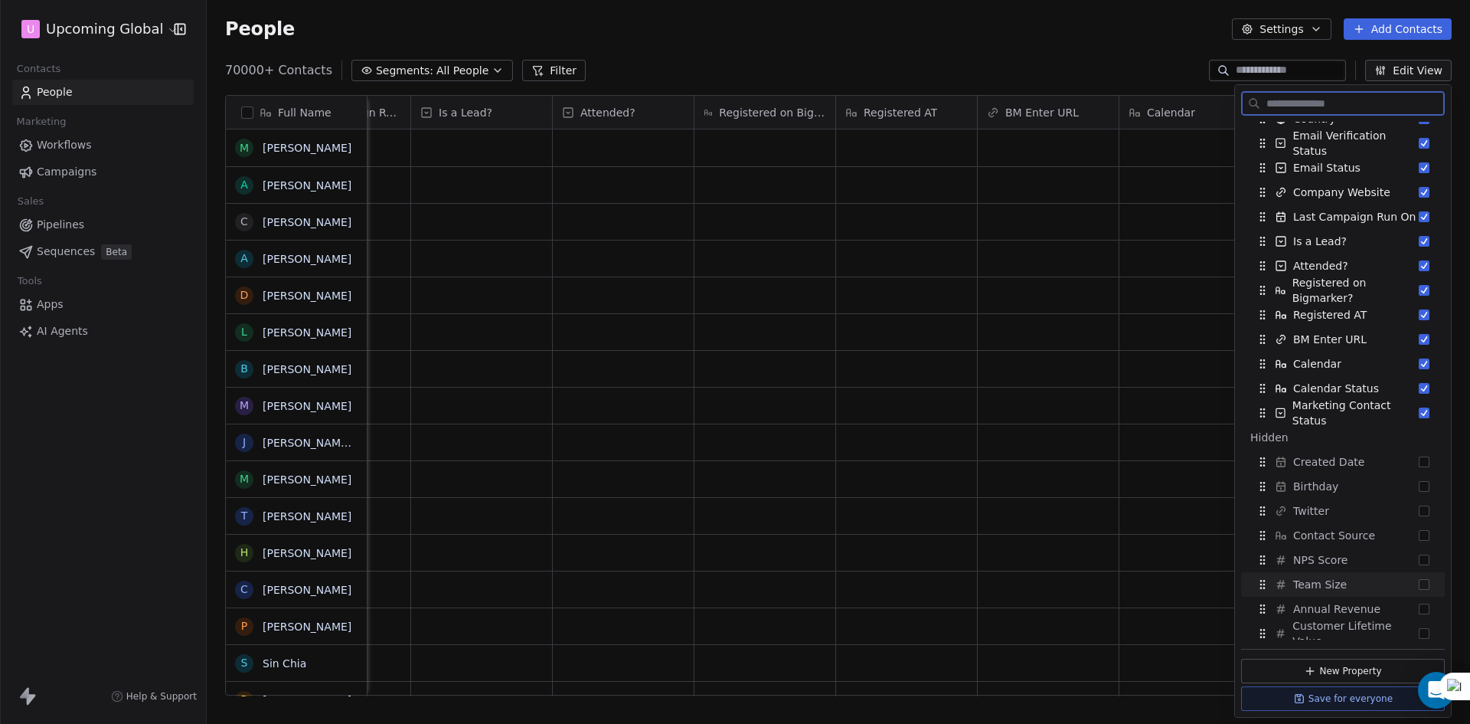
scroll to position [230, 0]
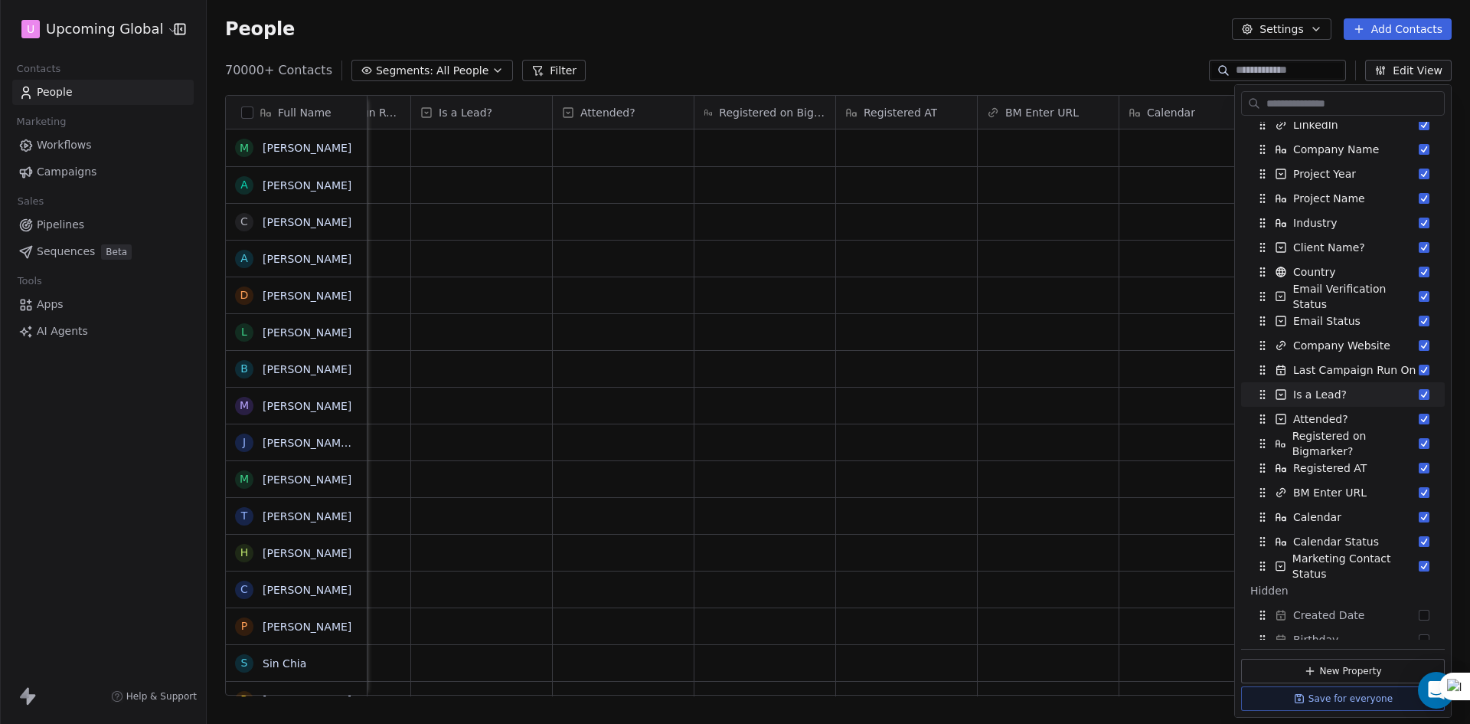
click at [1062, 89] on div "Full Name M [PERSON_NAME] A [PERSON_NAME] C [PERSON_NAME] A [PERSON_NAME] D [PE…" at bounding box center [838, 401] width 1263 height 637
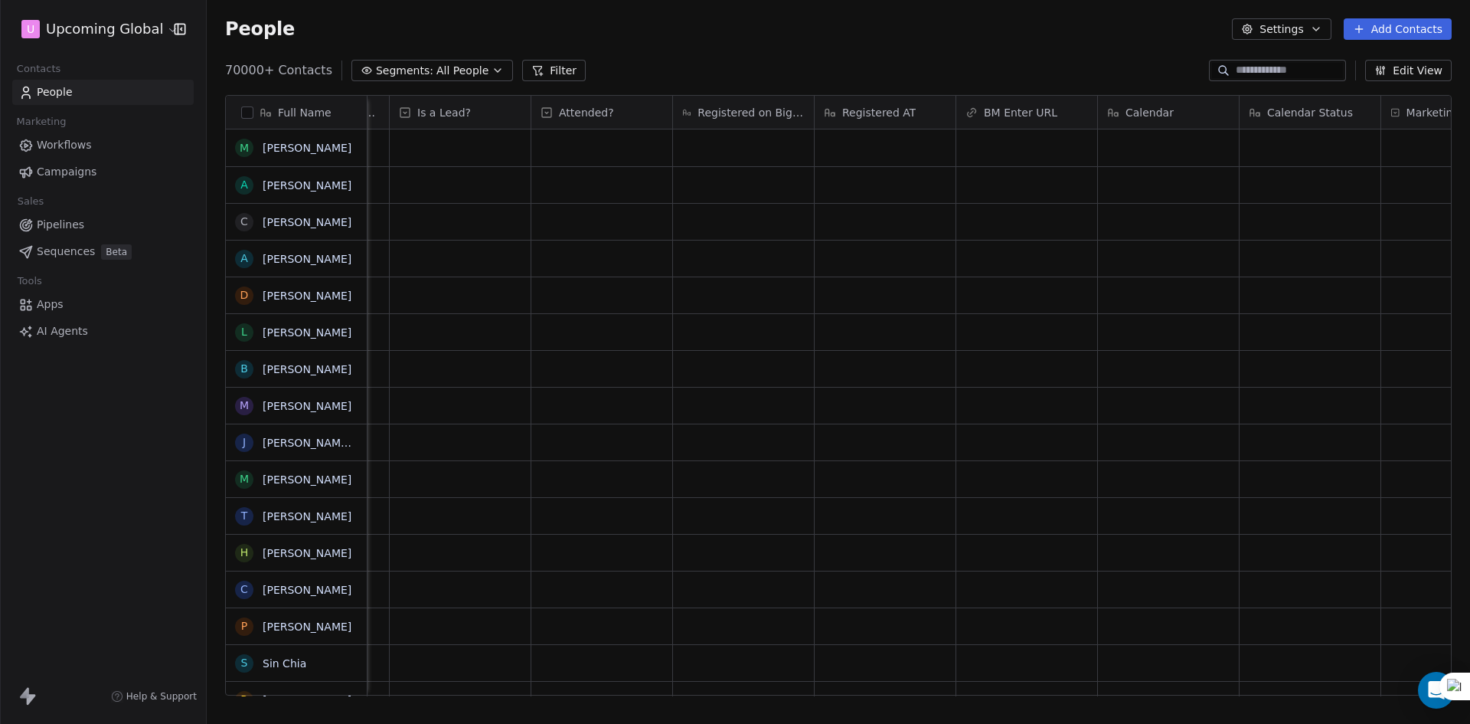
scroll to position [0, 2648]
click at [1284, 157] on div "grid" at bounding box center [1342, 147] width 141 height 37
click at [1144, 82] on html "U Upcoming Global Contacts People Marketing Workflows Campaigns Sales Pipelines…" at bounding box center [735, 362] width 1470 height 724
click at [1424, 68] on button "Edit View" at bounding box center [1408, 70] width 87 height 21
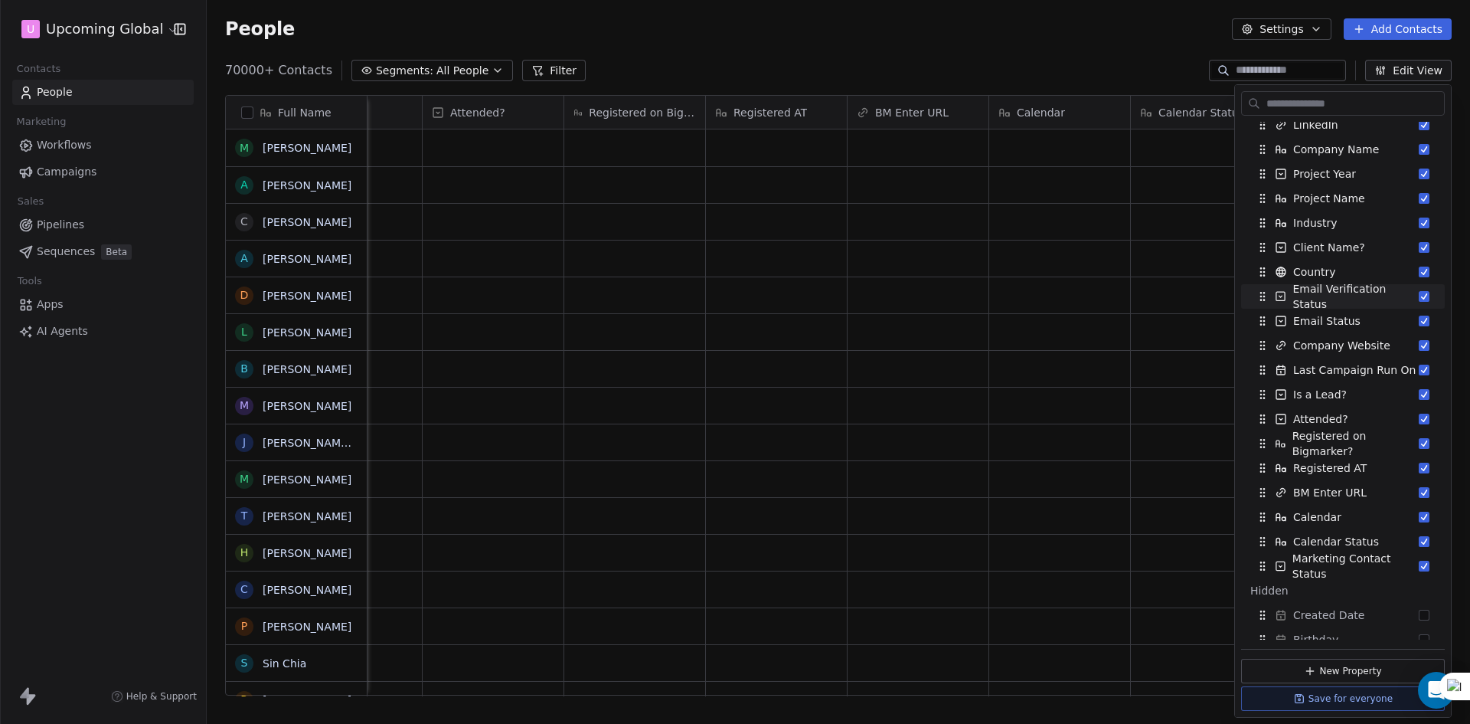
scroll to position [536, 0]
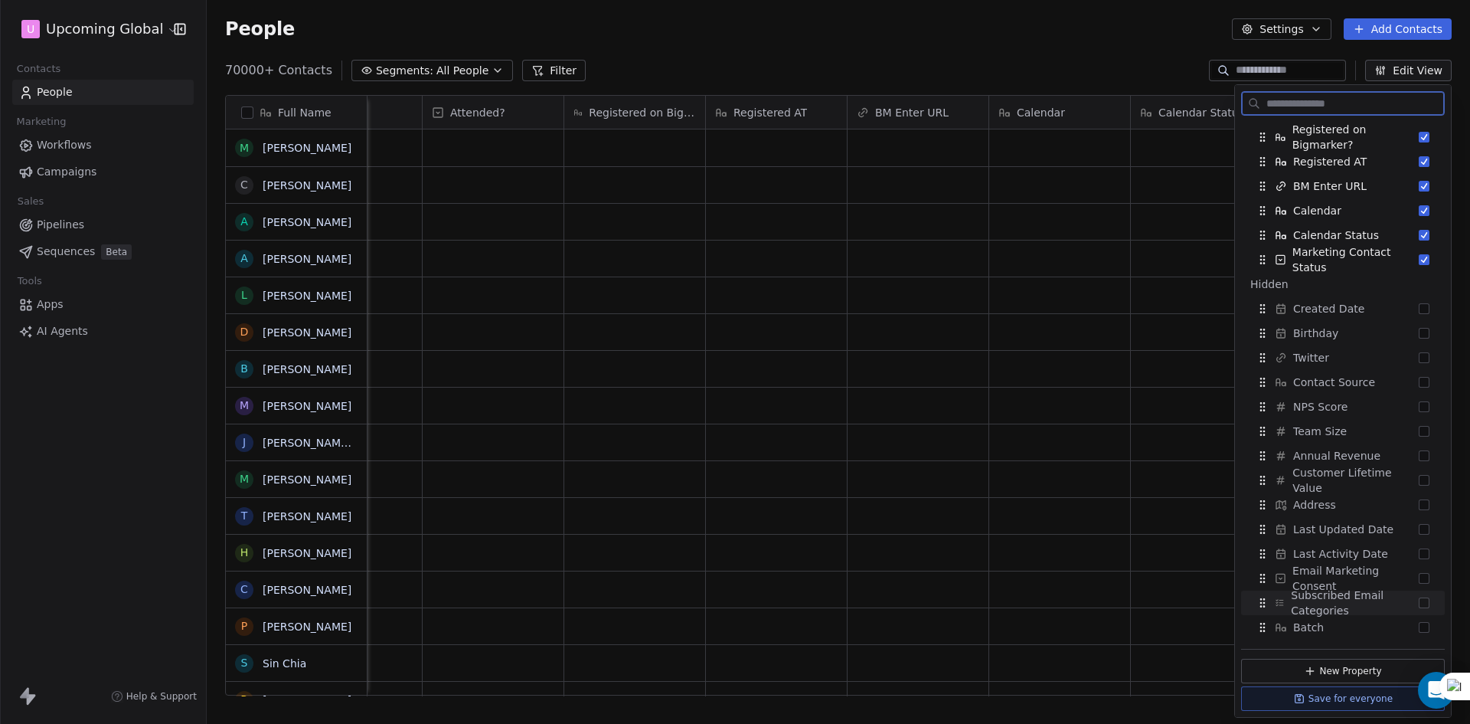
click at [1359, 593] on span "Subscribed Email Categories" at bounding box center [1355, 602] width 128 height 31
click at [1356, 591] on span "Email Marketing Consent" at bounding box center [1355, 602] width 126 height 31
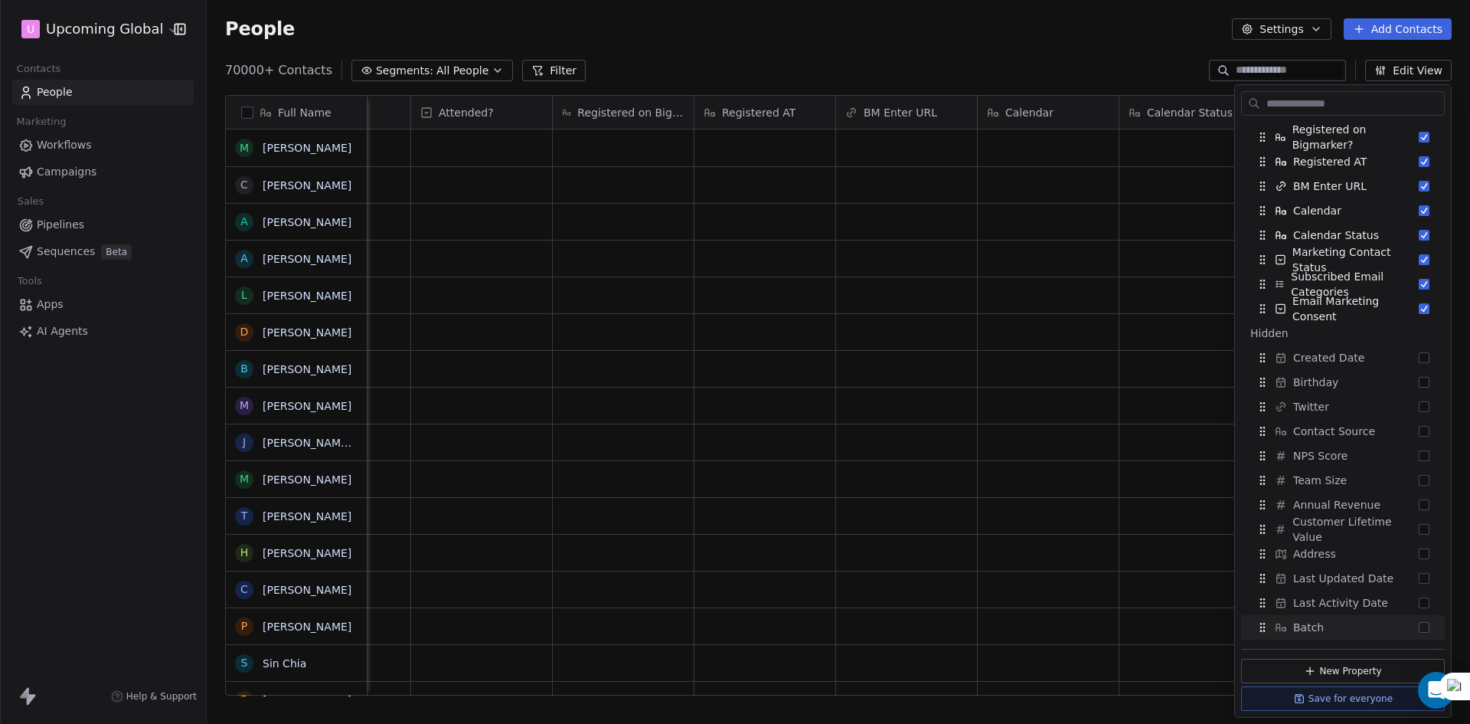
click at [1013, 50] on div "People Settings Add Contacts" at bounding box center [838, 29] width 1263 height 58
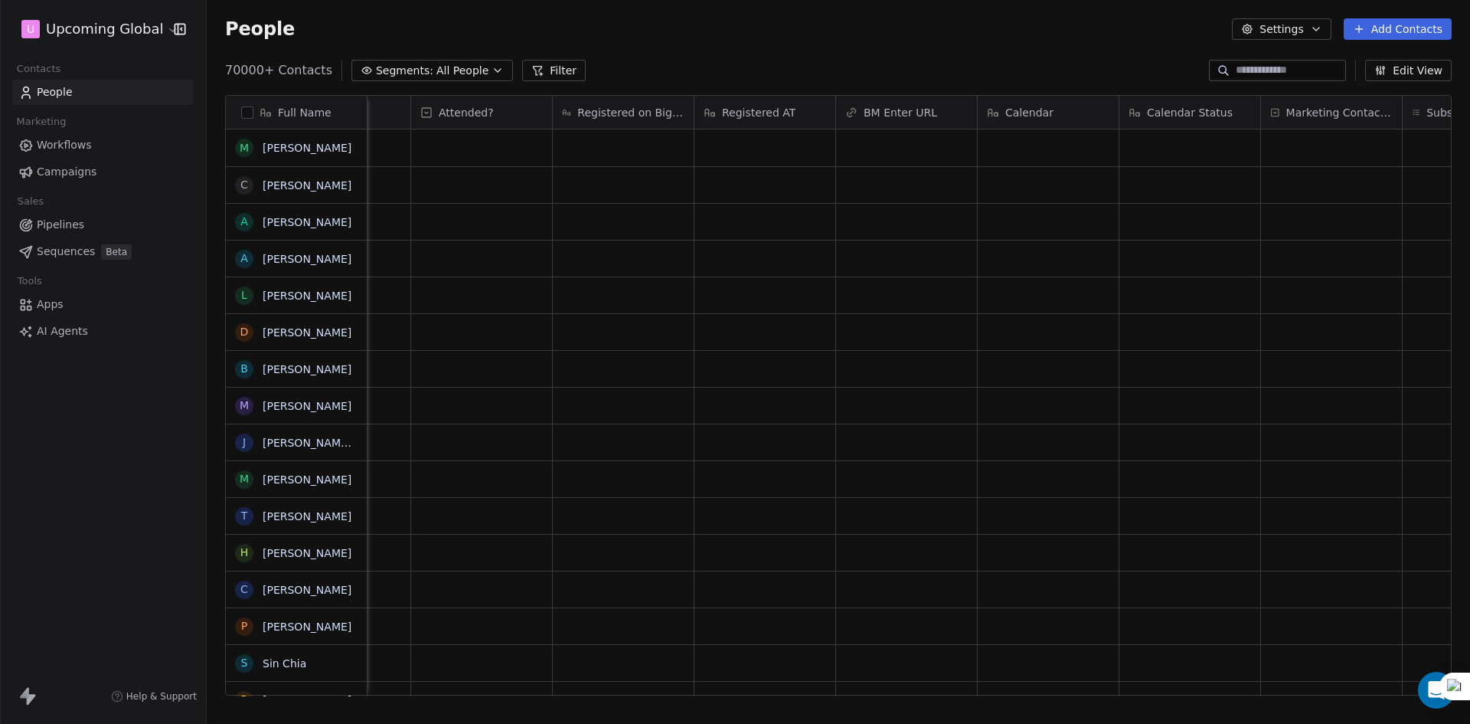
scroll to position [0, 2931]
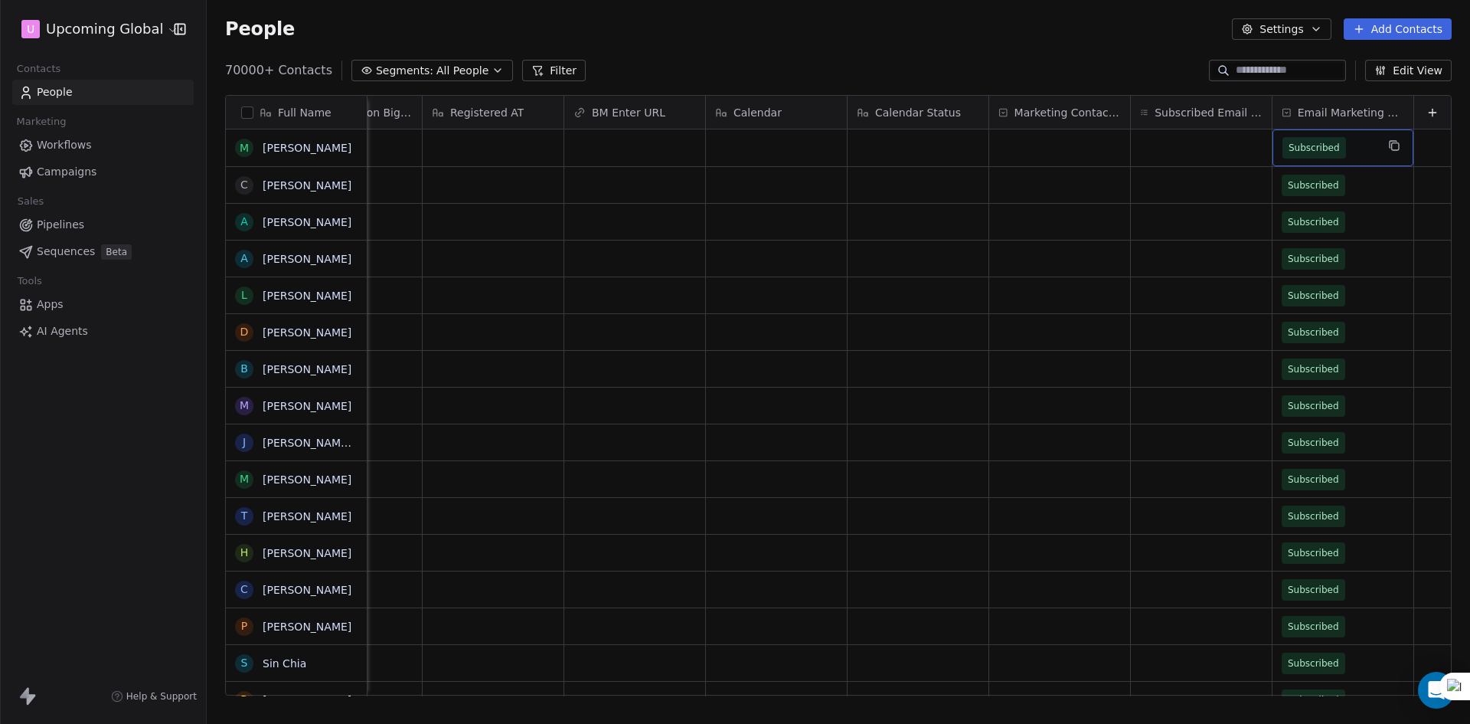
click at [1352, 155] on span "Subscribed" at bounding box center [1328, 147] width 93 height 21
click at [1332, 113] on html "U Upcoming Global Contacts People Marketing Workflows Campaigns Sales Pipelines…" at bounding box center [735, 362] width 1470 height 724
click at [1332, 113] on span "Email Marketing Consent" at bounding box center [1351, 112] width 106 height 15
click at [1139, 61] on html "U Upcoming Global Contacts People Marketing Workflows Campaigns Sales Pipelines…" at bounding box center [735, 362] width 1470 height 724
click at [1366, 106] on span "Email Marketing Consent" at bounding box center [1351, 112] width 106 height 15
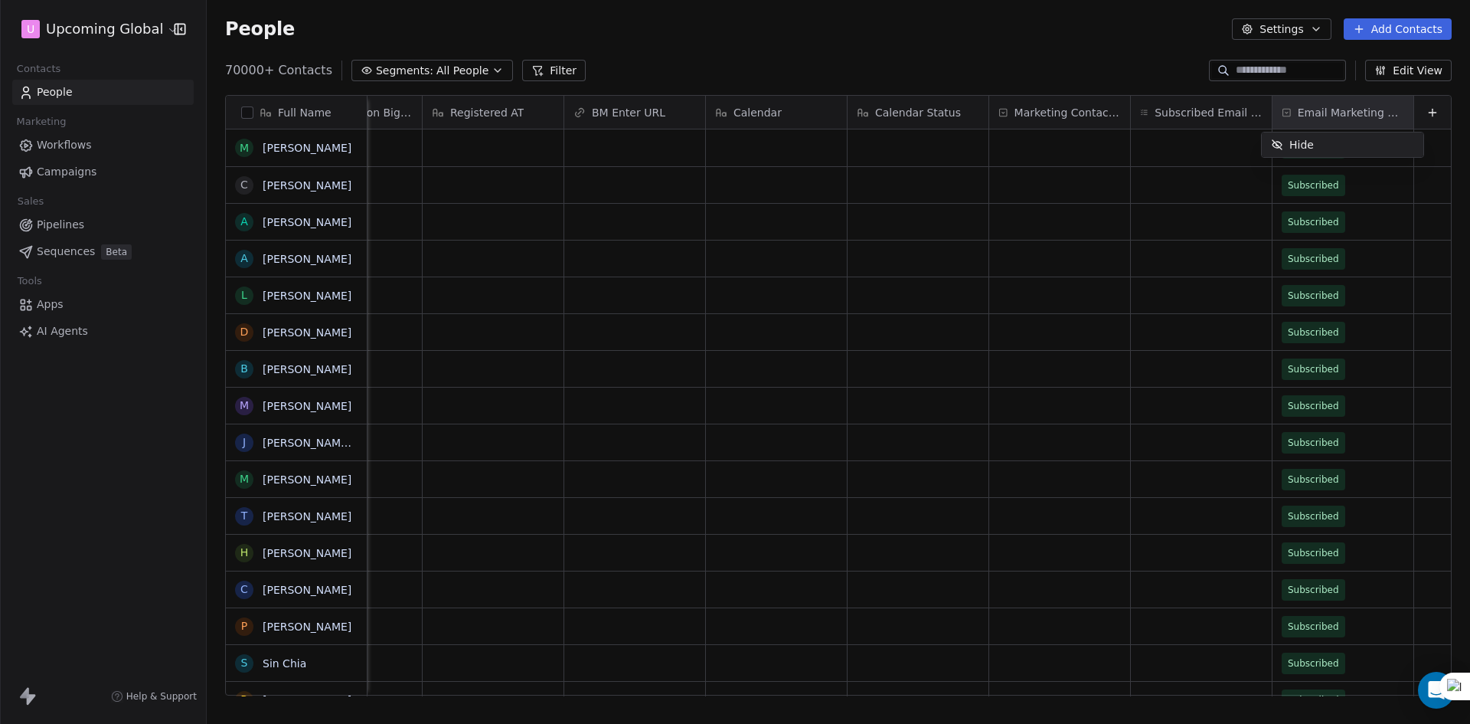
click at [660, 28] on html "U Upcoming Global Contacts People Marketing Workflows Campaigns Sales Pipelines…" at bounding box center [735, 362] width 1470 height 724
click at [1344, 108] on span "Email Marketing Consent" at bounding box center [1351, 112] width 106 height 15
click at [1344, 108] on html "U Upcoming Global Contacts People Marketing Workflows Campaigns Sales Pipelines…" at bounding box center [735, 362] width 1470 height 724
click at [1301, 100] on html "U Upcoming Global Contacts People Marketing Workflows Campaigns Sales Pipelines…" at bounding box center [735, 362] width 1470 height 724
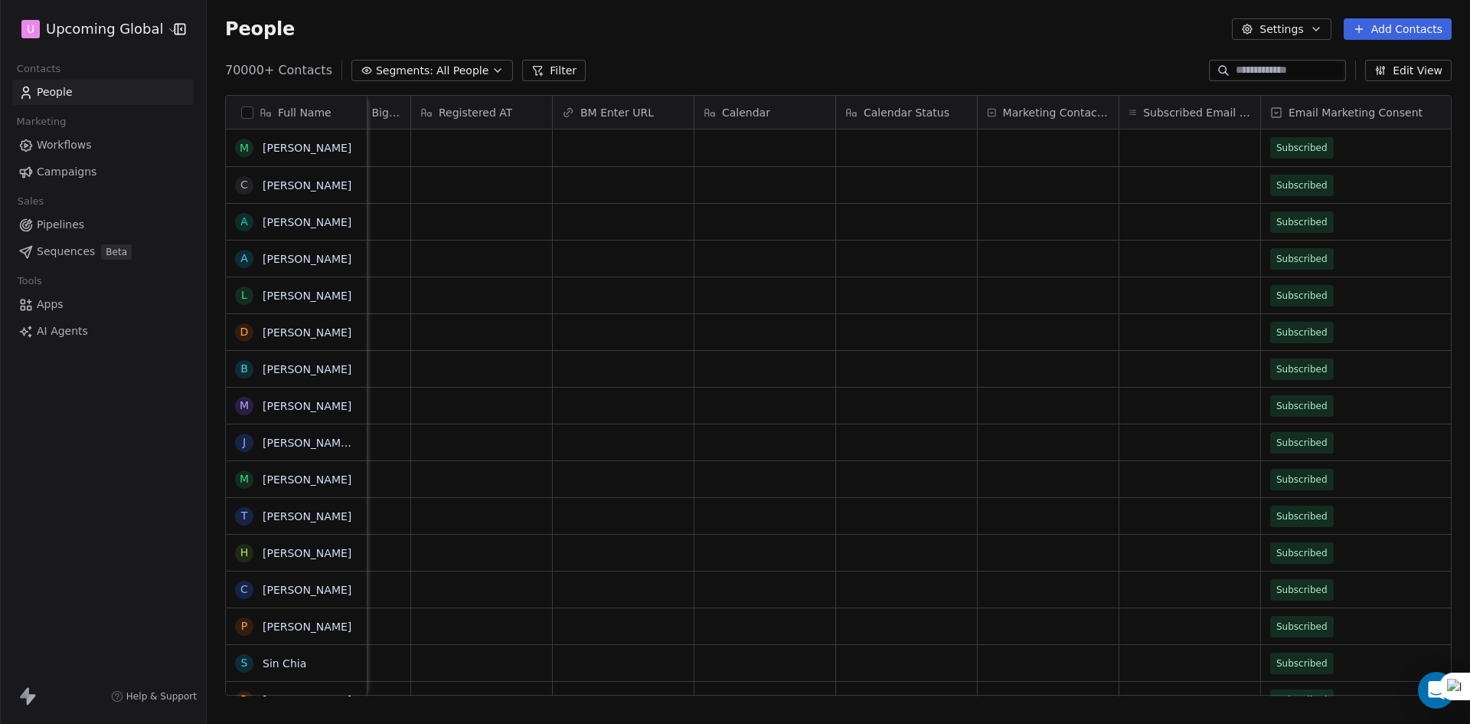
drag, startPoint x: 1401, startPoint y: 109, endPoint x: 1457, endPoint y: 109, distance: 55.9
click at [1457, 109] on div "Full Name M [PERSON_NAME] C [PERSON_NAME] A [PERSON_NAME] A [PERSON_NAME] L [PE…" at bounding box center [838, 401] width 1263 height 637
click at [1362, 112] on span "Email Marketing Consent" at bounding box center [1356, 112] width 134 height 15
click at [995, 22] on html "U Upcoming Global Contacts People Marketing Workflows Campaigns Sales Pipelines…" at bounding box center [735, 362] width 1470 height 724
click at [1183, 124] on div "Subscribed Email Categories" at bounding box center [1189, 112] width 141 height 33
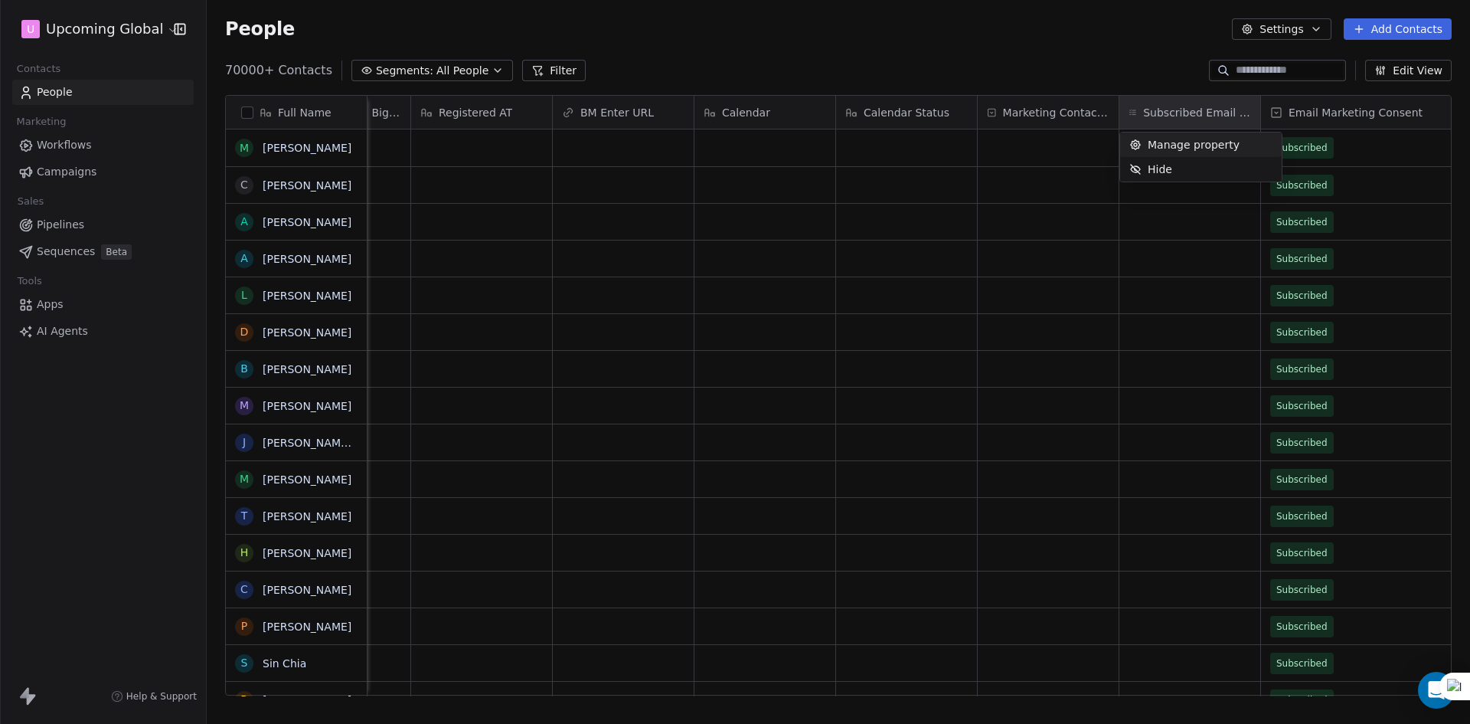
click at [1148, 77] on html "U Upcoming Global Contacts People Marketing Workflows Campaigns Sales Pipelines…" at bounding box center [735, 362] width 1470 height 724
click at [1029, 133] on div "grid" at bounding box center [1048, 147] width 141 height 37
click at [1029, 144] on div "grid" at bounding box center [1048, 147] width 141 height 37
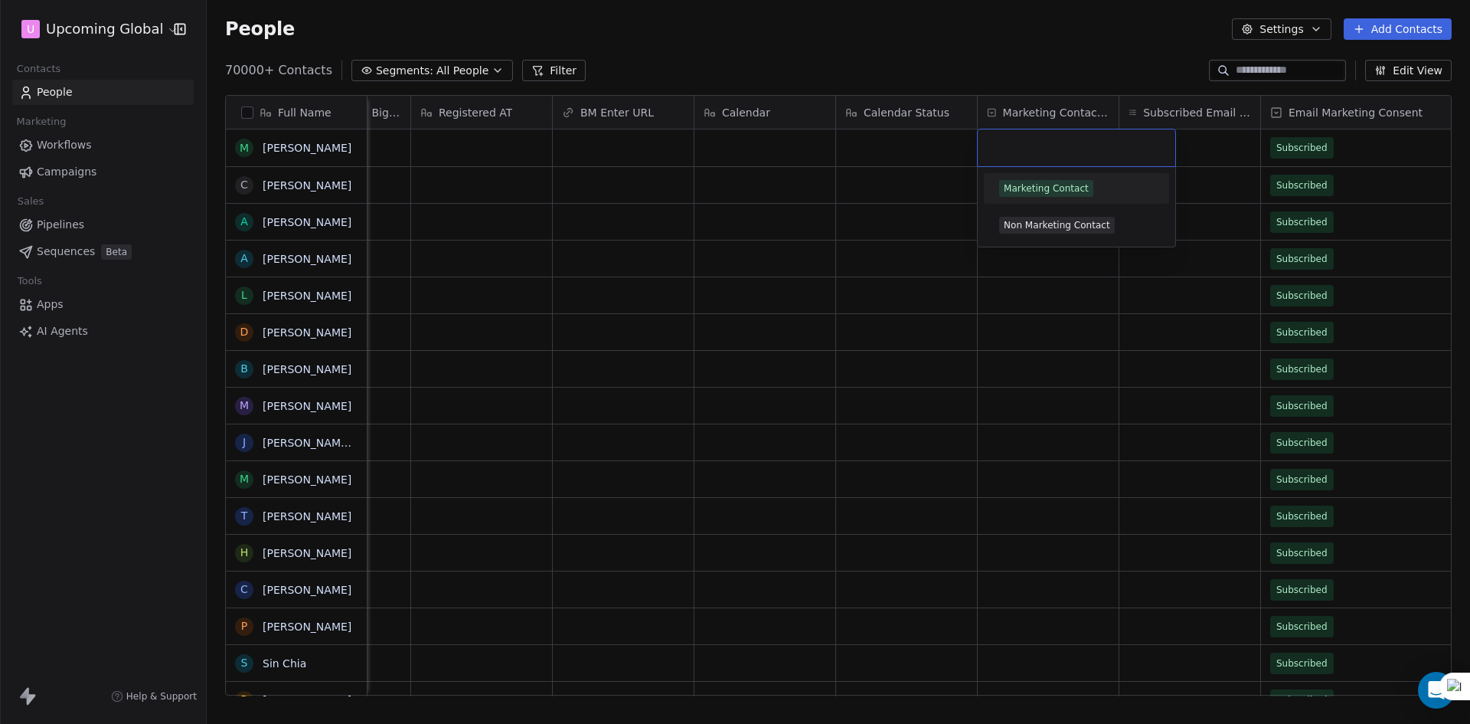
click at [1011, 148] on input "text" at bounding box center [1076, 147] width 179 height 17
click at [995, 64] on html "U Upcoming Global Contacts People Marketing Workflows Campaigns Sales Pipelines…" at bounding box center [735, 362] width 1470 height 724
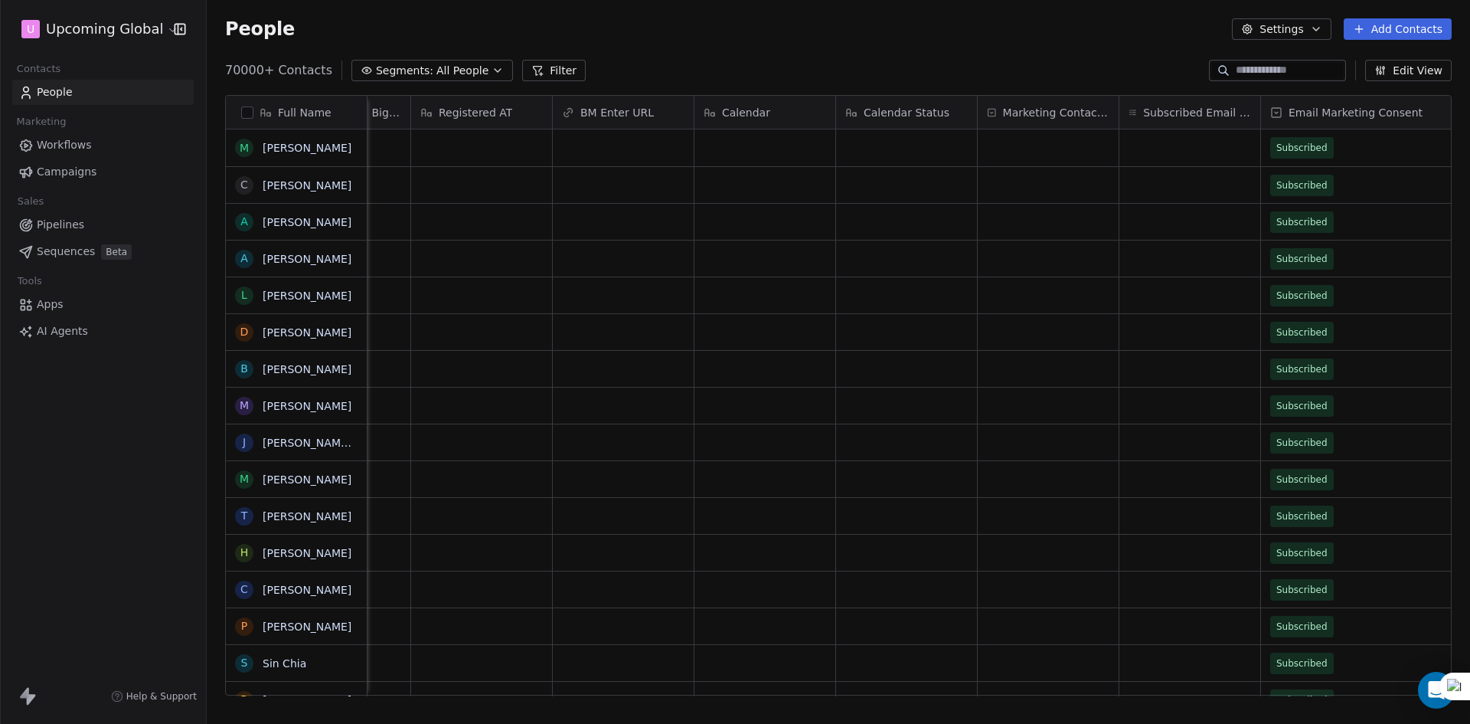
drag, startPoint x: 1094, startPoint y: 119, endPoint x: 1074, endPoint y: 93, distance: 32.8
click at [1075, 91] on div "Full Name M [PERSON_NAME] C [PERSON_NAME] A [PERSON_NAME] A [PERSON_NAME] L [PE…" at bounding box center [838, 401] width 1263 height 637
click at [1073, 103] on div "Marketing Contact Status" at bounding box center [1048, 112] width 141 height 33
click at [1054, 142] on div "Hide" at bounding box center [1059, 144] width 162 height 24
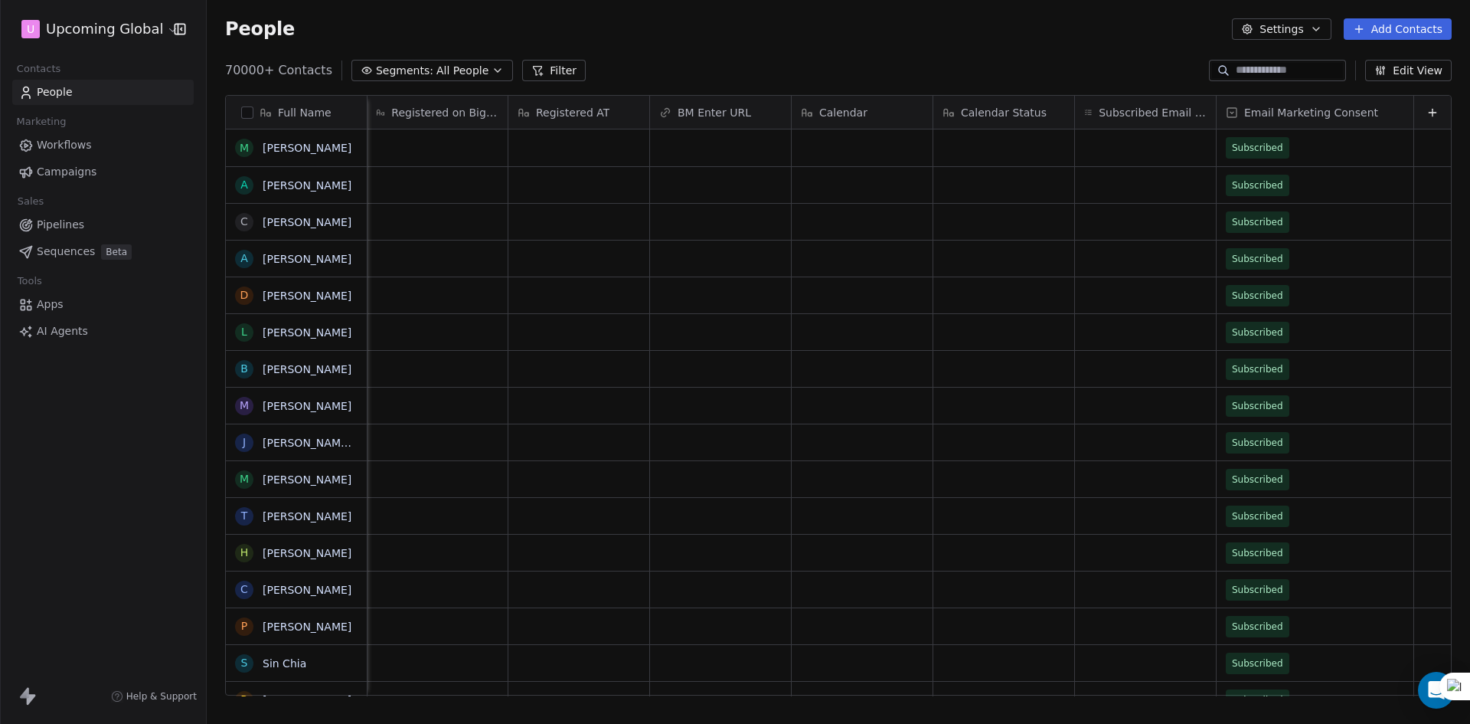
click at [1310, 113] on span "Email Marketing Consent" at bounding box center [1311, 112] width 134 height 15
click at [1318, 209] on html "U Upcoming Global Contacts People Marketing Workflows Campaigns Sales Pipelines…" at bounding box center [735, 362] width 1470 height 724
click at [1322, 154] on span "Subscribed" at bounding box center [1301, 147] width 149 height 21
click at [1322, 156] on span "Subscribed" at bounding box center [1301, 147] width 149 height 21
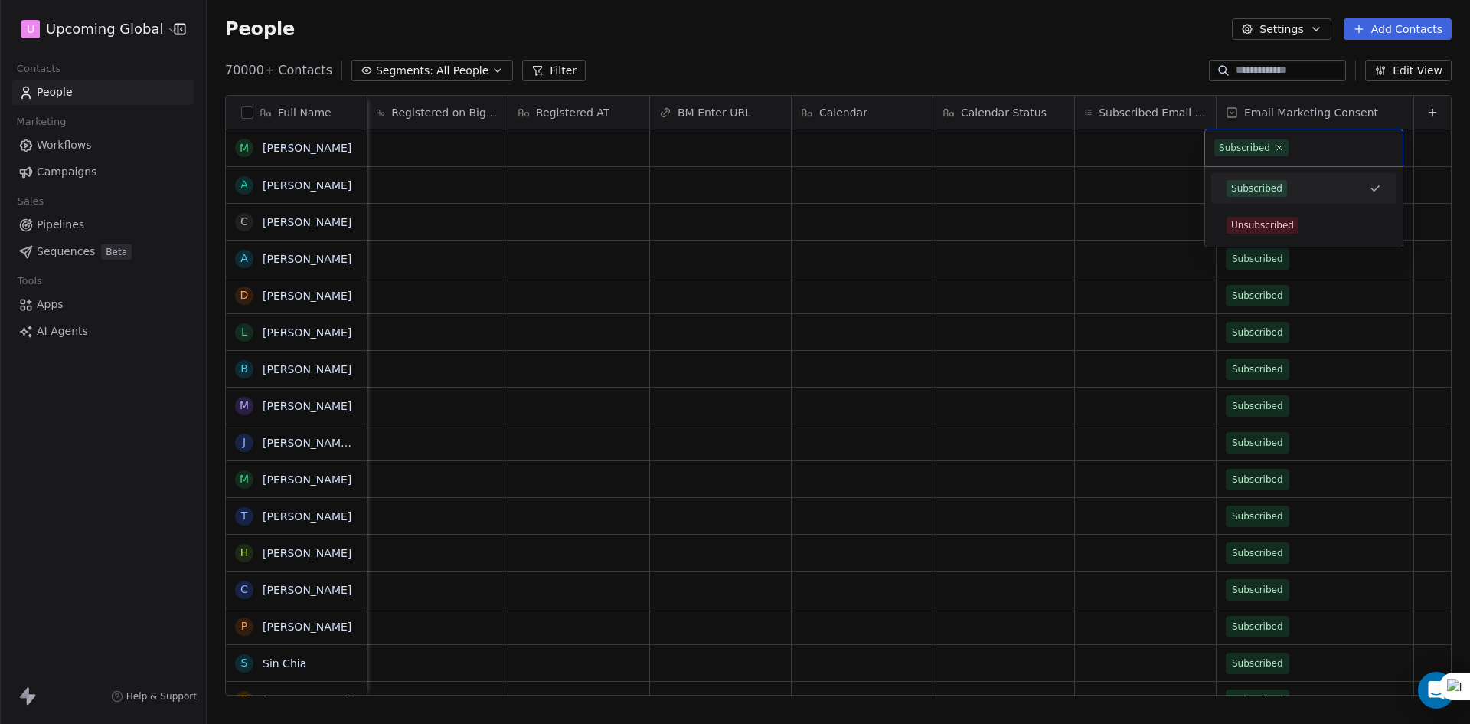
click at [1138, 77] on html "U Upcoming Global Contacts People Marketing Workflows Campaigns Sales Pipelines…" at bounding box center [735, 362] width 1470 height 724
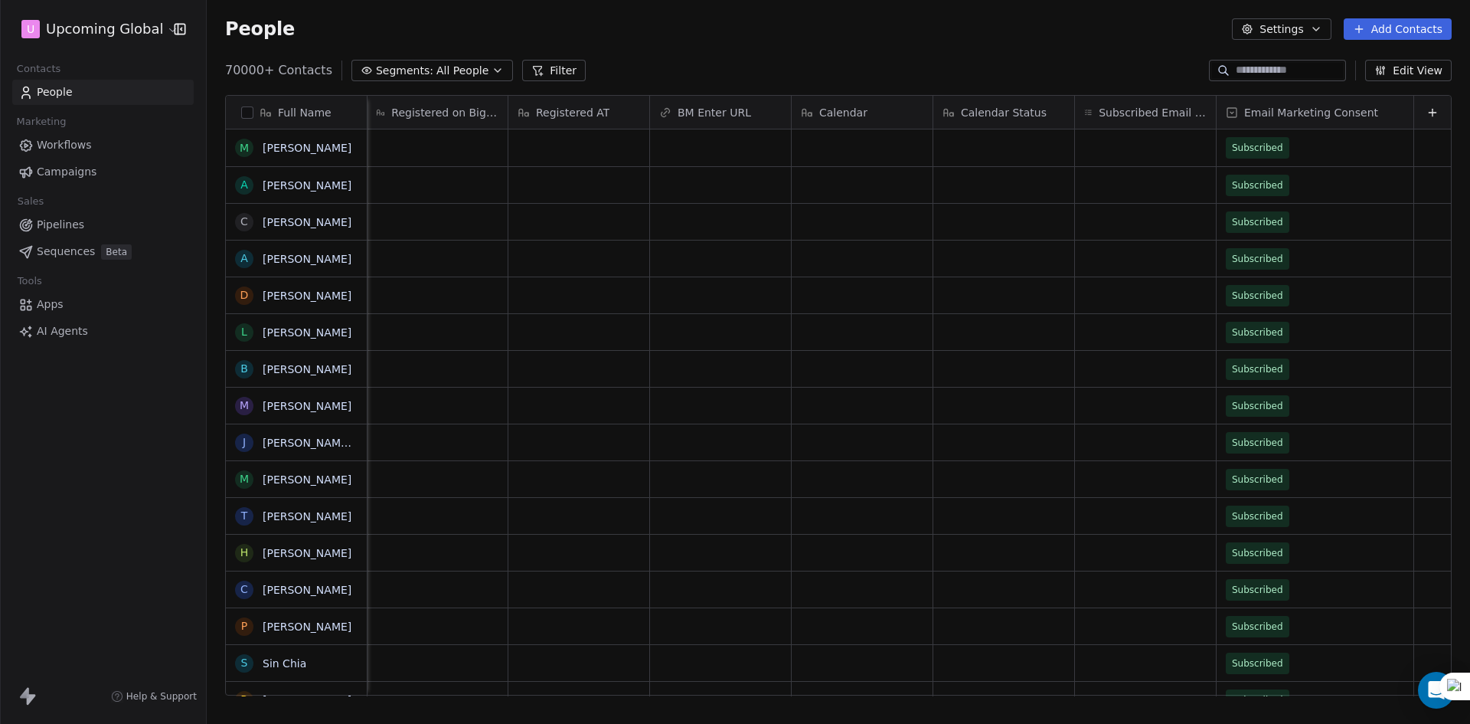
click at [1266, 114] on span "Email Marketing Consent" at bounding box center [1311, 112] width 134 height 15
drag, startPoint x: 1316, startPoint y: 688, endPoint x: 1226, endPoint y: 170, distance: 526.1
click at [1457, 684] on html "U Upcoming Global Contacts People Marketing Workflows Campaigns Sales Pipelines…" at bounding box center [735, 362] width 1470 height 724
click at [1108, 64] on div "70000+ Contacts Segments: All People Filter Edit View" at bounding box center [838, 70] width 1263 height 24
click at [1122, 57] on div "People Settings Add Contacts" at bounding box center [838, 29] width 1263 height 58
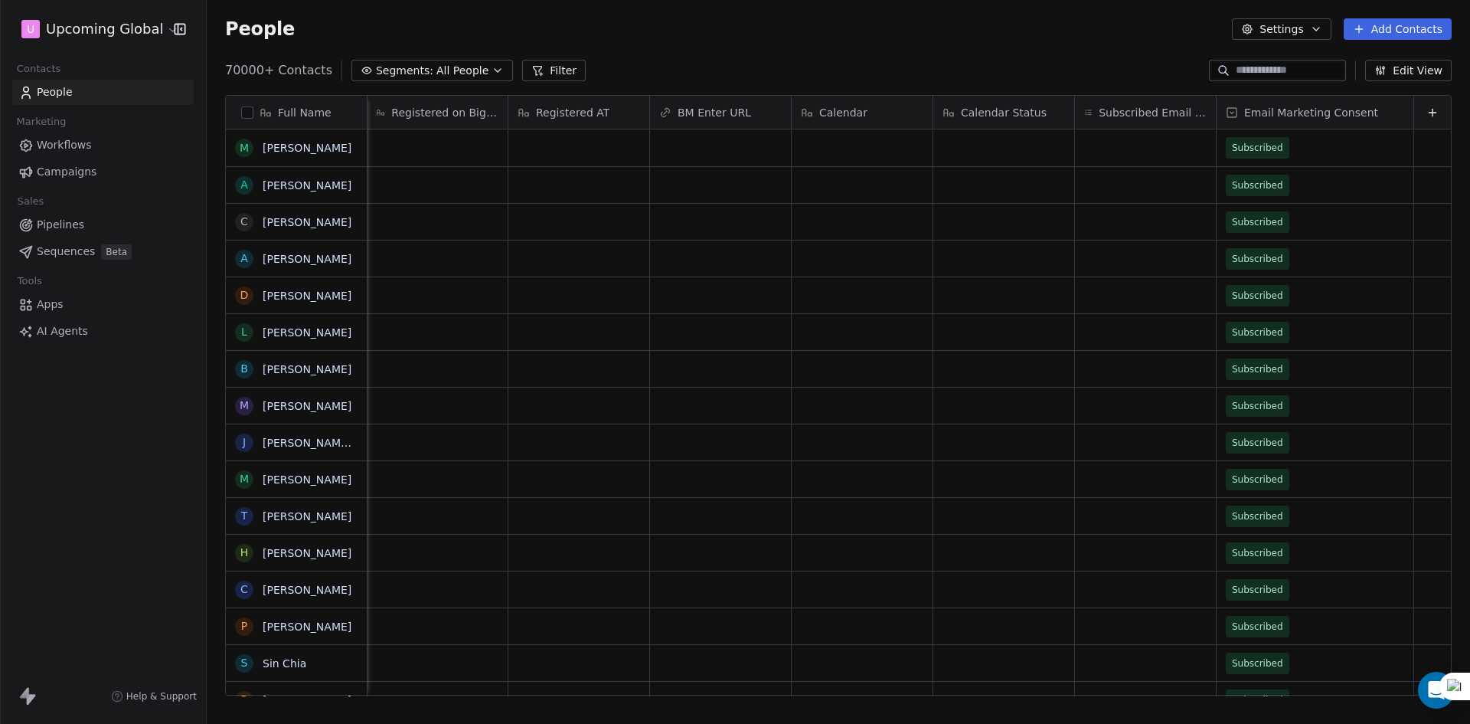
click at [1427, 111] on button at bounding box center [1432, 112] width 18 height 18
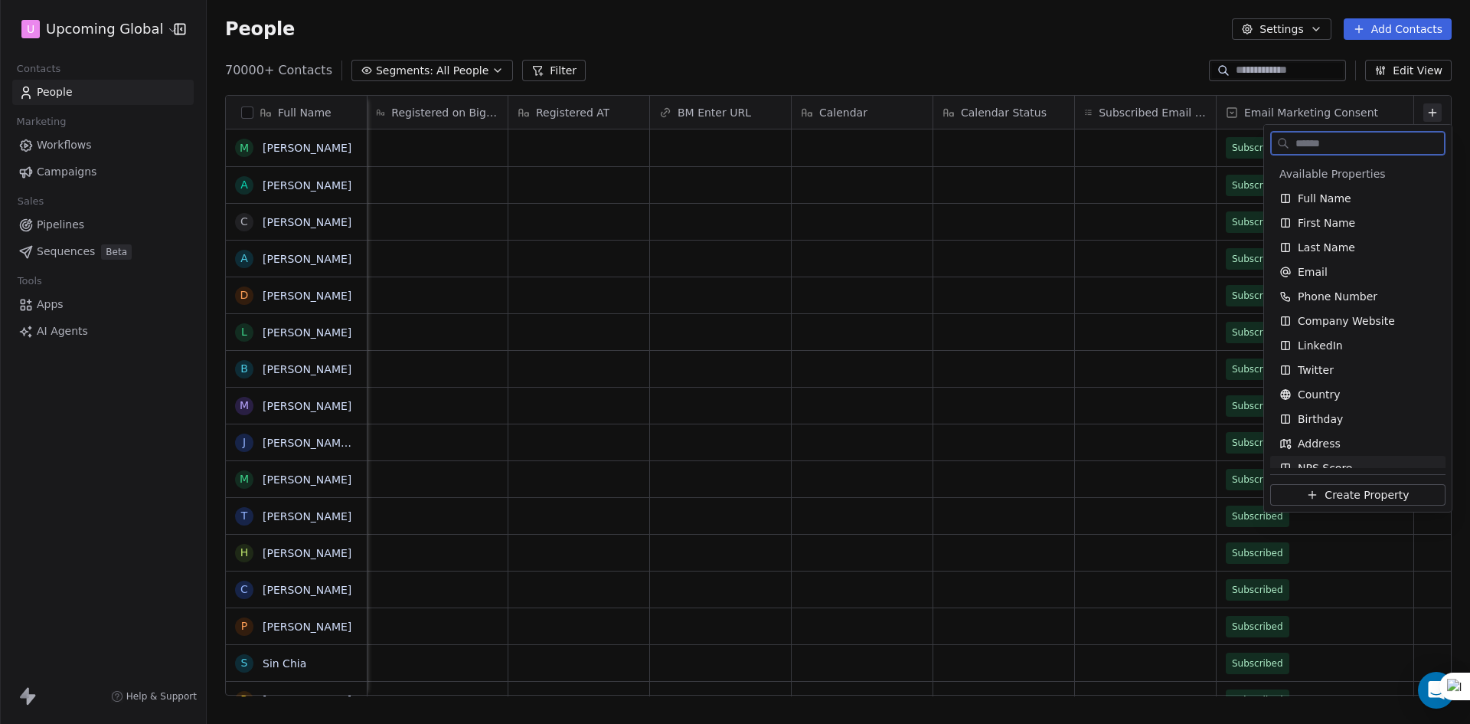
click at [1329, 493] on span "Create Property" at bounding box center [1367, 494] width 84 height 15
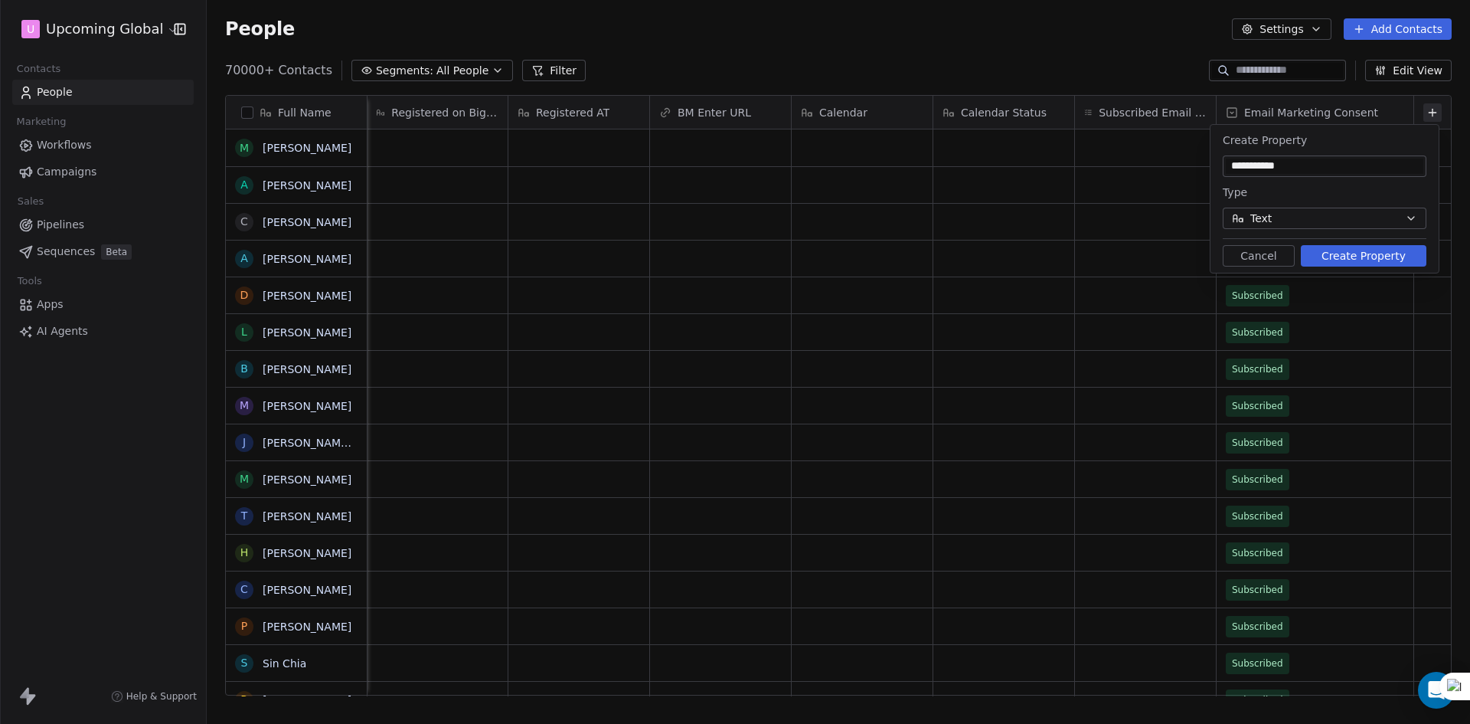
type input "**********"
click at [1348, 256] on button "Create Property" at bounding box center [1364, 255] width 126 height 21
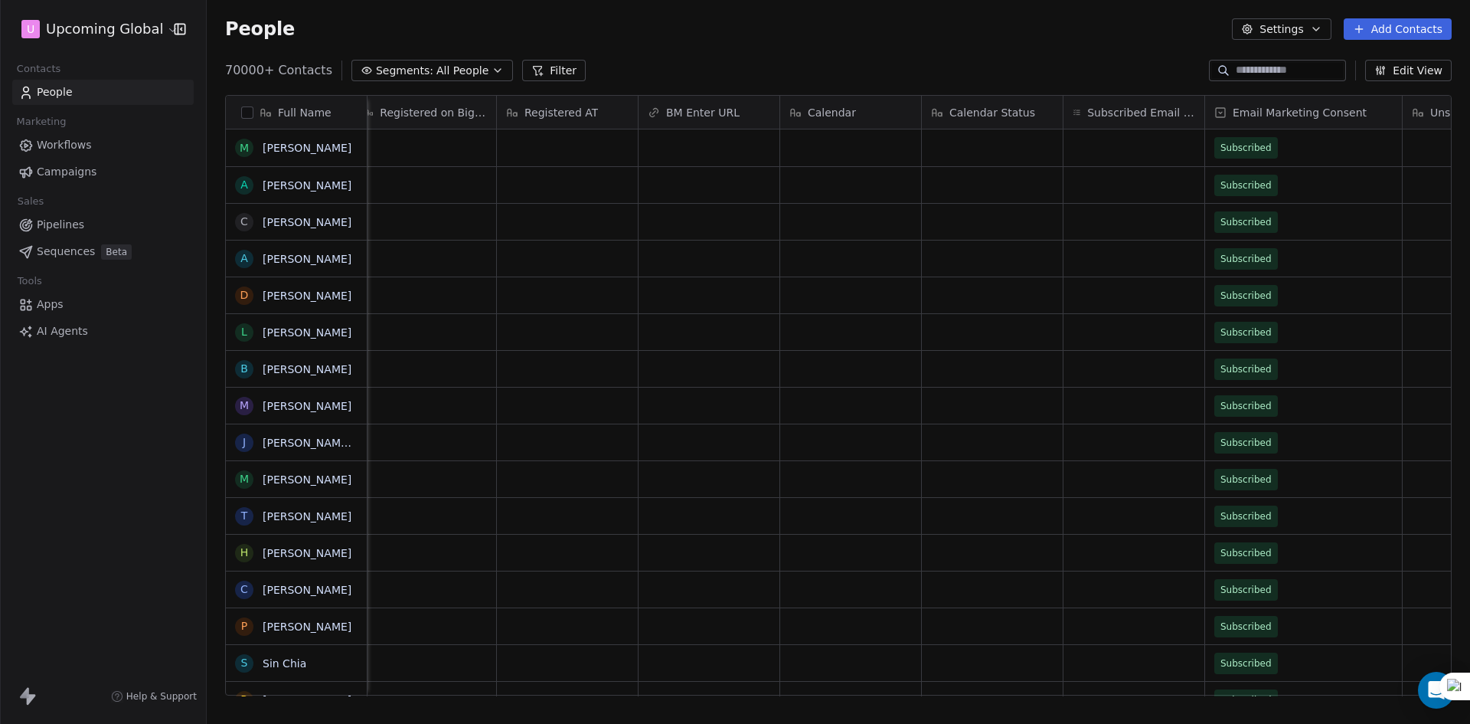
scroll to position [0, 2987]
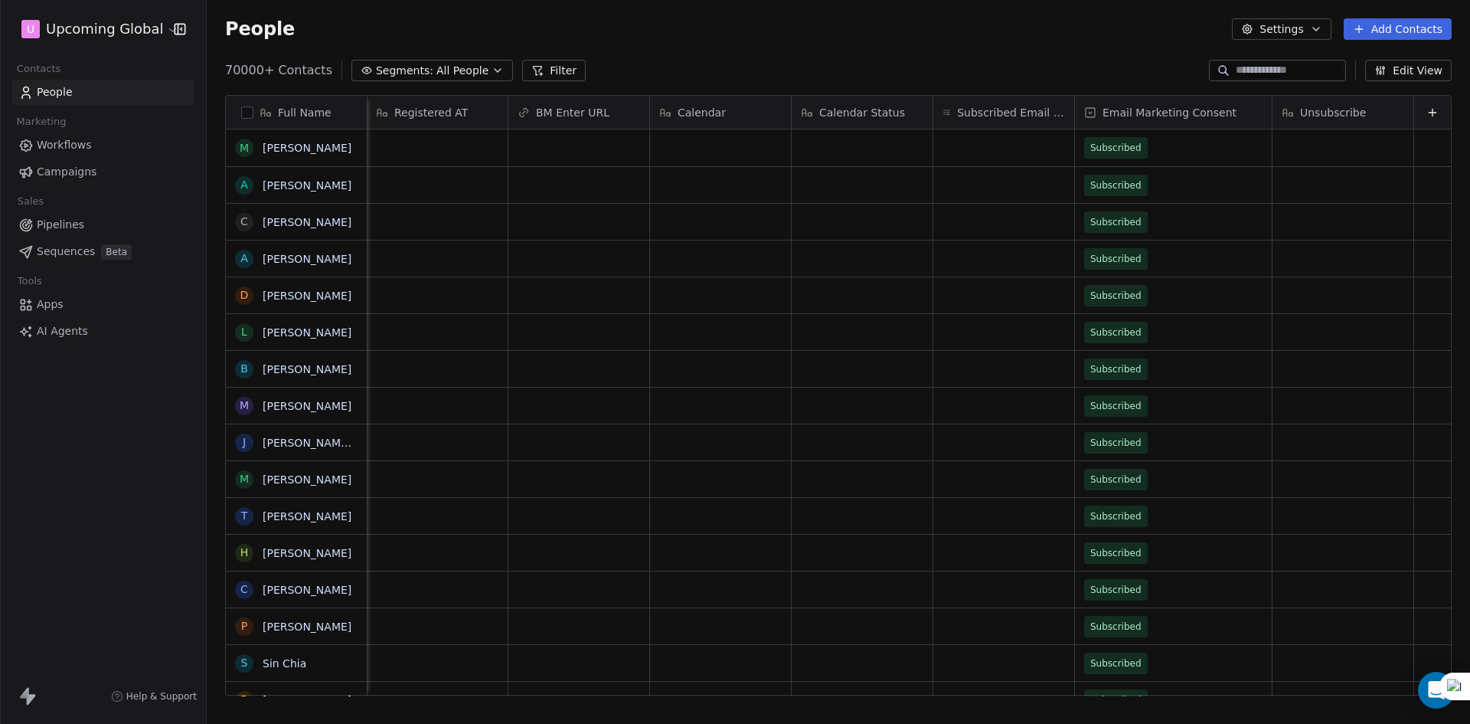
click at [1426, 107] on icon at bounding box center [1432, 112] width 12 height 12
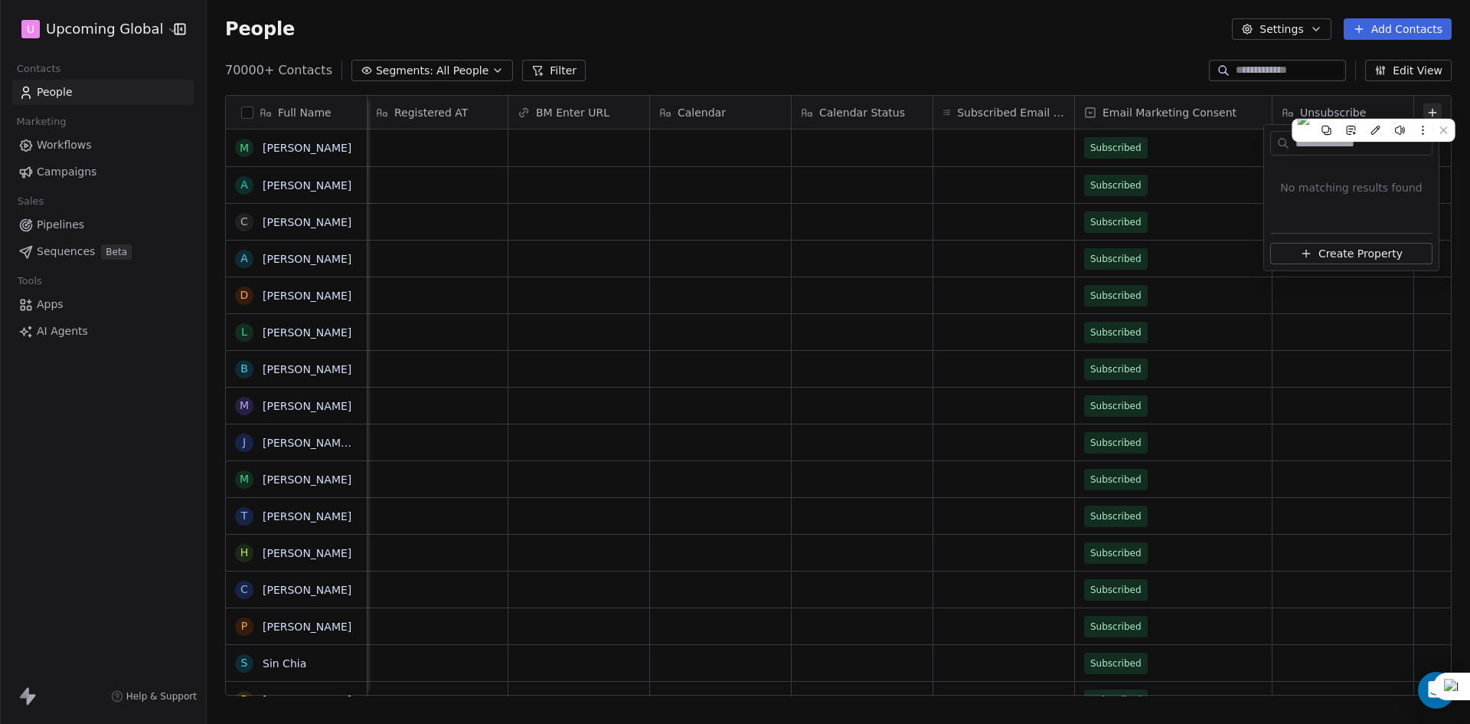
type input "**********"
click at [1354, 240] on div "Create Property" at bounding box center [1351, 252] width 175 height 38
click at [1354, 256] on span "Create Property" at bounding box center [1360, 253] width 84 height 15
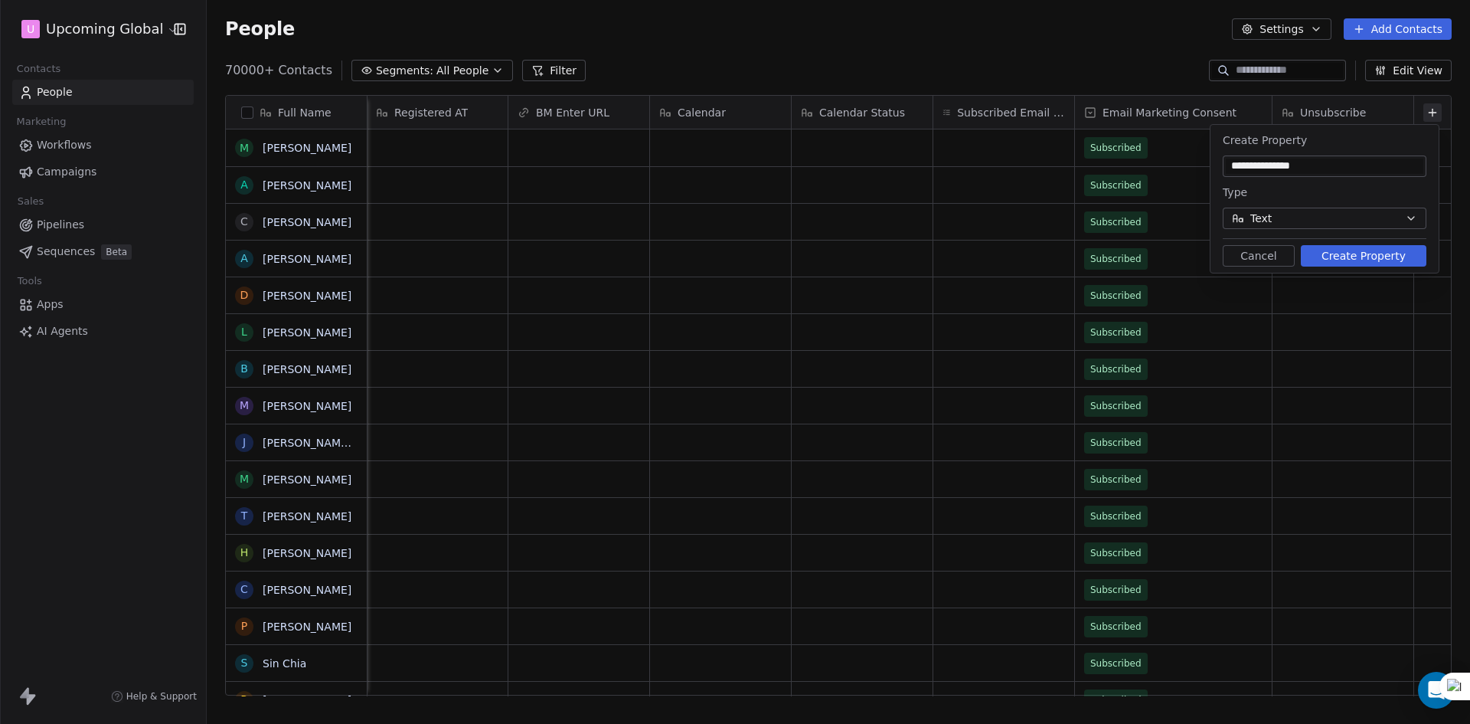
type input "**********"
click at [1312, 219] on button "Text" at bounding box center [1325, 217] width 204 height 21
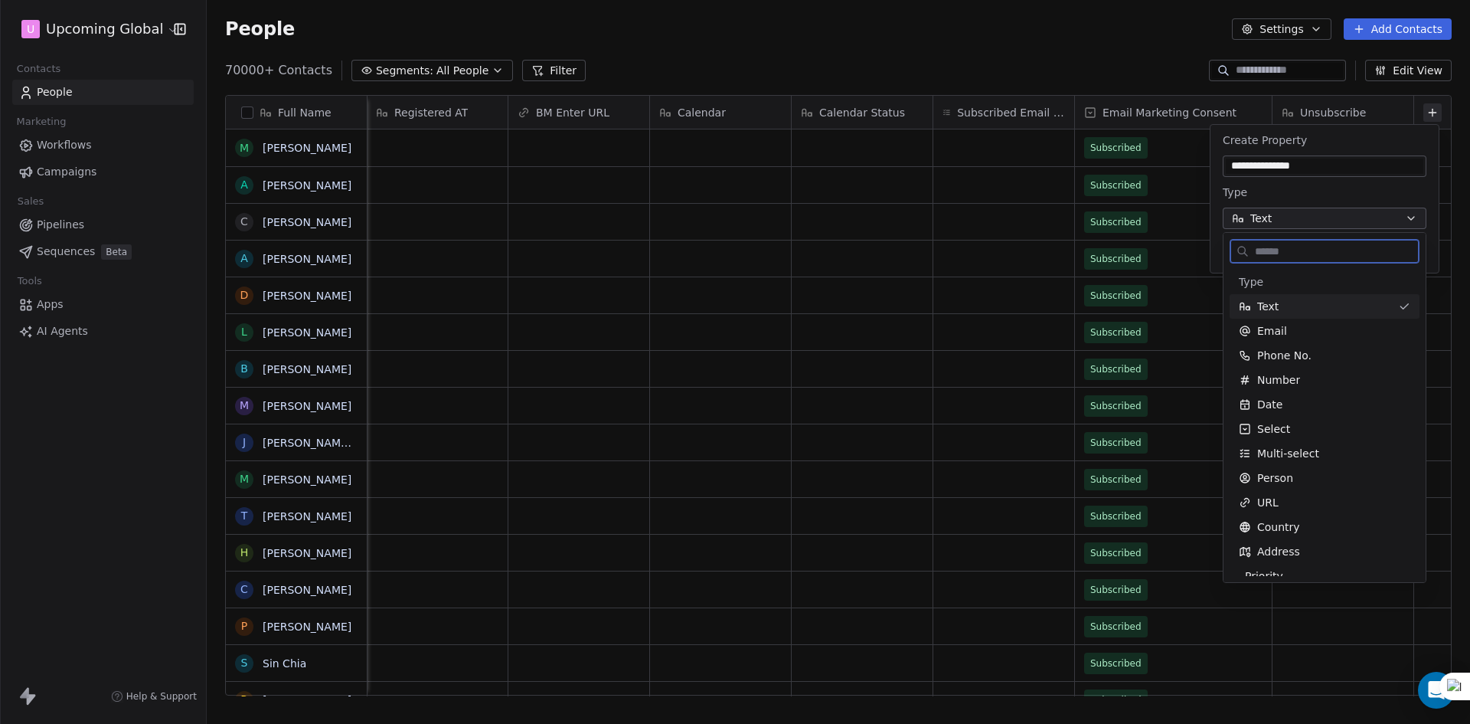
drag, startPoint x: 1302, startPoint y: 402, endPoint x: 1290, endPoint y: 301, distance: 101.8
click at [1290, 301] on div "Type Text Email Phone No. Number Date Select Multi-select Person URL Country Ad…" at bounding box center [1325, 428] width 190 height 318
click at [1290, 397] on div "Date" at bounding box center [1324, 404] width 171 height 15
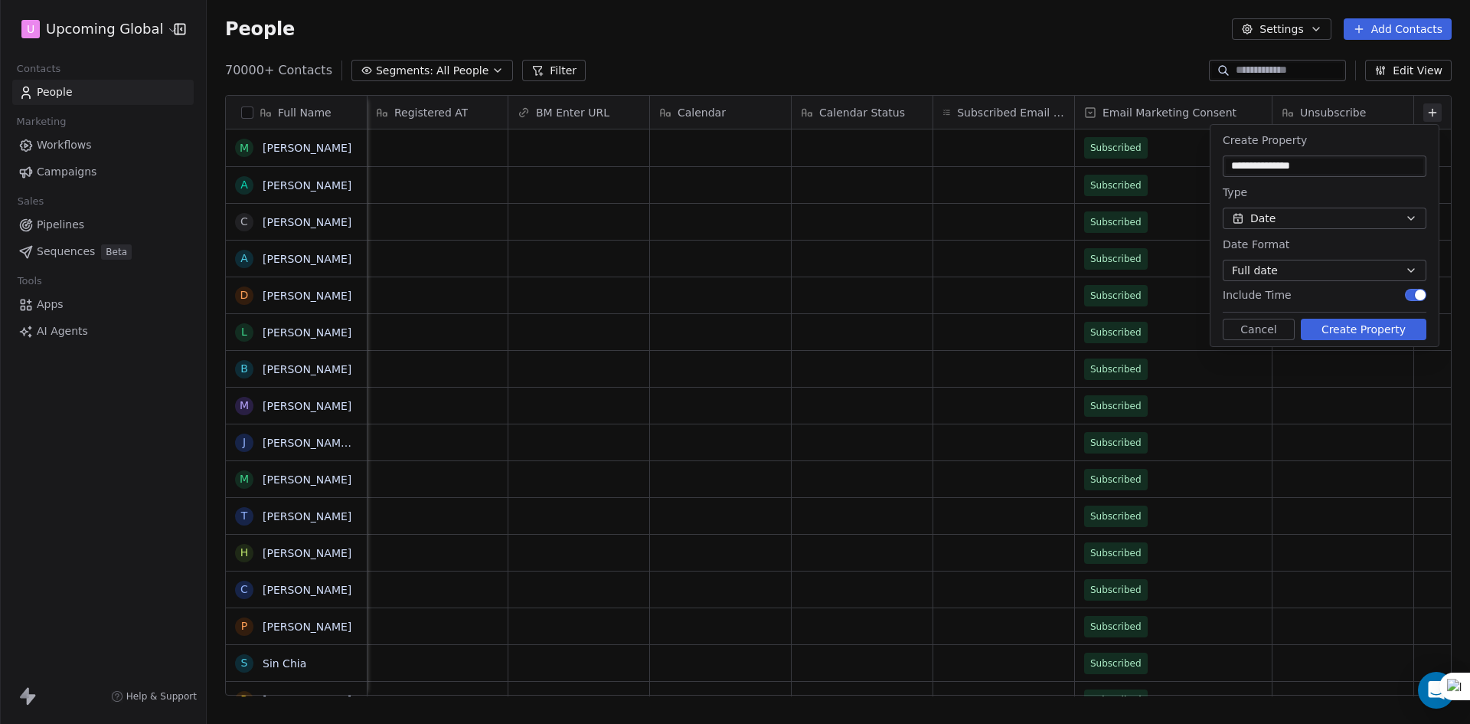
click at [1357, 334] on button "Create Property" at bounding box center [1364, 328] width 126 height 21
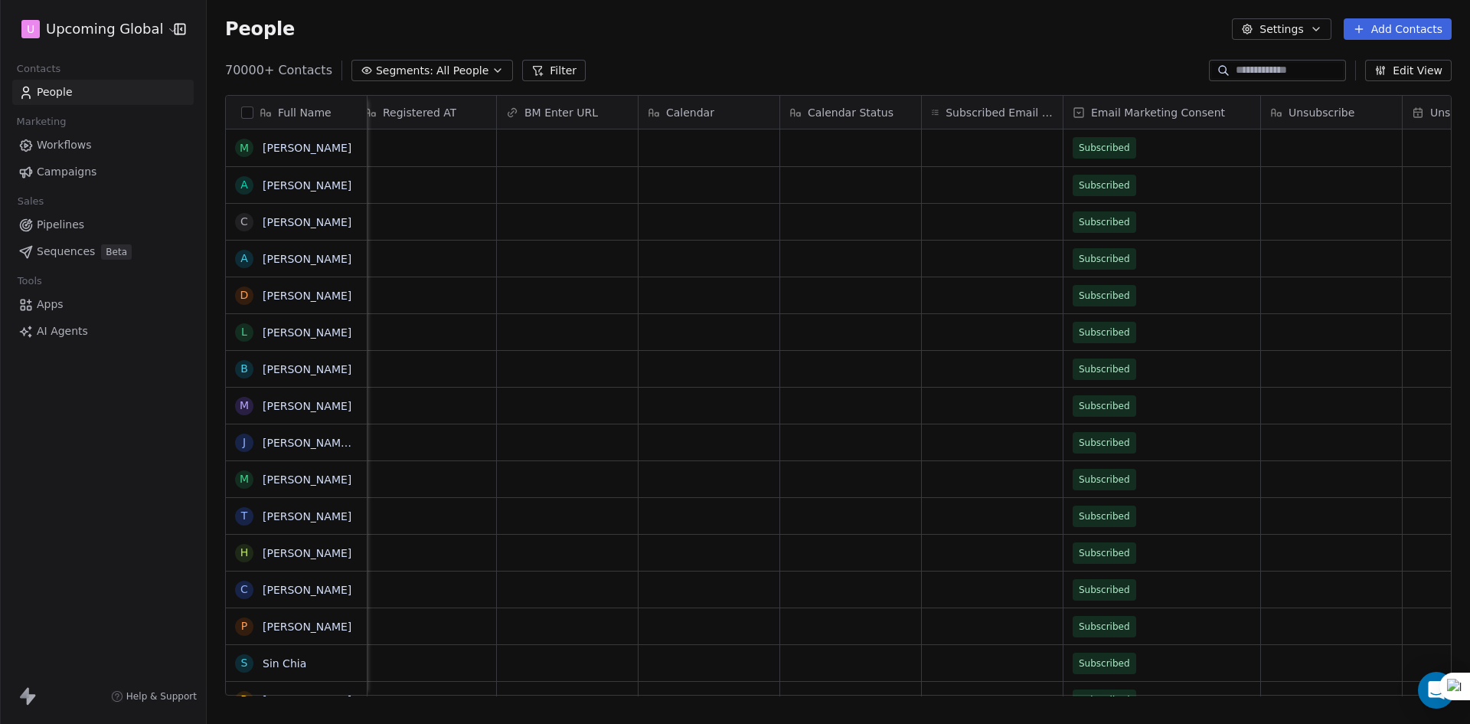
scroll to position [0, 3128]
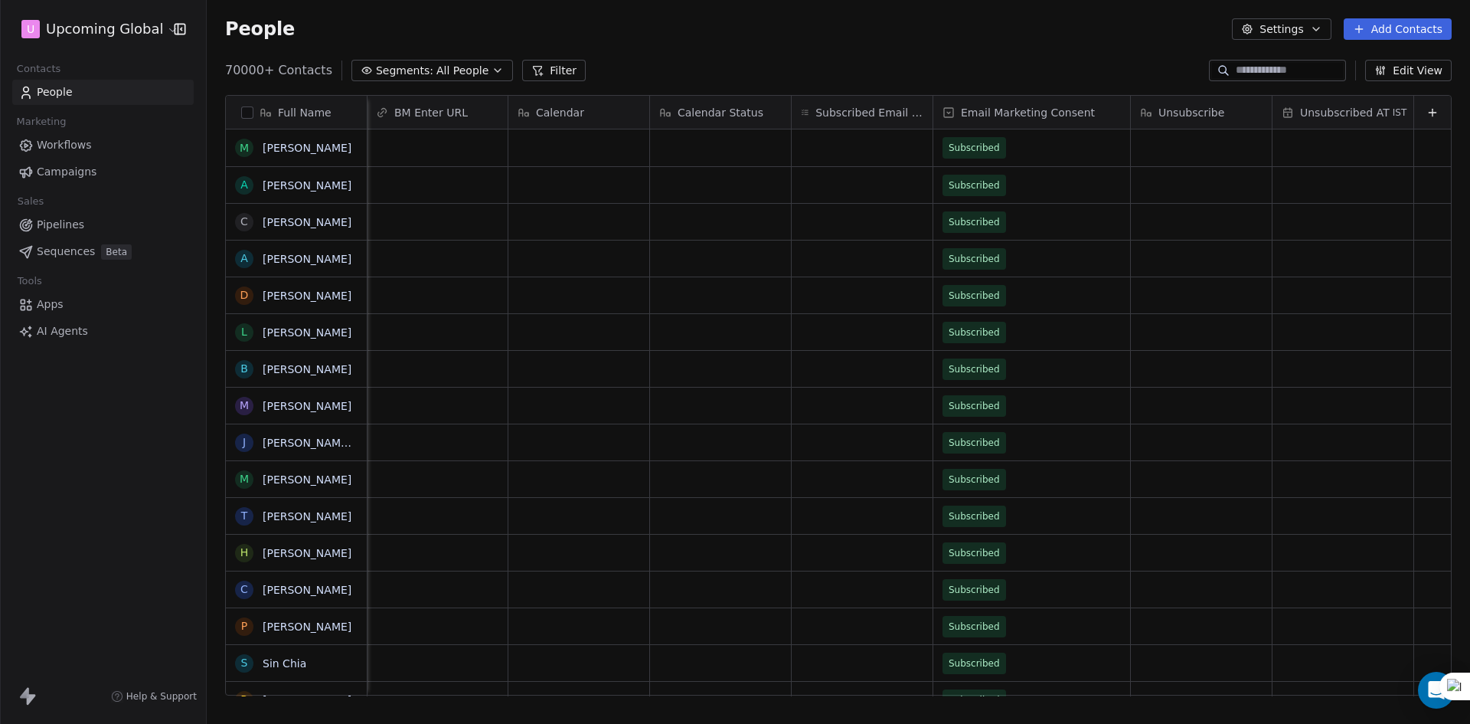
click at [1328, 113] on span "Unsubscribed AT" at bounding box center [1345, 112] width 90 height 15
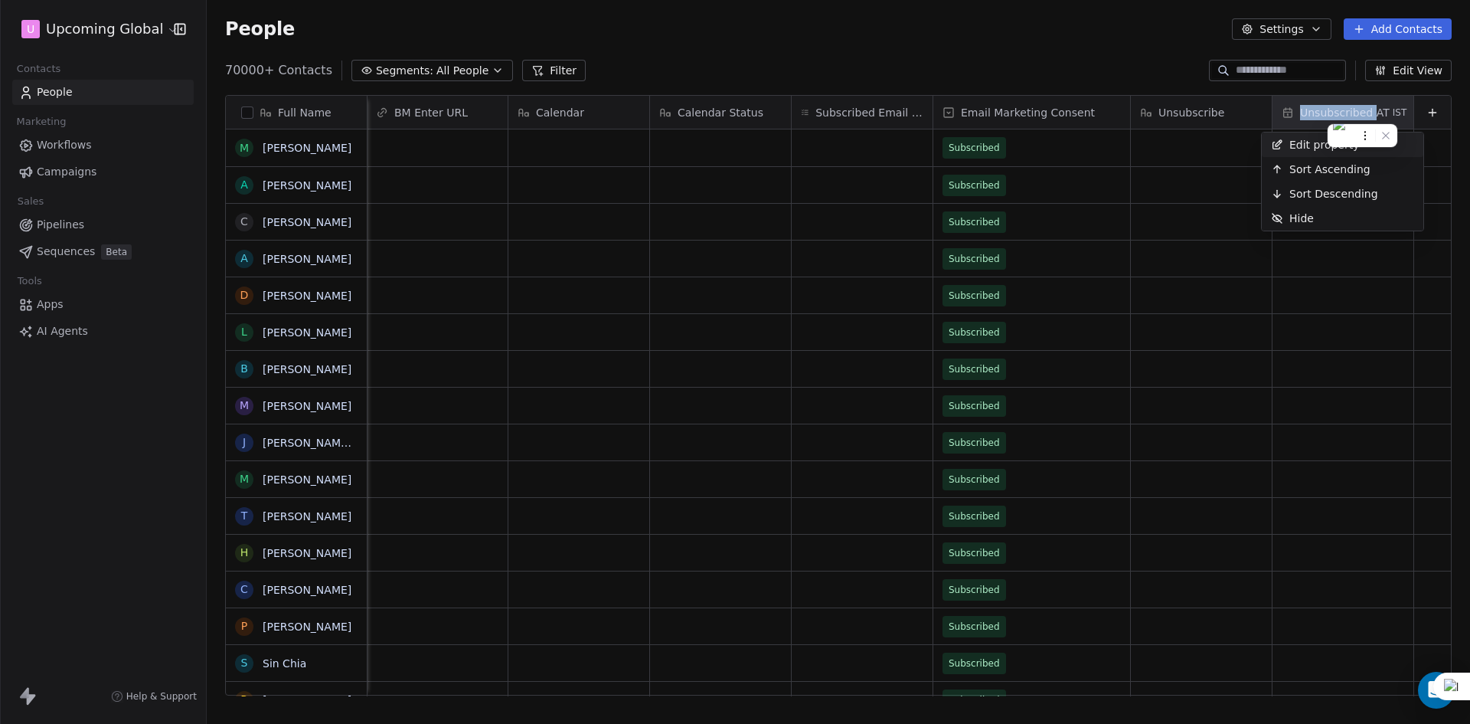
click at [1328, 113] on html "U Upcoming Global Contacts People Marketing Workflows Campaigns Sales Pipelines…" at bounding box center [735, 362] width 1470 height 724
click at [1144, 74] on html "U Upcoming Global Contacts People Marketing Workflows Campaigns Sales Pipelines…" at bounding box center [735, 362] width 1470 height 724
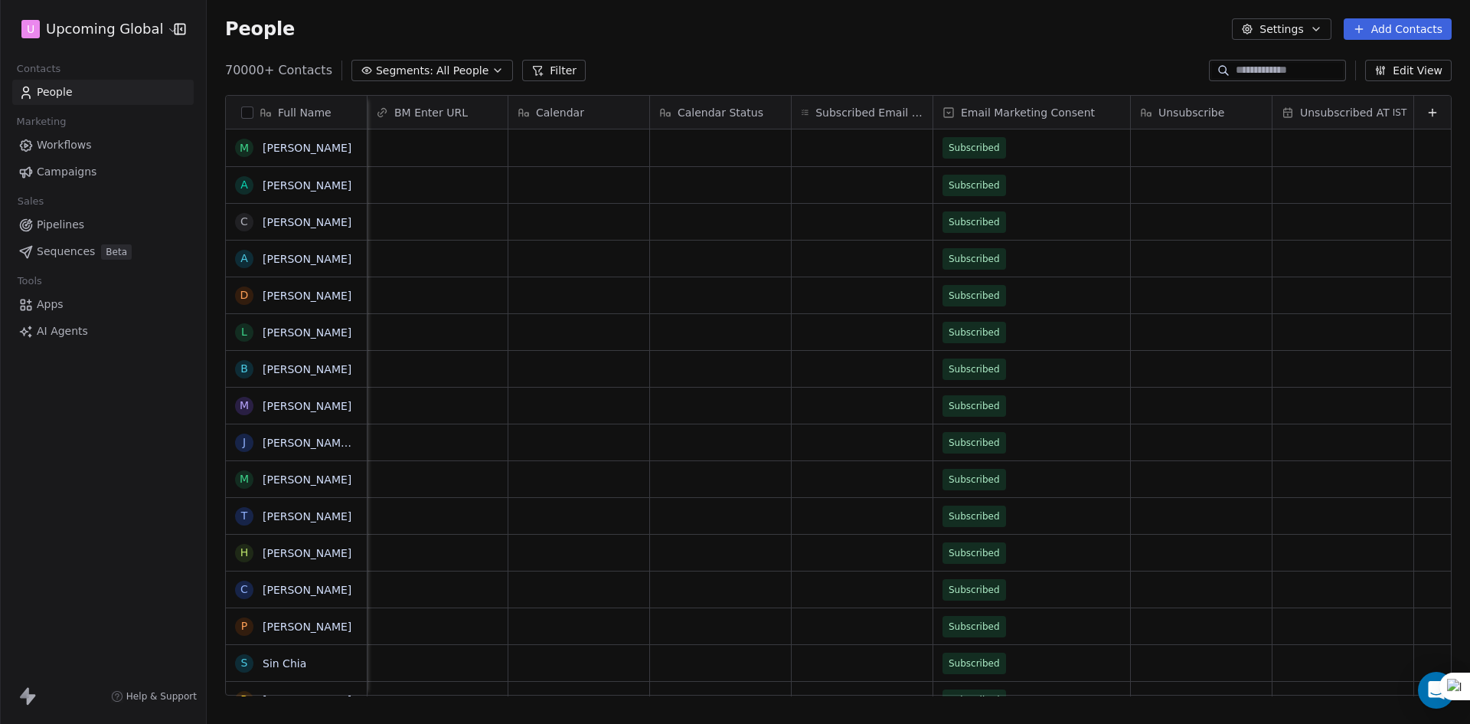
click at [1016, 112] on span "Email Marketing Consent" at bounding box center [1028, 112] width 134 height 15
click at [1011, 112] on html "U Upcoming Global Contacts People Marketing Workflows Campaigns Sales Pipelines…" at bounding box center [735, 362] width 1470 height 724
click at [1011, 112] on span "Email Marketing Consent" at bounding box center [1028, 112] width 134 height 15
click at [983, 139] on div at bounding box center [1001, 135] width 126 height 20
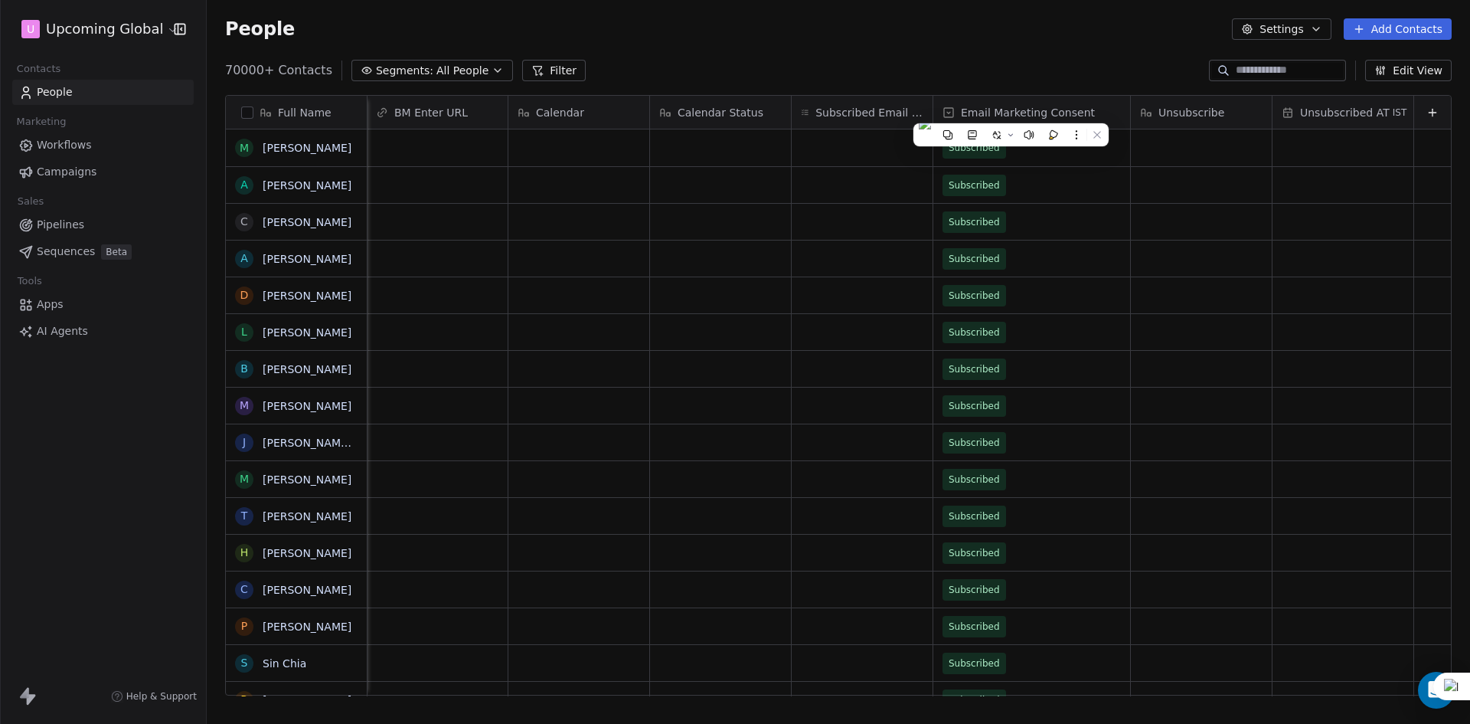
click at [934, 98] on div "Email Marketing Consent" at bounding box center [1031, 112] width 197 height 33
click at [965, 136] on div "Hide" at bounding box center [953, 144] width 61 height 24
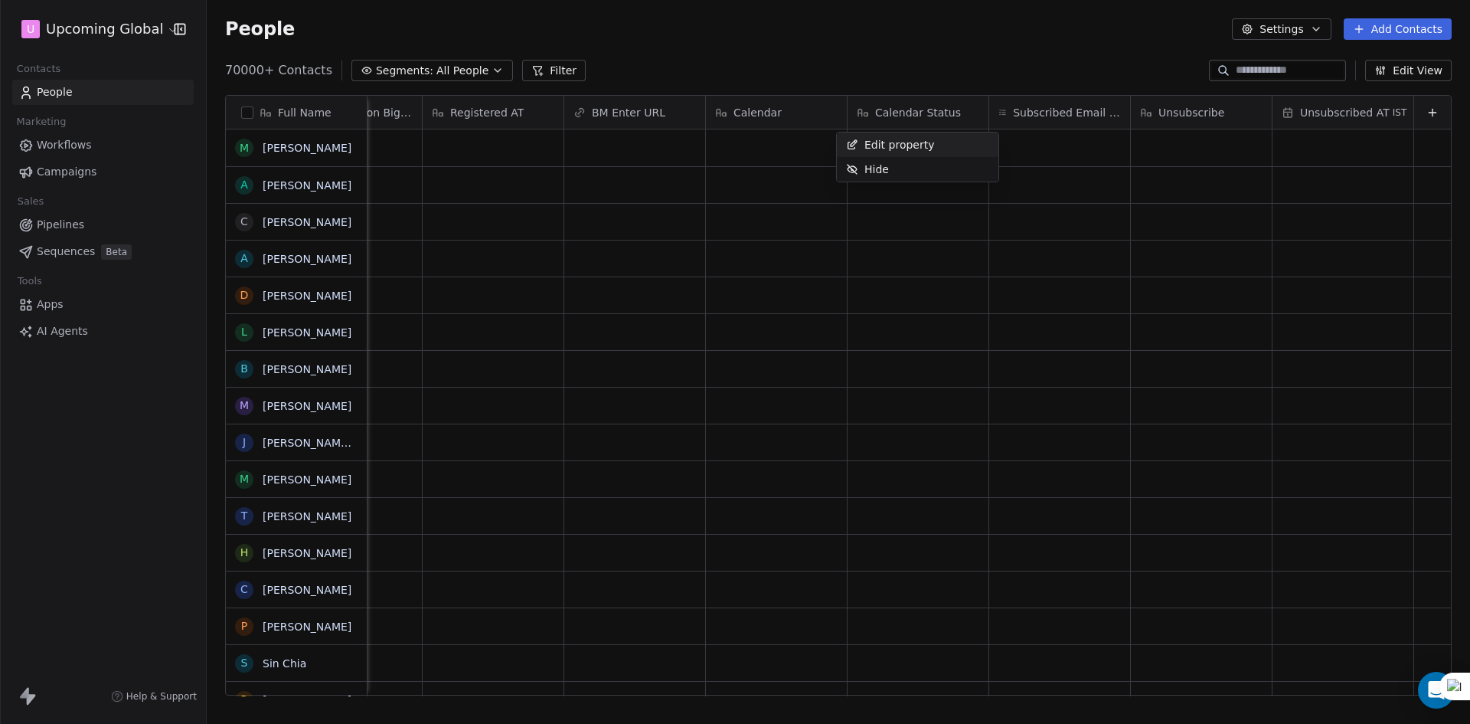
scroll to position [0, 2931]
drag, startPoint x: 990, startPoint y: 108, endPoint x: 1059, endPoint y: 108, distance: 68.9
click at [998, 108] on icon at bounding box center [1002, 112] width 8 height 12
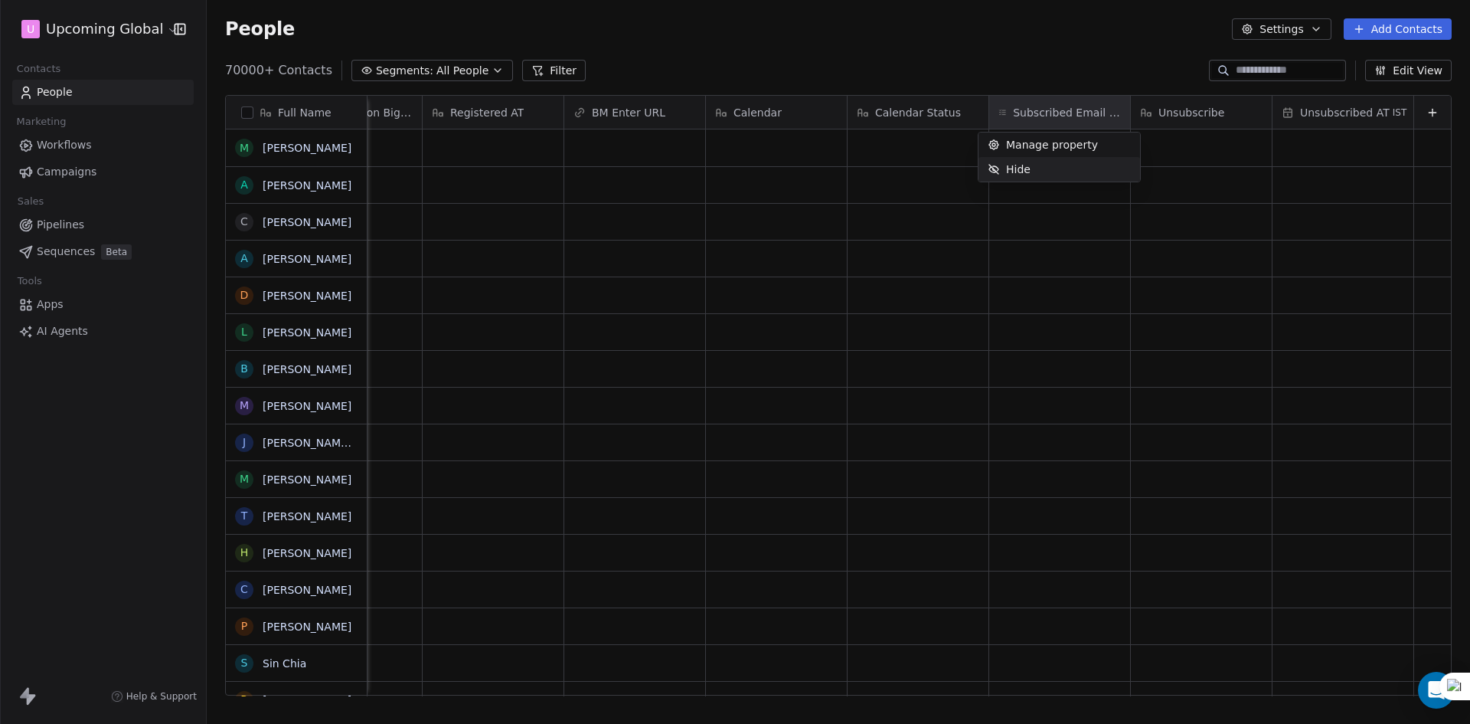
click at [1050, 160] on div "Hide" at bounding box center [1059, 169] width 162 height 24
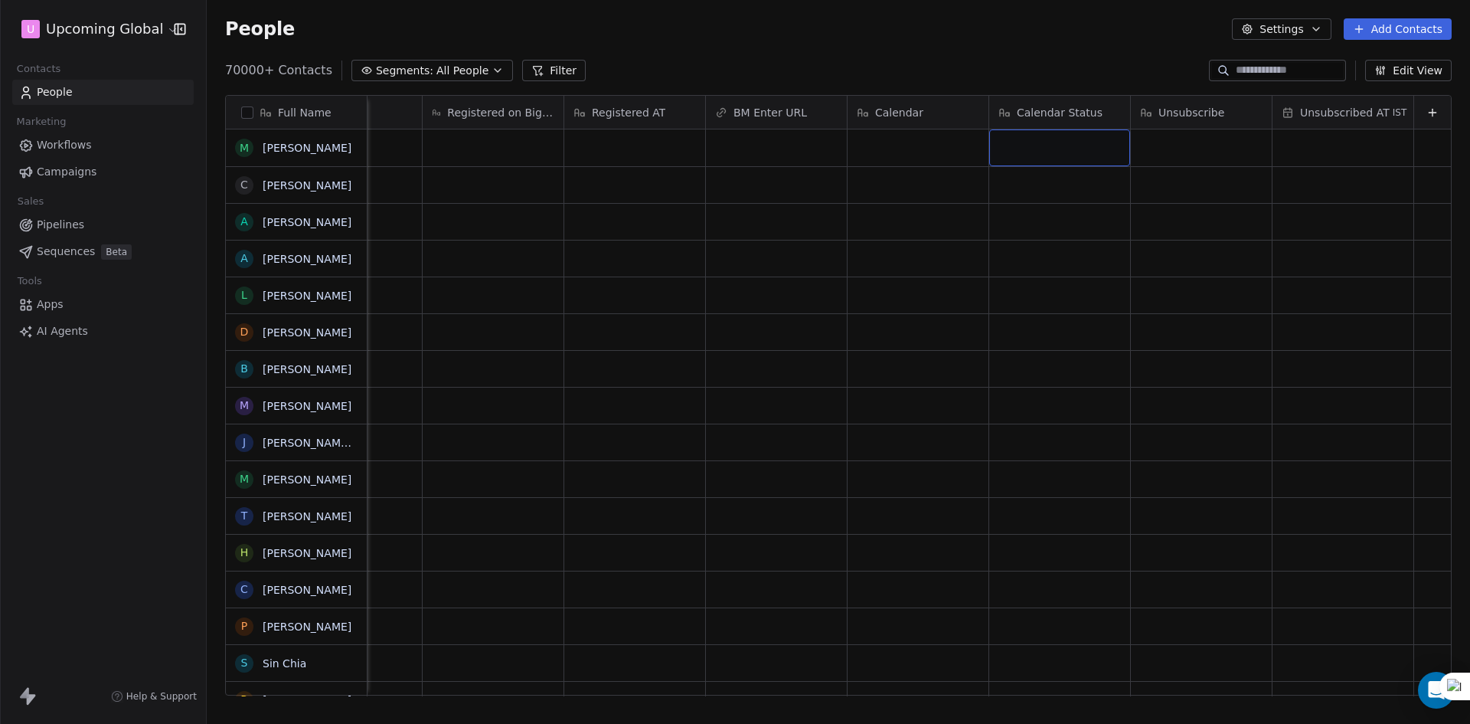
click at [1075, 154] on div "grid" at bounding box center [1059, 147] width 141 height 37
click at [1168, 132] on html "U Upcoming Global Contacts People Marketing Workflows Campaigns Sales Pipelines…" at bounding box center [735, 362] width 1470 height 724
click at [161, 34] on html "U Upcoming Global Contacts People Marketing Workflows Campaigns Sales Pipelines…" at bounding box center [735, 362] width 1470 height 724
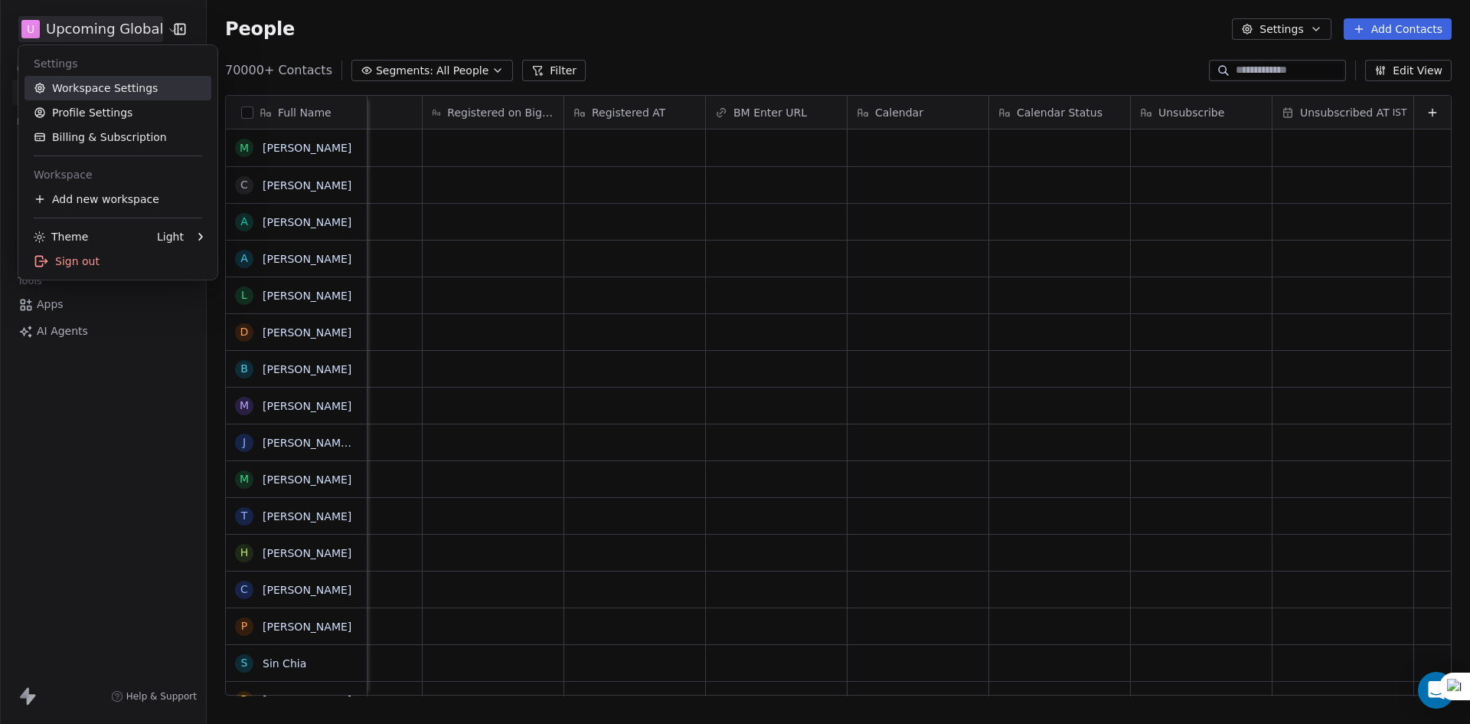
click at [128, 95] on link "Workspace Settings" at bounding box center [117, 88] width 187 height 24
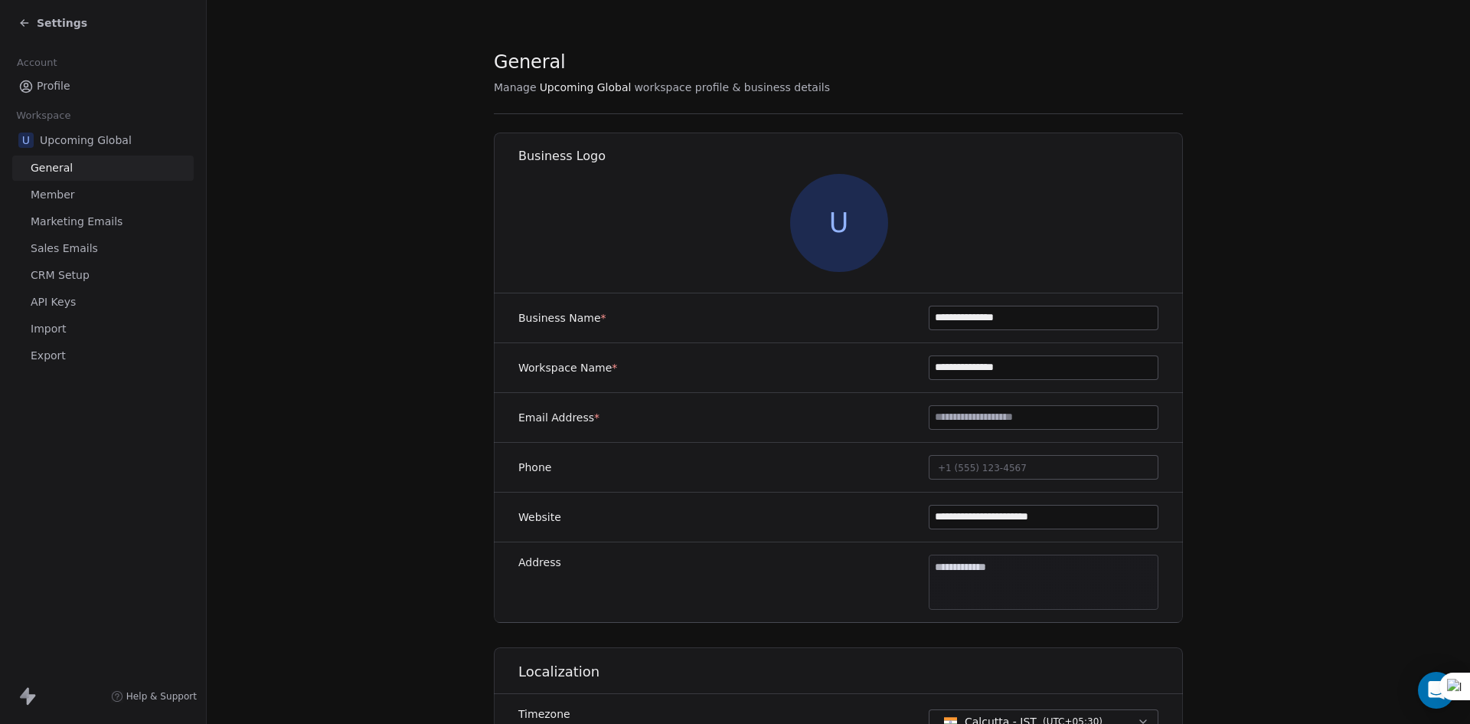
click at [59, 289] on link "API Keys" at bounding box center [102, 301] width 181 height 25
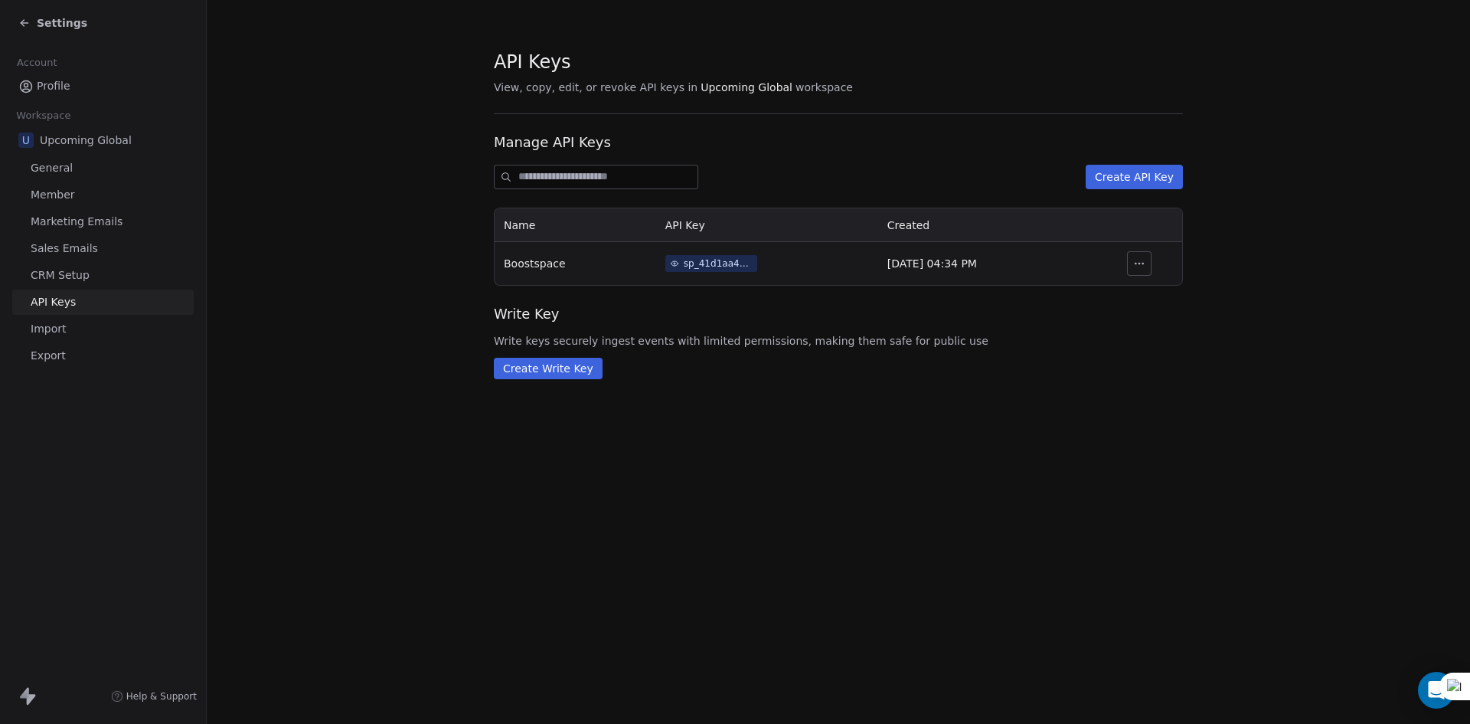
click at [684, 266] on div "sp_41d1aa45450b46998ead1e4a4ce2179e" at bounding box center [718, 263] width 69 height 14
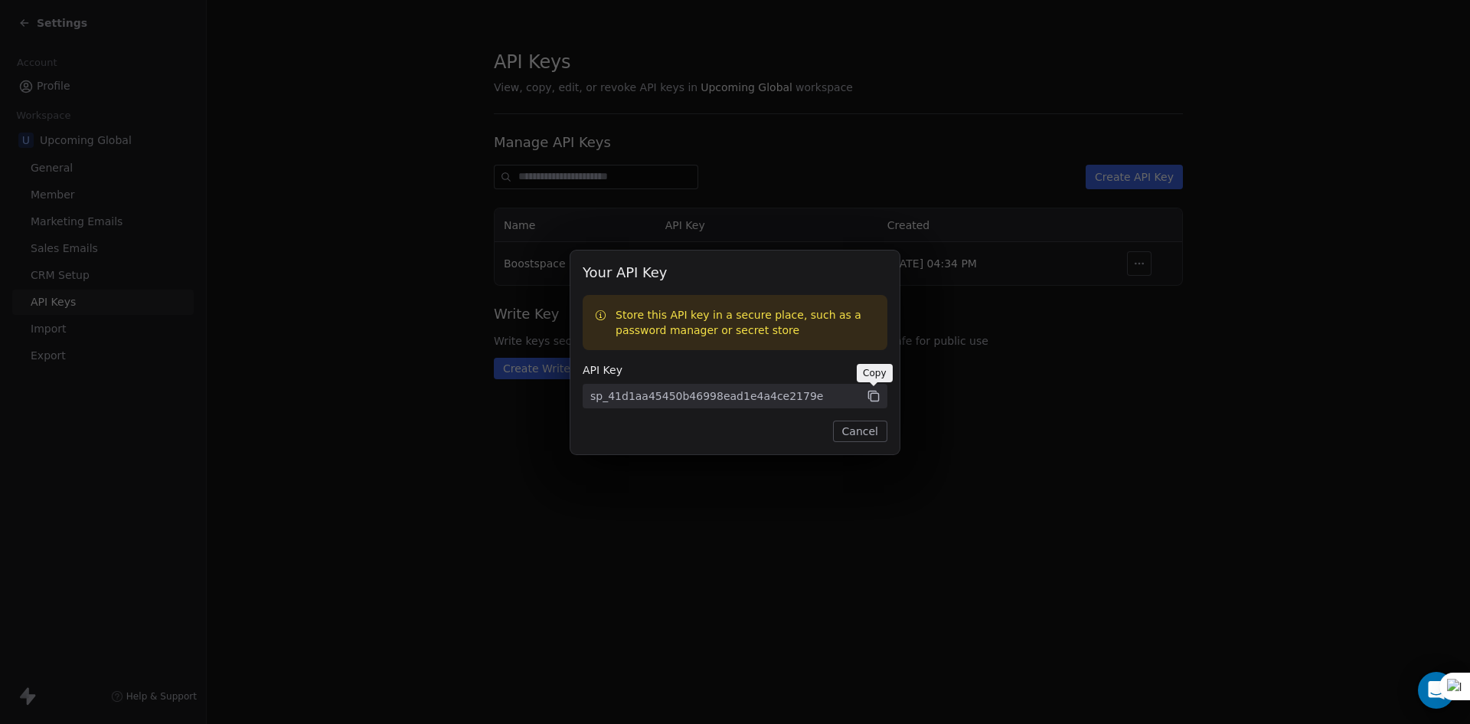
click at [873, 397] on icon at bounding box center [874, 396] width 14 height 14
click at [871, 426] on button "Cancel" at bounding box center [860, 430] width 54 height 21
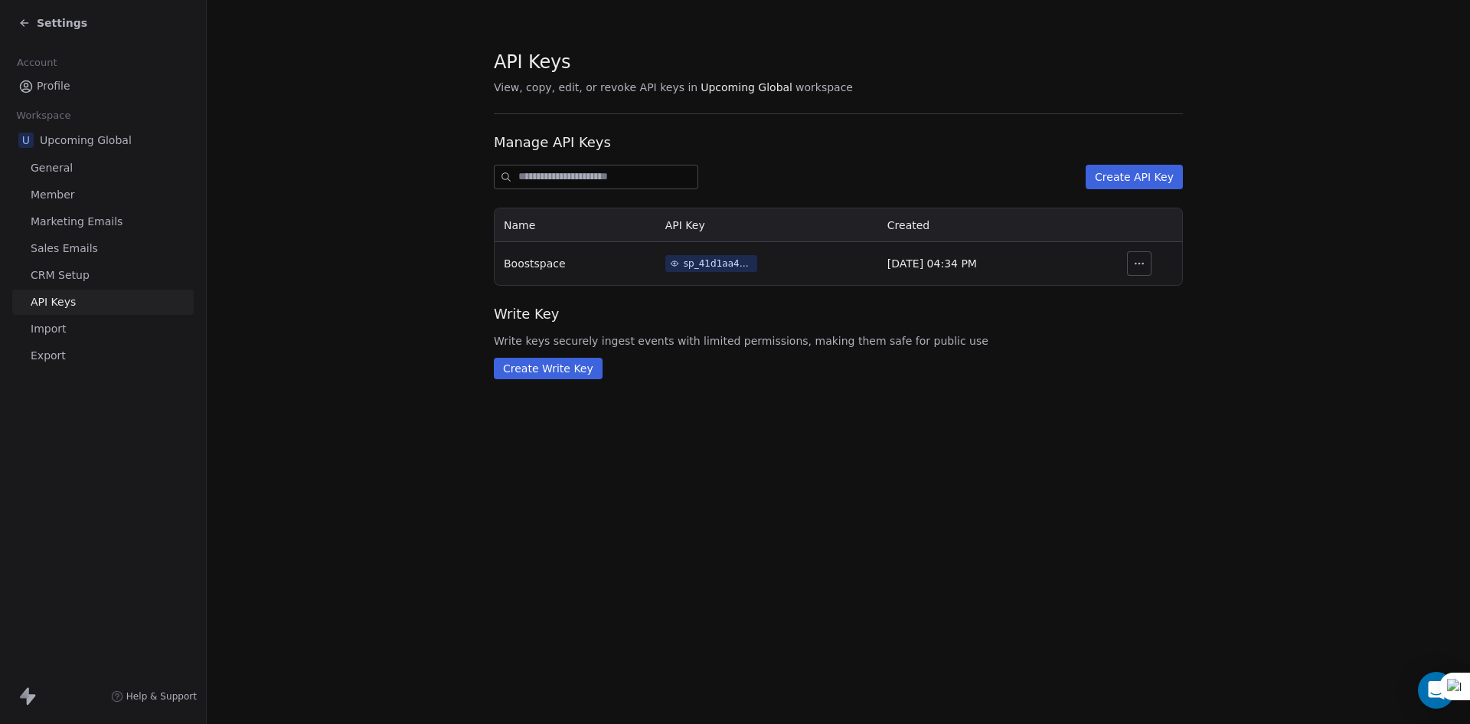
click at [57, 21] on span "Settings" at bounding box center [62, 22] width 51 height 15
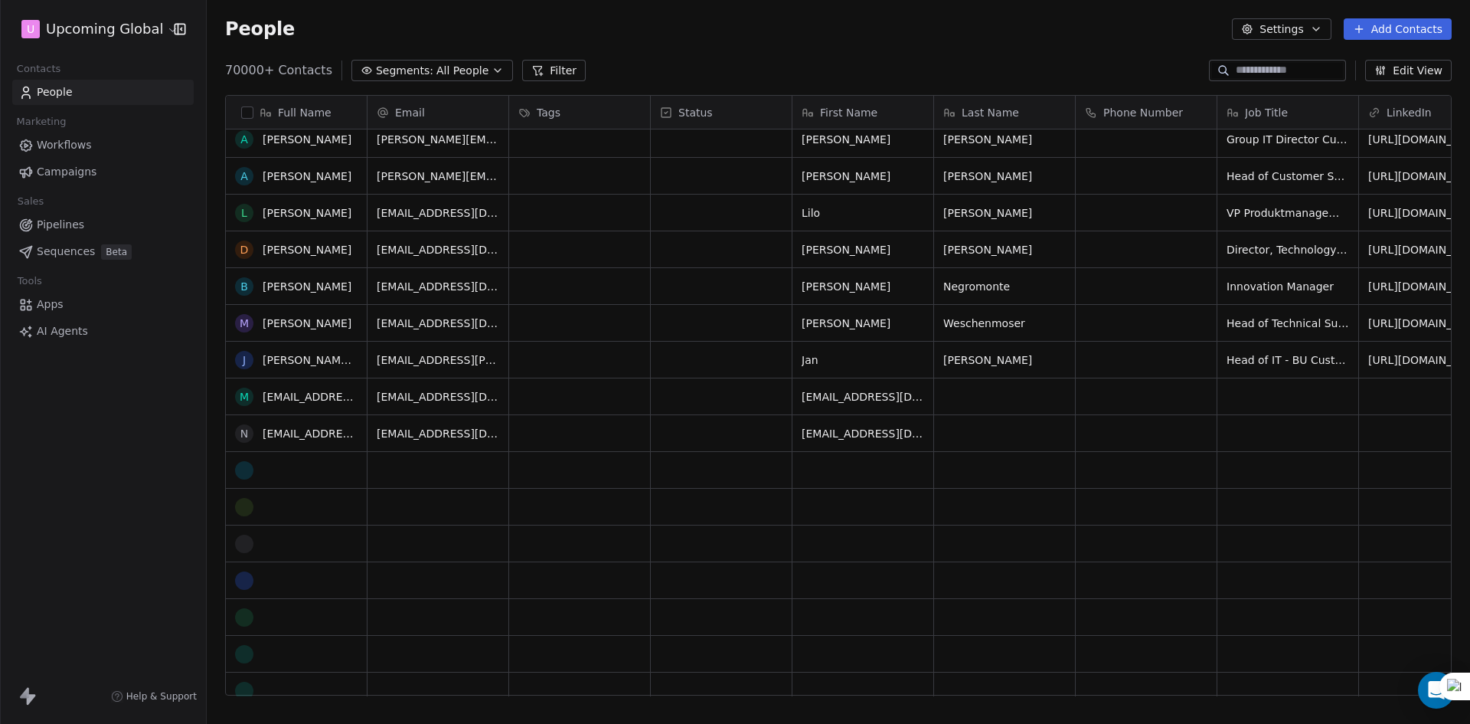
scroll to position [77, 0]
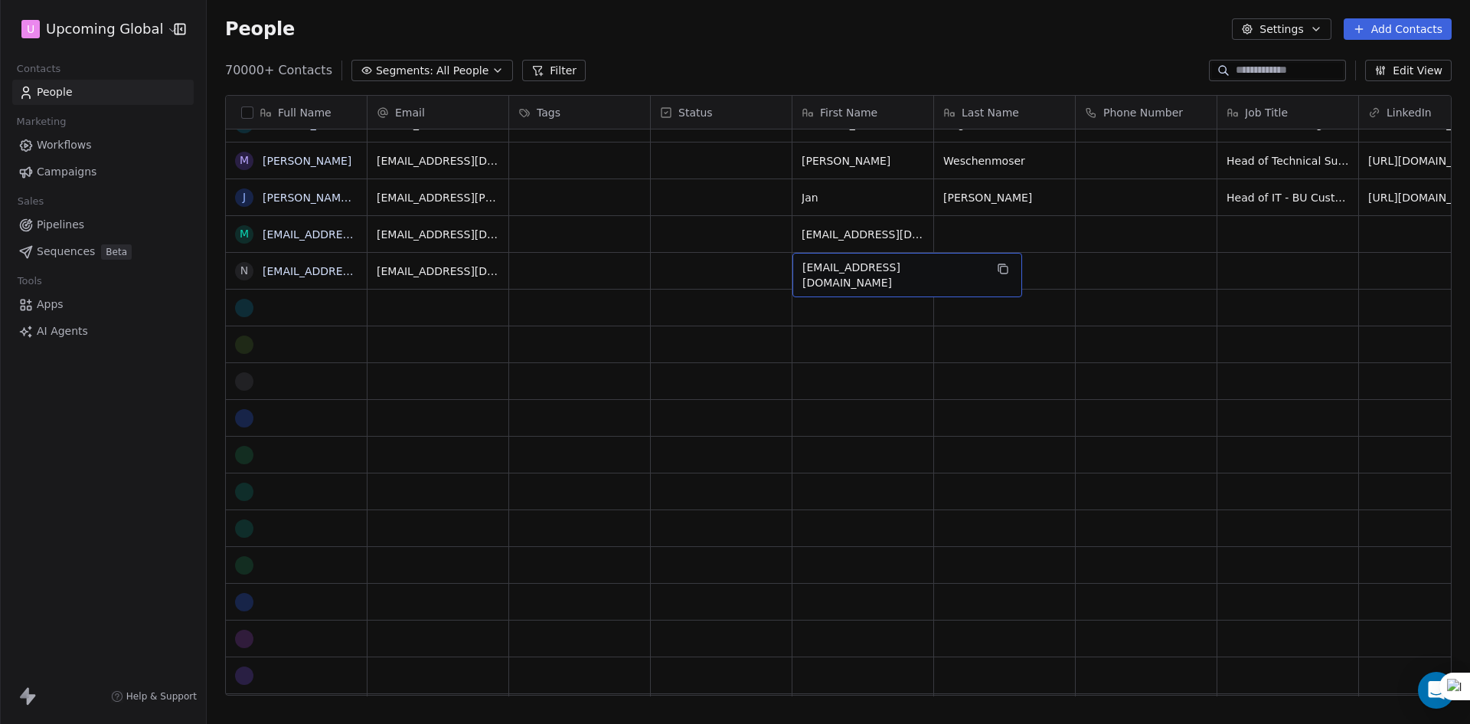
drag, startPoint x: 864, startPoint y: 270, endPoint x: 1337, endPoint y: 273, distance: 473.2
drag, startPoint x: 1294, startPoint y: 272, endPoint x: 1469, endPoint y: 277, distance: 175.4
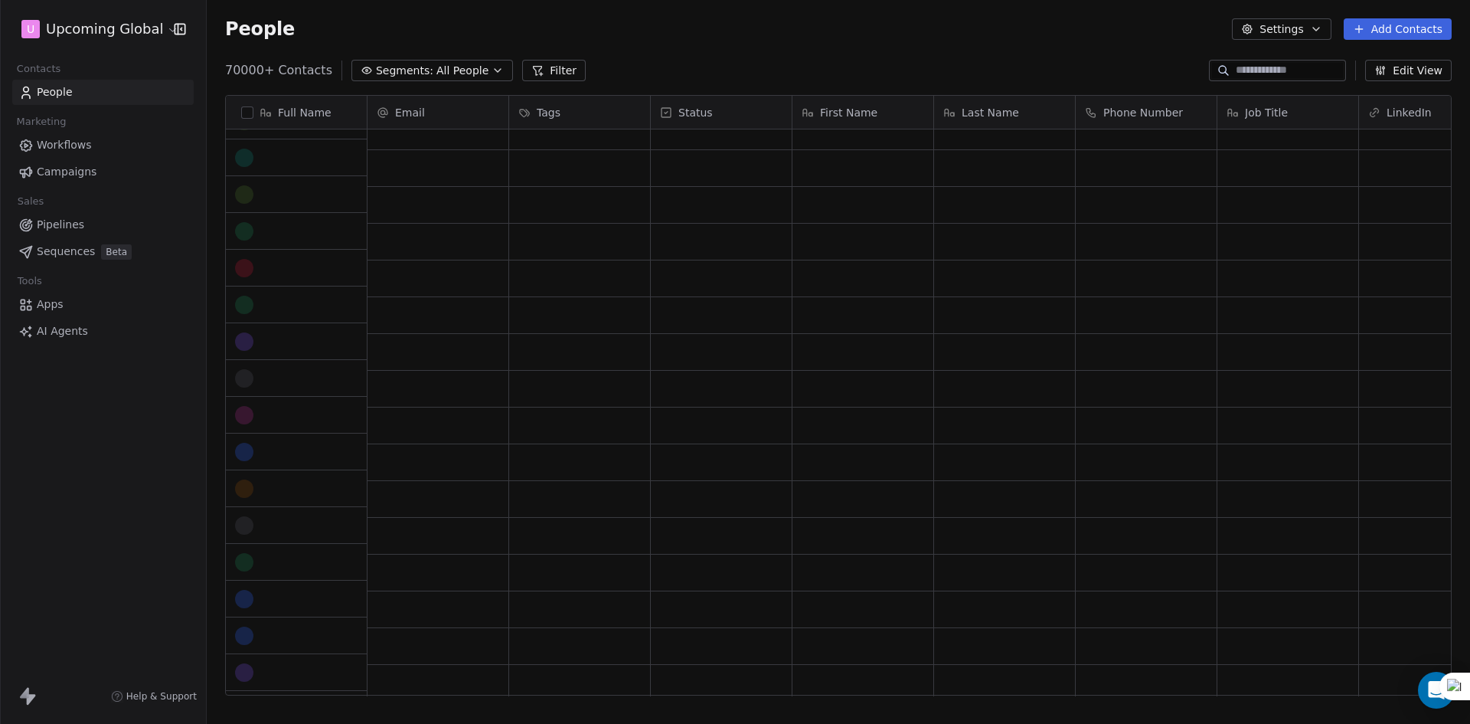
scroll to position [0, 0]
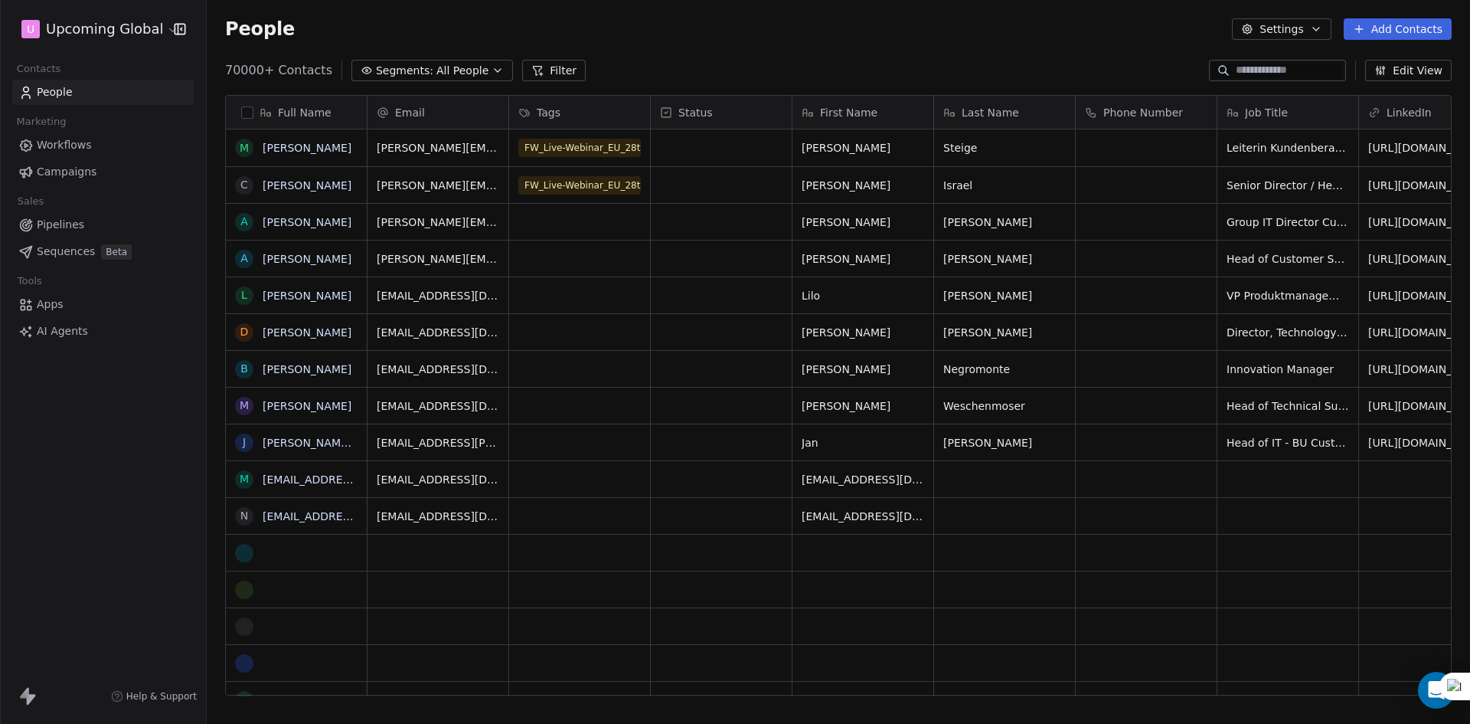
click at [1276, 74] on input at bounding box center [1289, 70] width 107 height 15
paste input "**********"
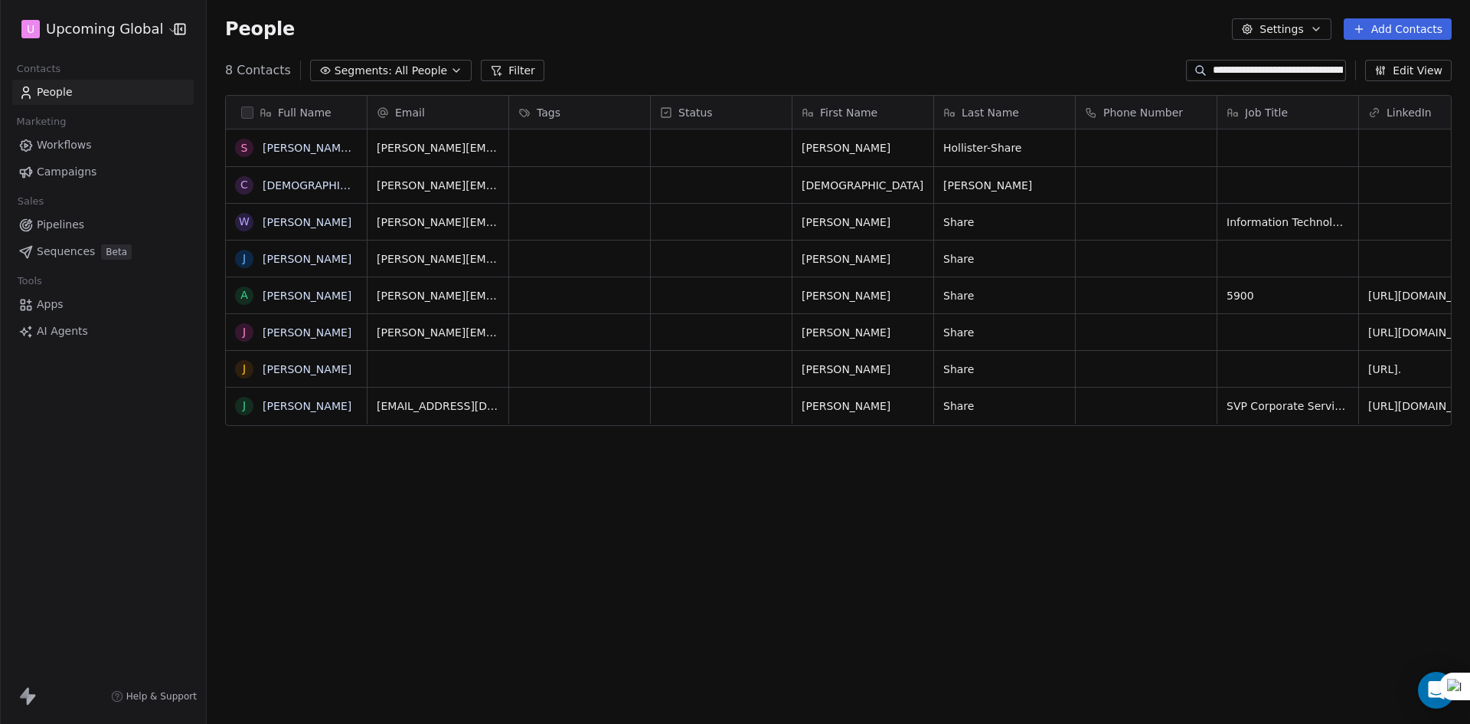
drag, startPoint x: 1233, startPoint y: 73, endPoint x: 1149, endPoint y: 81, distance: 83.8
click at [1149, 81] on div "**********" at bounding box center [838, 70] width 1263 height 24
type input "**********"
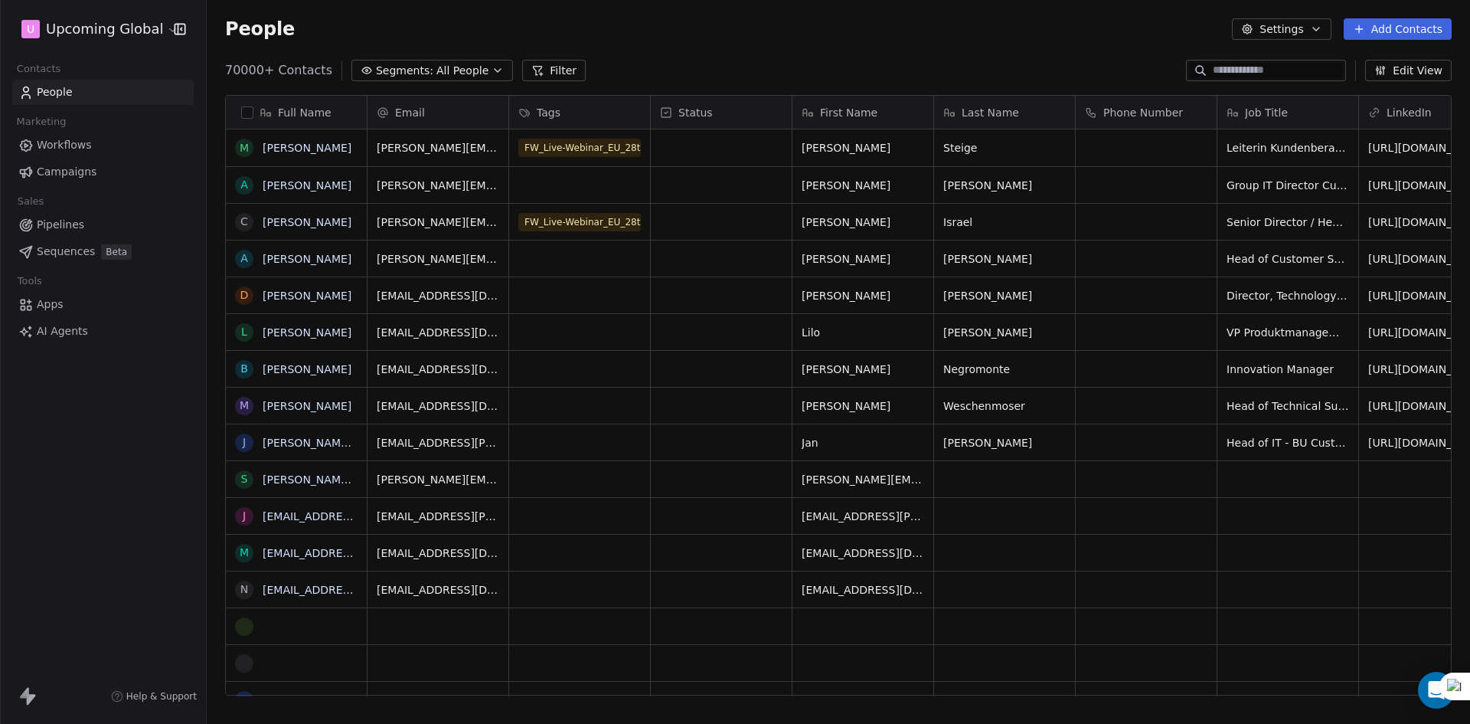
paste input "**********"
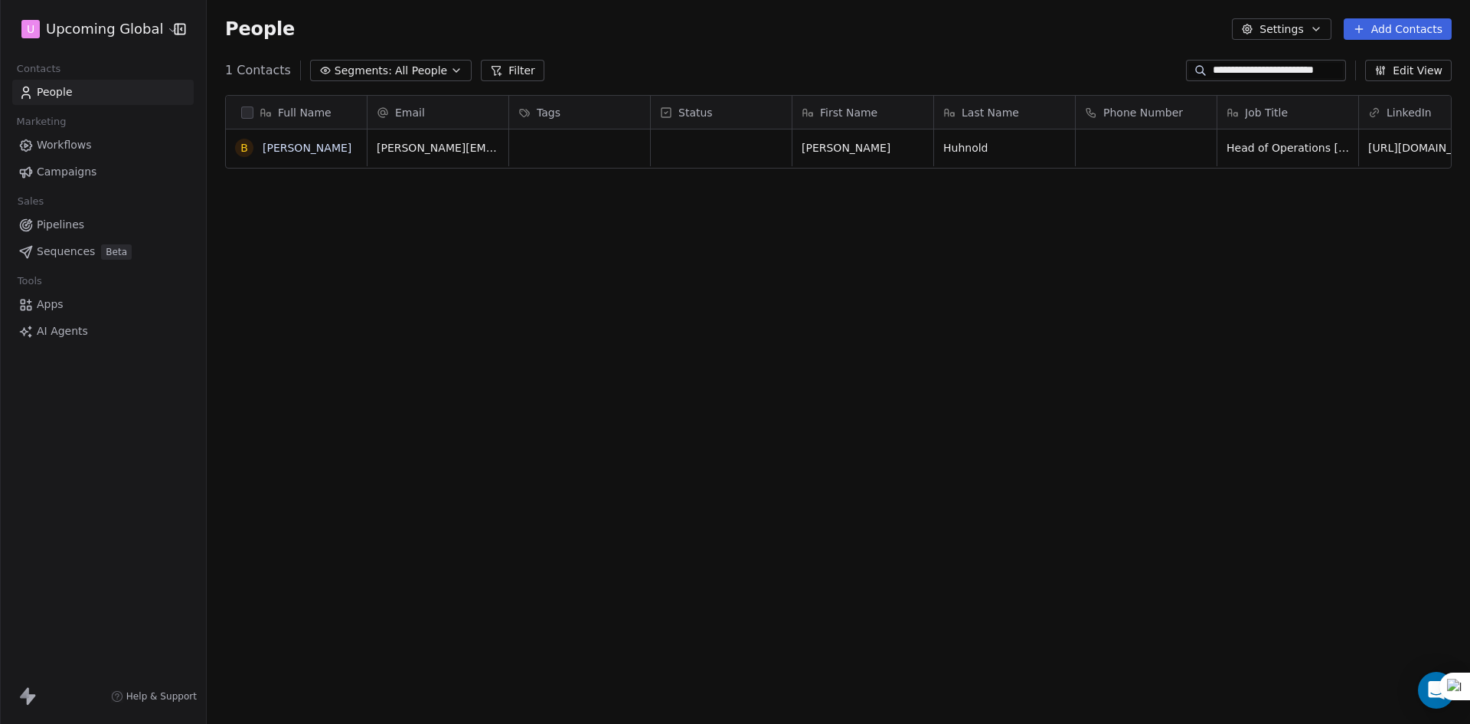
scroll to position [625, 1252]
type input "**********"
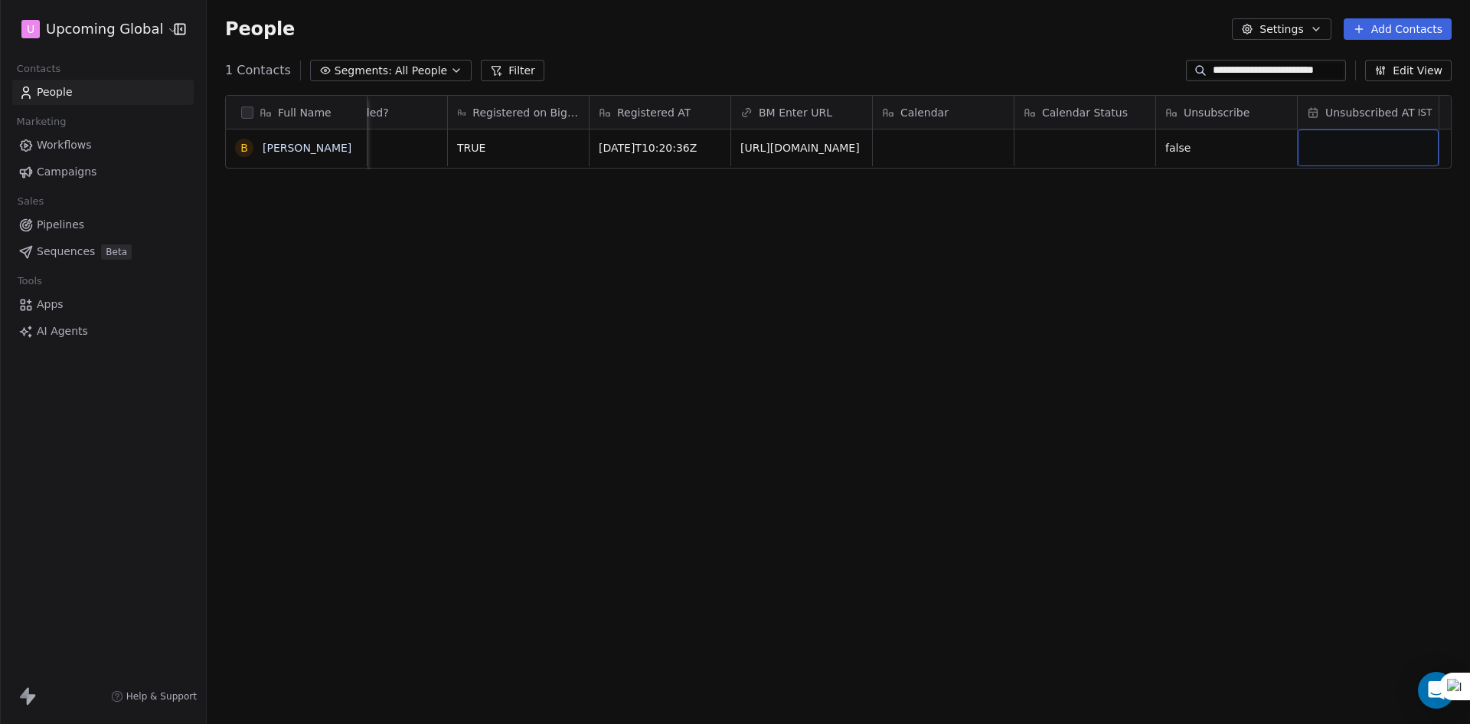
scroll to position [0, 2789]
click at [854, 699] on div "Full Name B [PERSON_NAME] Company Website Last Campaign Run On Is a Lead? Atten…" at bounding box center [838, 401] width 1263 height 637
